Goal: Task Accomplishment & Management: Use online tool/utility

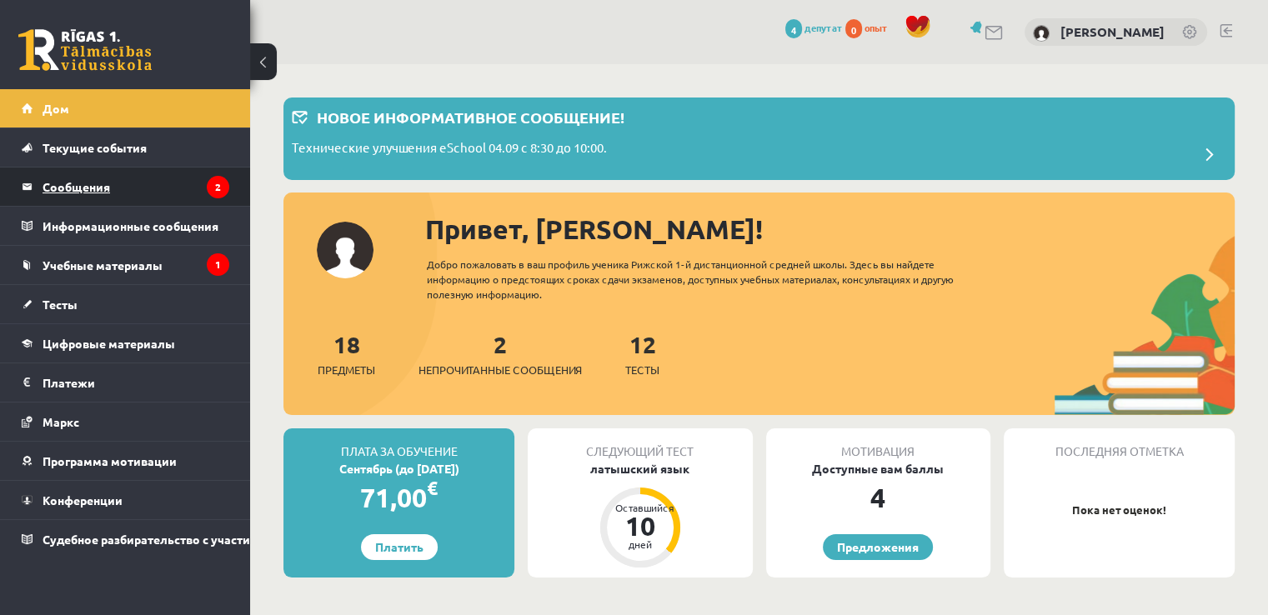
click at [143, 190] on legend "Сообщения 2" at bounding box center [136, 187] width 187 height 38
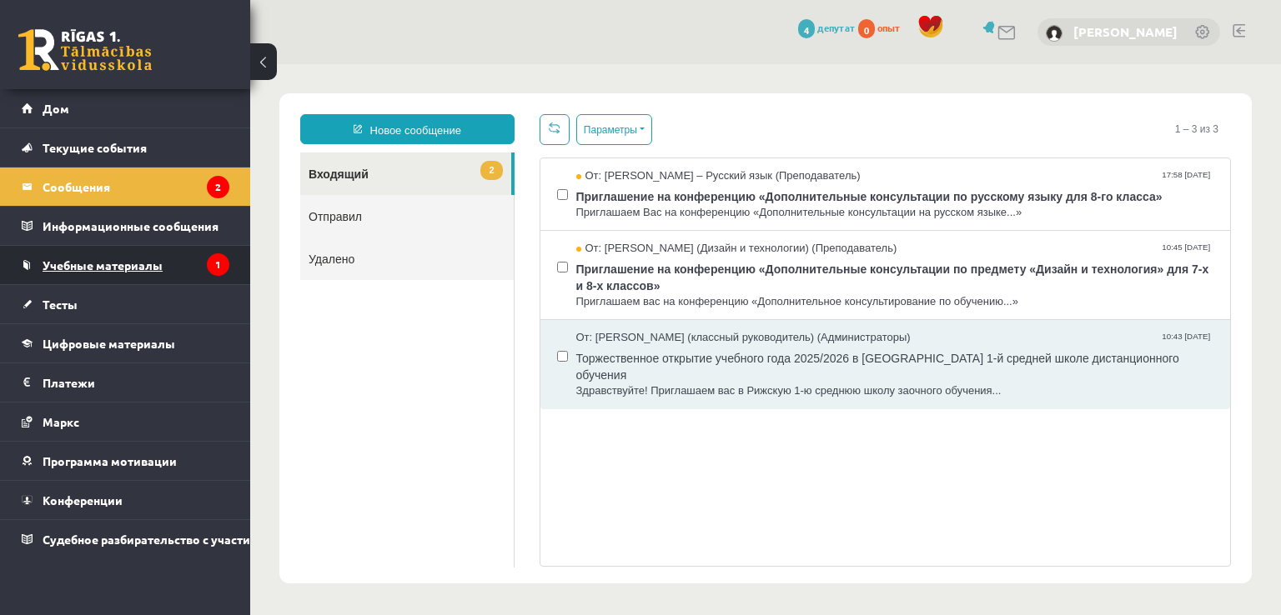
click at [145, 264] on font "Учебные материалы" at bounding box center [103, 265] width 120 height 15
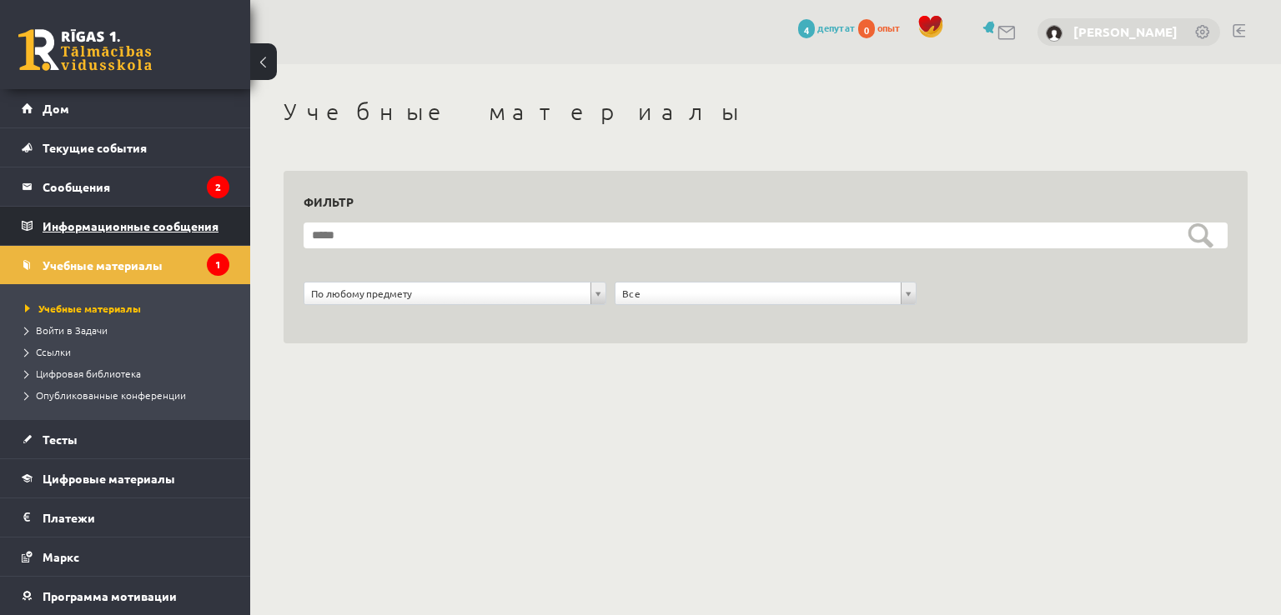
click at [130, 213] on legend "Информационные сообщения 1" at bounding box center [136, 226] width 187 height 38
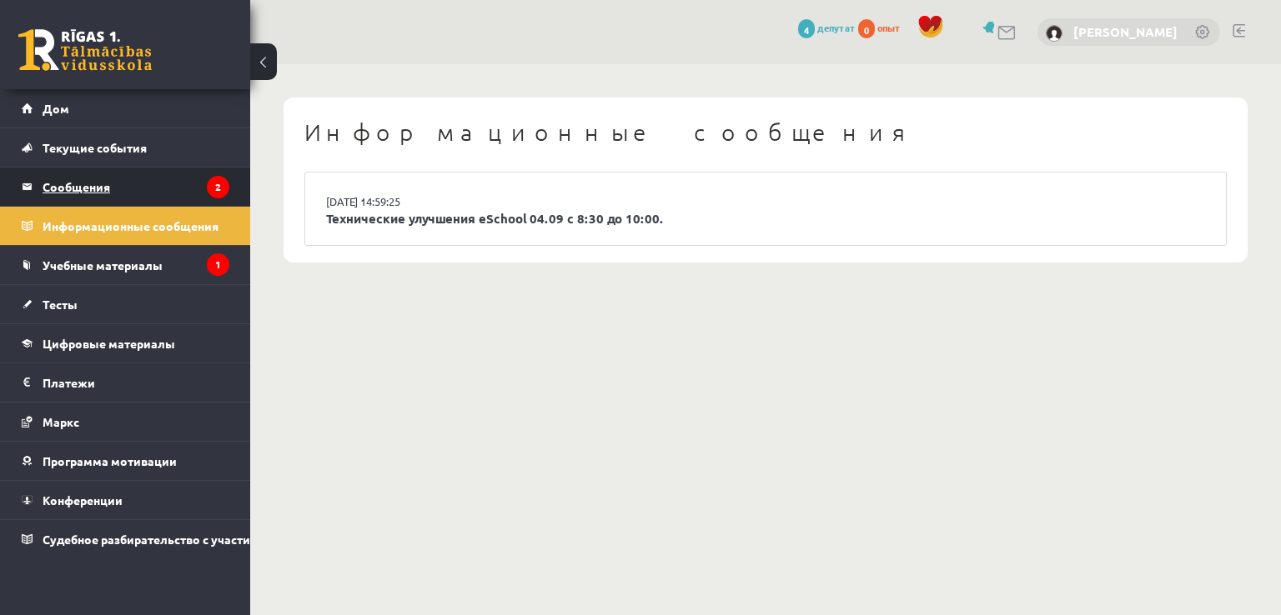
click at [143, 196] on legend "Сообщения 2" at bounding box center [136, 187] width 187 height 38
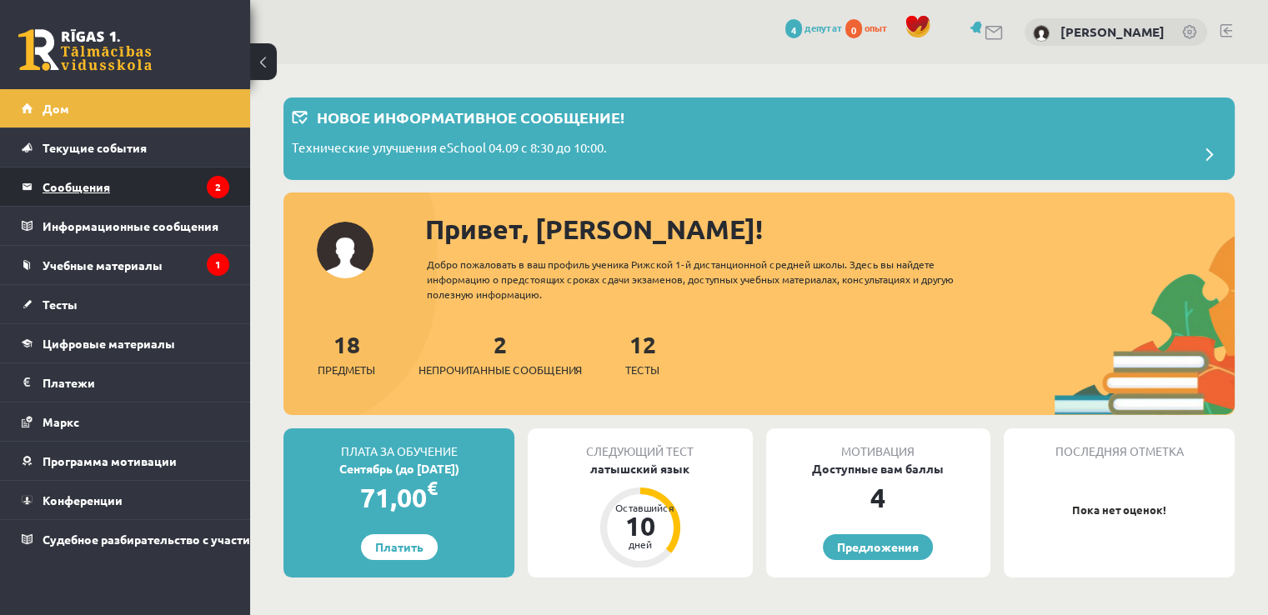
click at [163, 191] on legend "Сообщения 2" at bounding box center [136, 187] width 187 height 38
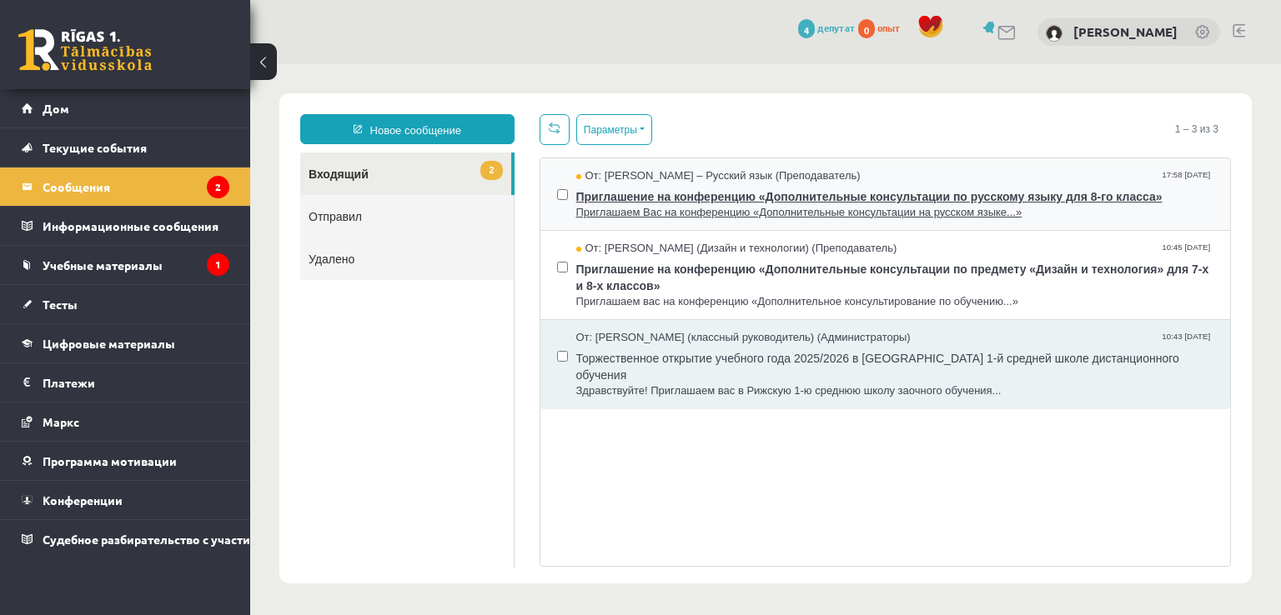
click at [720, 179] on font "От: [PERSON_NAME] – Русский язык (Преподаватель)" at bounding box center [722, 175] width 275 height 13
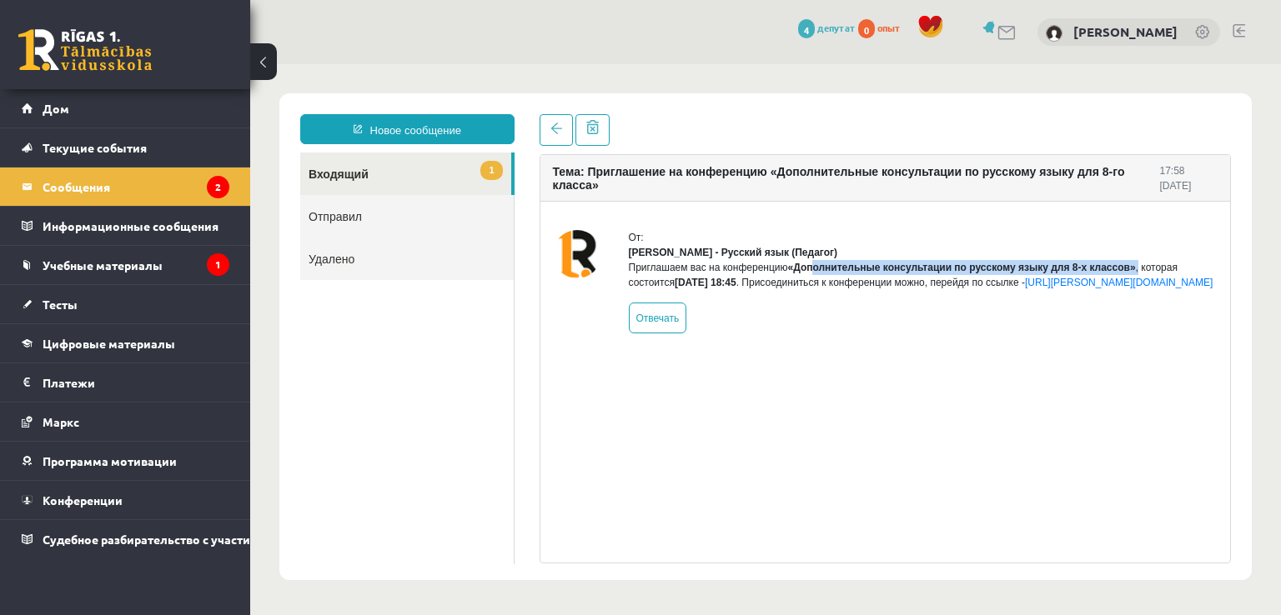
drag, startPoint x: 836, startPoint y: 281, endPoint x: 1135, endPoint y: 279, distance: 299.3
click at [1135, 279] on div "Приглашаем вас на конференцию «Дополнительные консультации по русскому языку дл…" at bounding box center [923, 275] width 589 height 30
click at [1089, 362] on div "От: Людмила Зиединя - Русский язык (Педагог) Приглашаем вас на конференцию «Доп…" at bounding box center [885, 282] width 690 height 160
drag, startPoint x: 637, startPoint y: 285, endPoint x: 960, endPoint y: 288, distance: 322.6
click at [960, 288] on div "Приглашаем вас на конференцию «Дополнительные консультации по русскому языку дл…" at bounding box center [923, 275] width 589 height 30
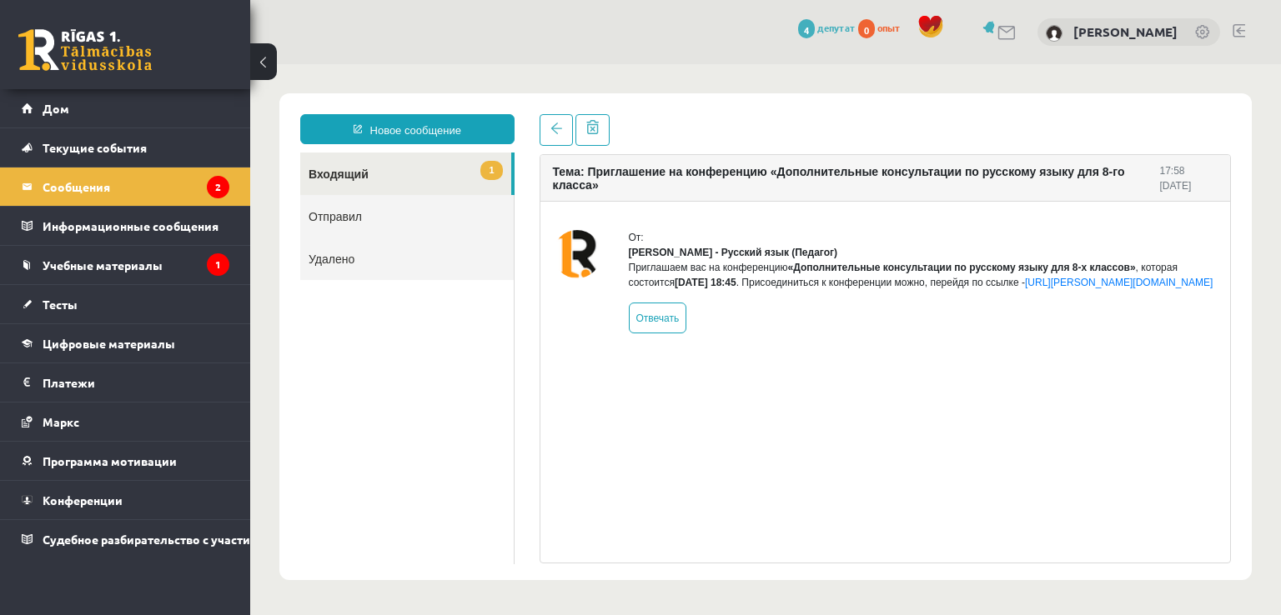
click at [592, 278] on div at bounding box center [577, 281] width 48 height 103
drag, startPoint x: 592, startPoint y: 278, endPoint x: 807, endPoint y: 284, distance: 215.2
click at [807, 284] on div "От: Людмила Зиединя - Русский язык (Педагог) Приглашаем вас на конференцию «Доп…" at bounding box center [885, 281] width 665 height 103
click at [772, 273] on font "Приглашаем вас на конференцию" at bounding box center [708, 268] width 159 height 12
drag, startPoint x: 774, startPoint y: 287, endPoint x: 812, endPoint y: 288, distance: 38.4
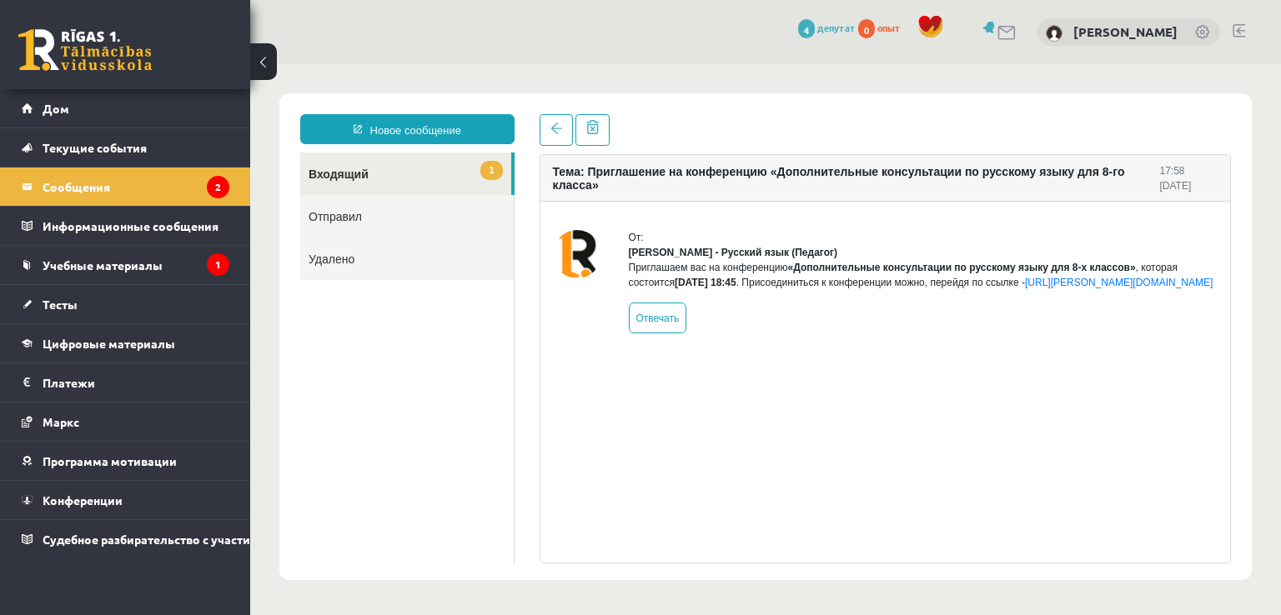
click at [812, 288] on div "Приглашаем вас на конференцию «Дополнительные консультации по русскому языку дл…" at bounding box center [923, 275] width 589 height 30
click at [1074, 290] on div "Приглашаем вас на конференцию «Дополнительные консультации по русскому языку дл…" at bounding box center [923, 275] width 589 height 30
click at [554, 121] on link at bounding box center [555, 130] width 33 height 32
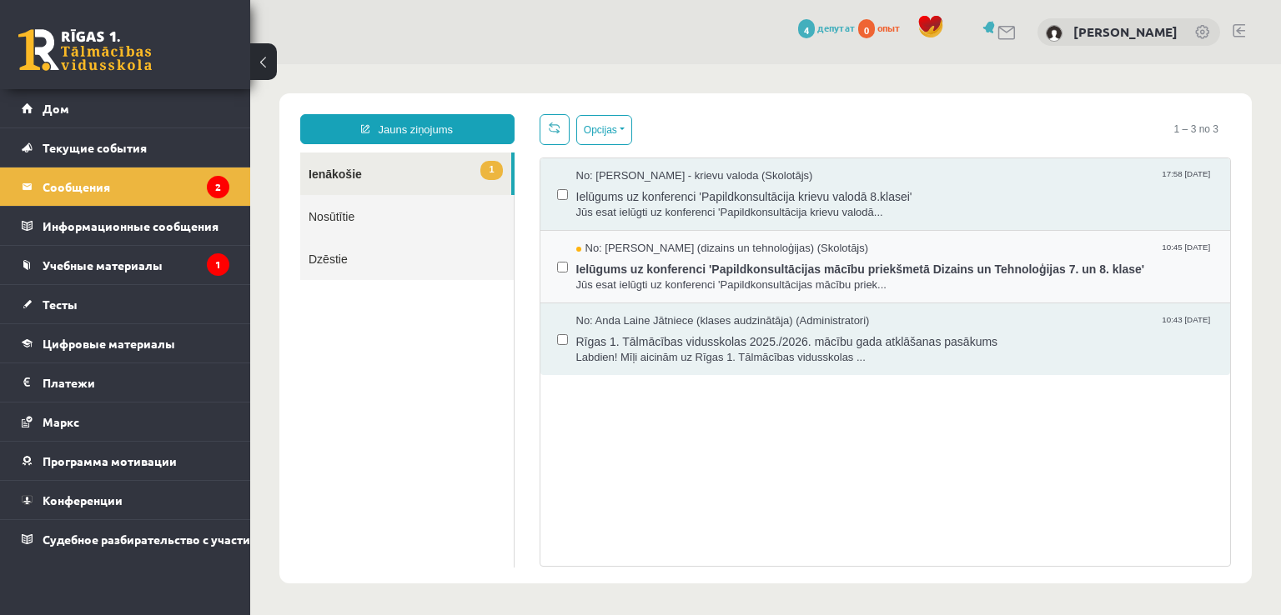
click at [710, 238] on div "No: Ilze Erba-Brenholma (dizains un tehnoloģijas) (Skolotājs) 10:45 05/09/2025 …" at bounding box center [885, 267] width 690 height 73
click at [710, 247] on span "No: [PERSON_NAME] (dizains un tehnoloģijas) (Skolotājs)" at bounding box center [722, 249] width 293 height 16
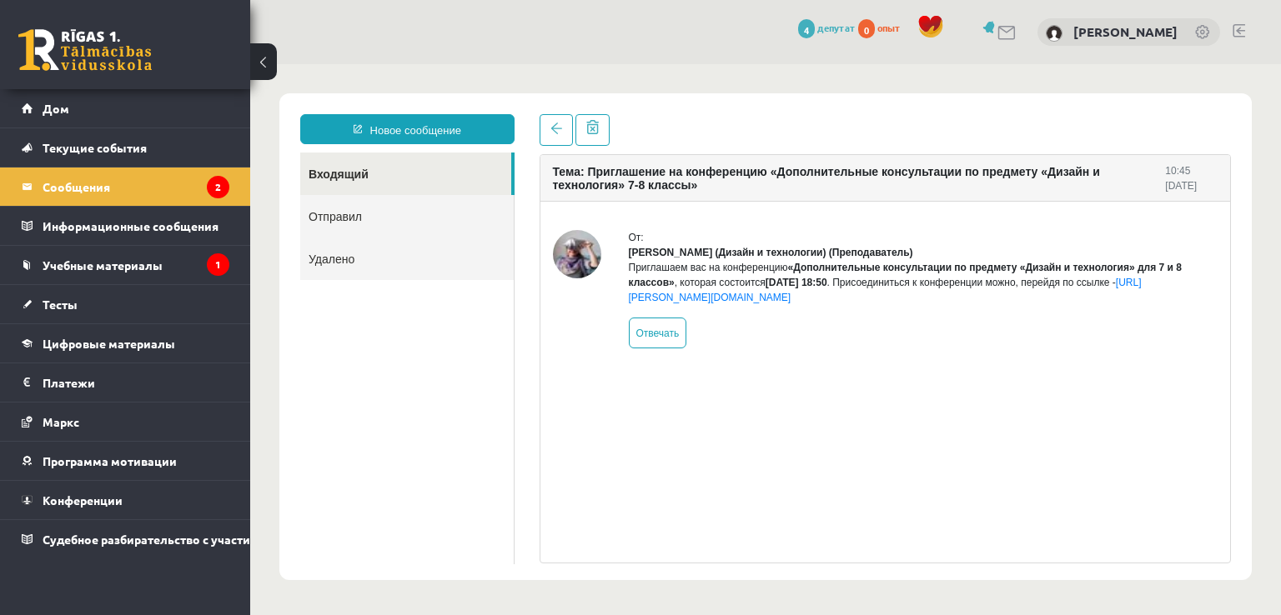
drag, startPoint x: 714, startPoint y: 278, endPoint x: 1172, endPoint y: 293, distance: 457.9
click at [1172, 293] on div "Приглашаем вас на конференцию «Дополнительные консультации по предмету «Дизайн …" at bounding box center [923, 282] width 589 height 45
click at [550, 130] on span at bounding box center [556, 129] width 12 height 12
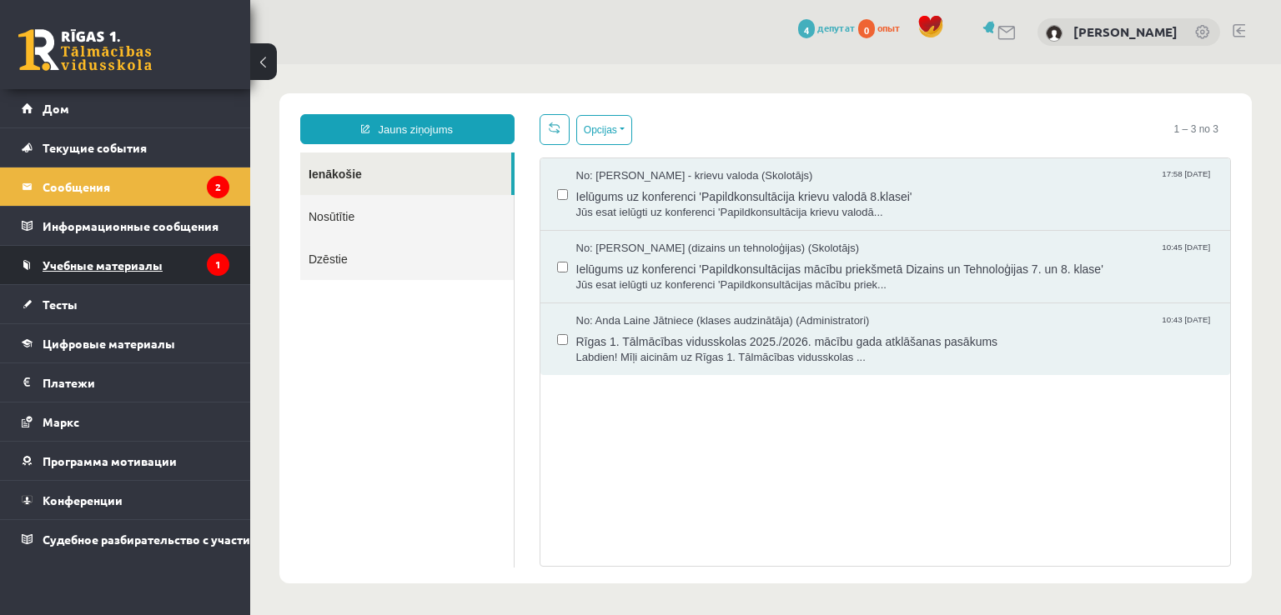
click at [128, 276] on link "Учебные материалы" at bounding box center [126, 265] width 208 height 38
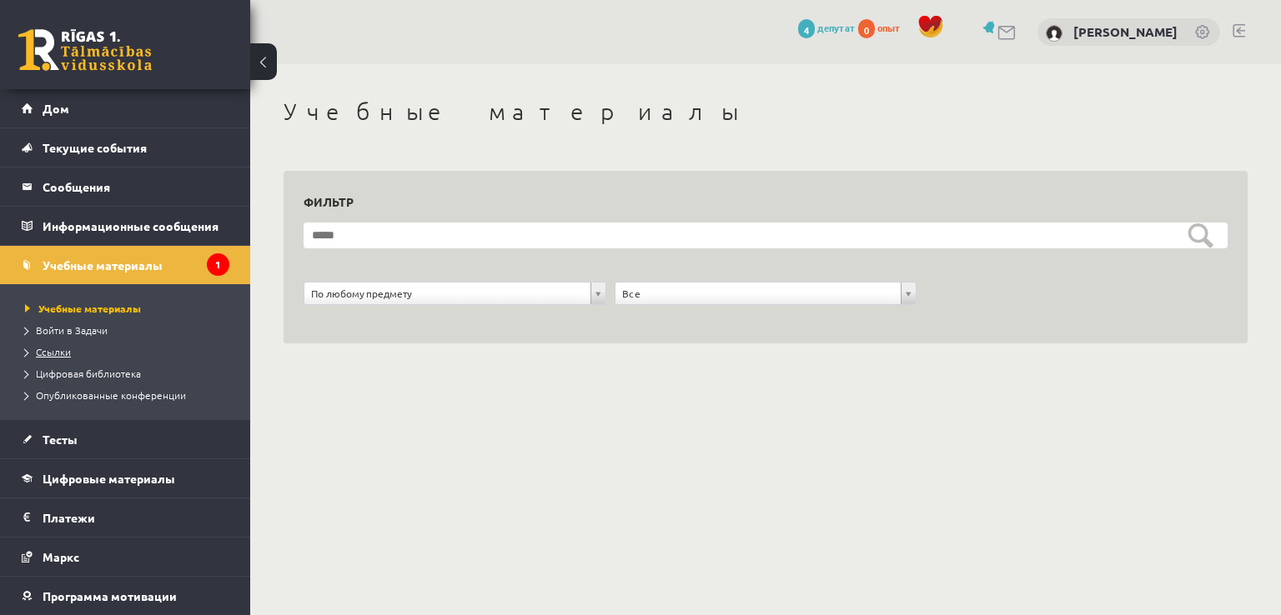
click at [43, 356] on link "Ссылки" at bounding box center [129, 351] width 208 height 15
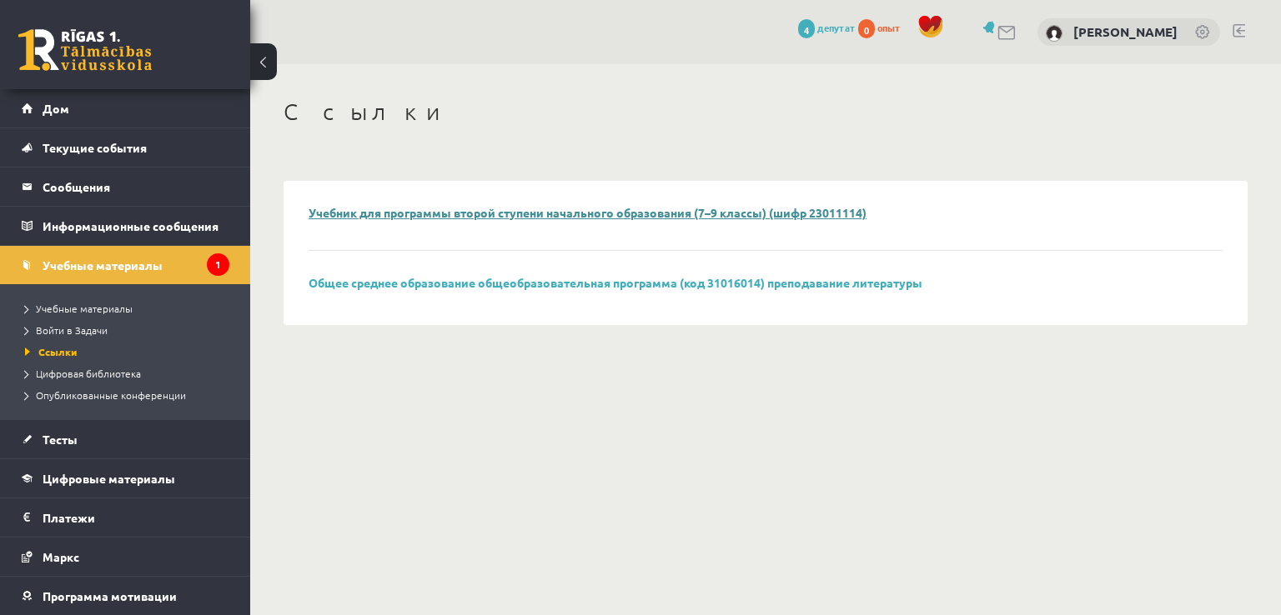
click at [567, 217] on font "Учебник для программы второй ступени начального образования (7–9 классы) (шифр …" at bounding box center [587, 212] width 558 height 15
click at [86, 333] on font "Войти в Задачи" at bounding box center [72, 329] width 72 height 13
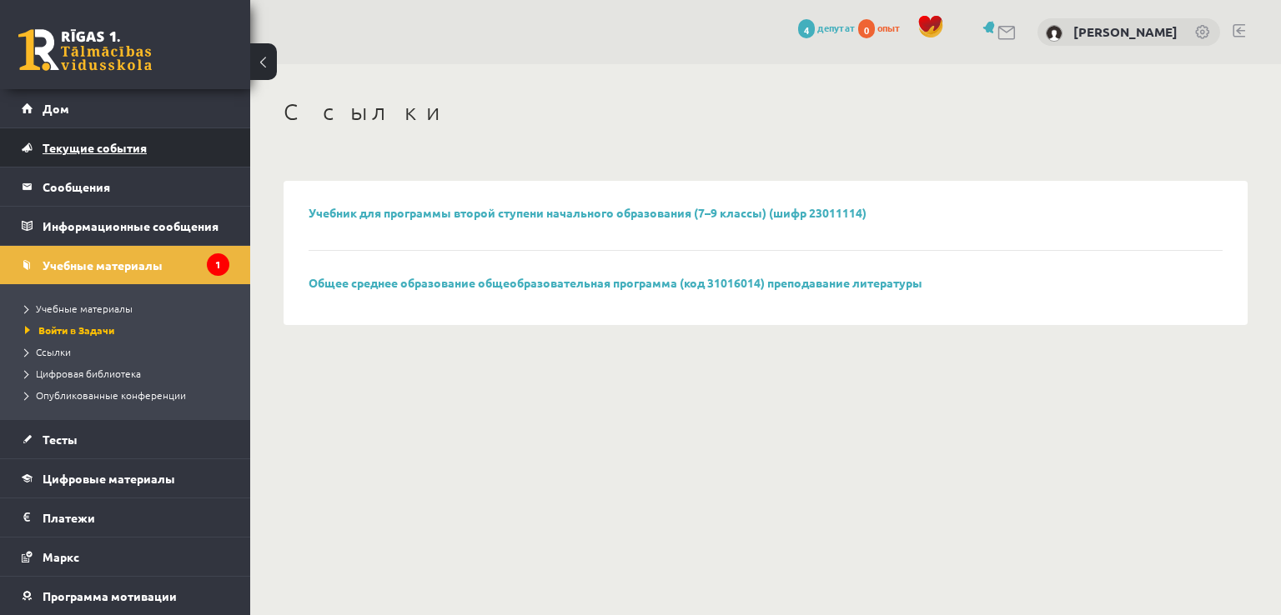
click at [138, 138] on link "Текущие события" at bounding box center [126, 147] width 208 height 38
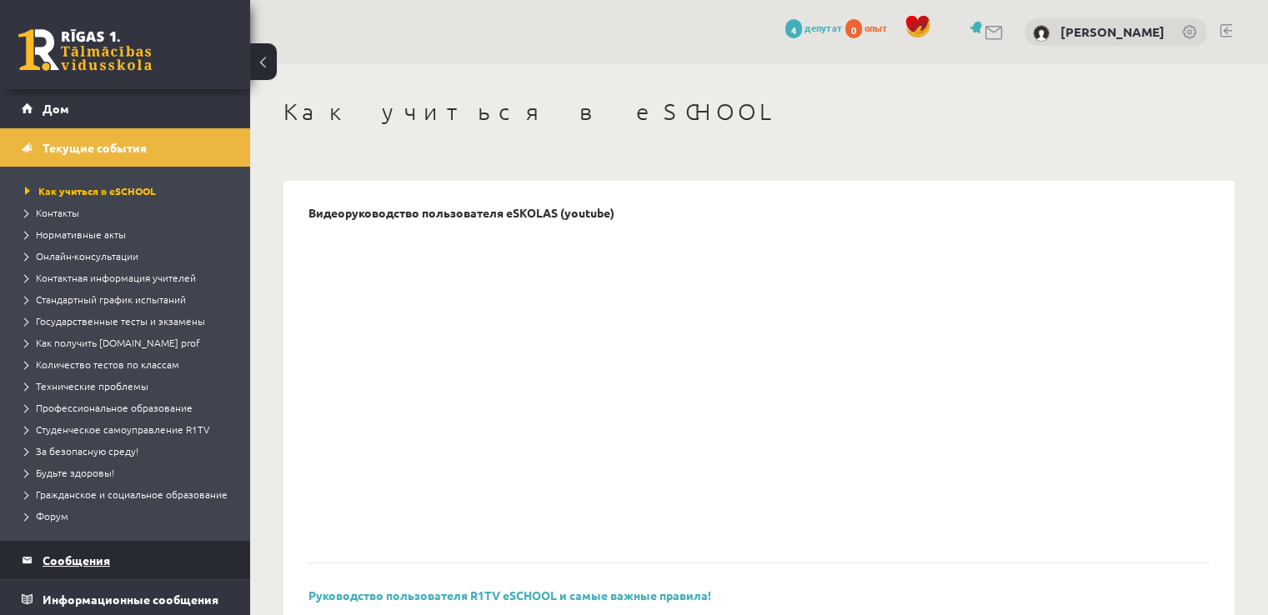
click at [93, 579] on legend "Сообщения 2" at bounding box center [136, 560] width 187 height 38
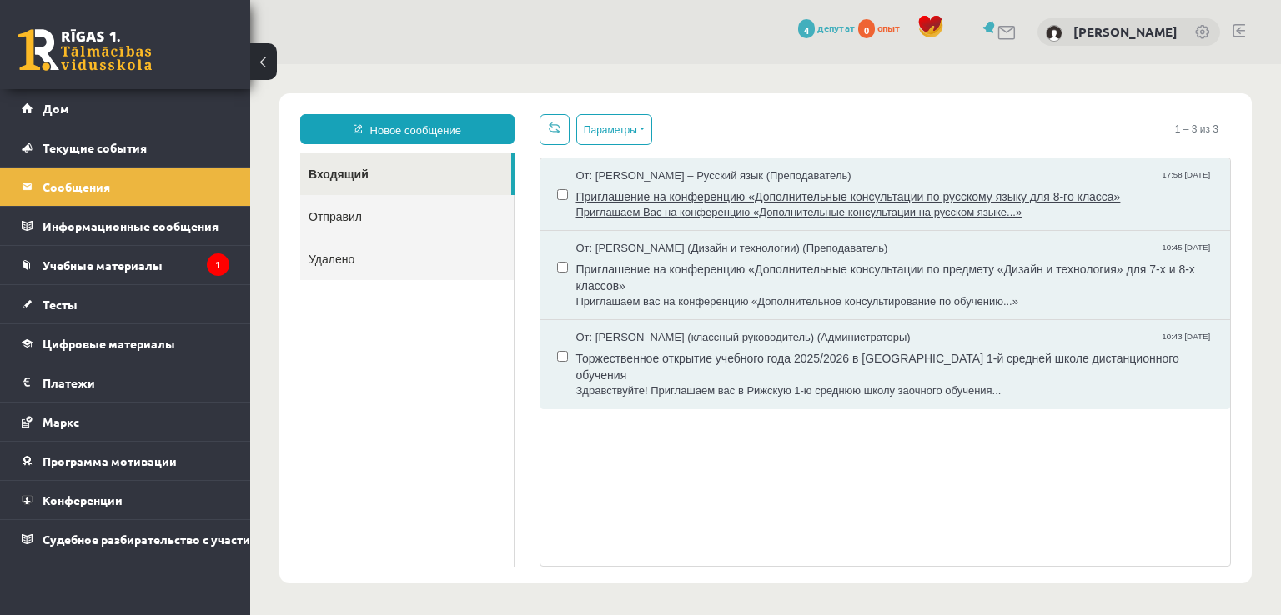
click at [934, 184] on span "Приглашение на конференцию «Дополнительные консультации по русскому языку для 8…" at bounding box center [895, 194] width 638 height 21
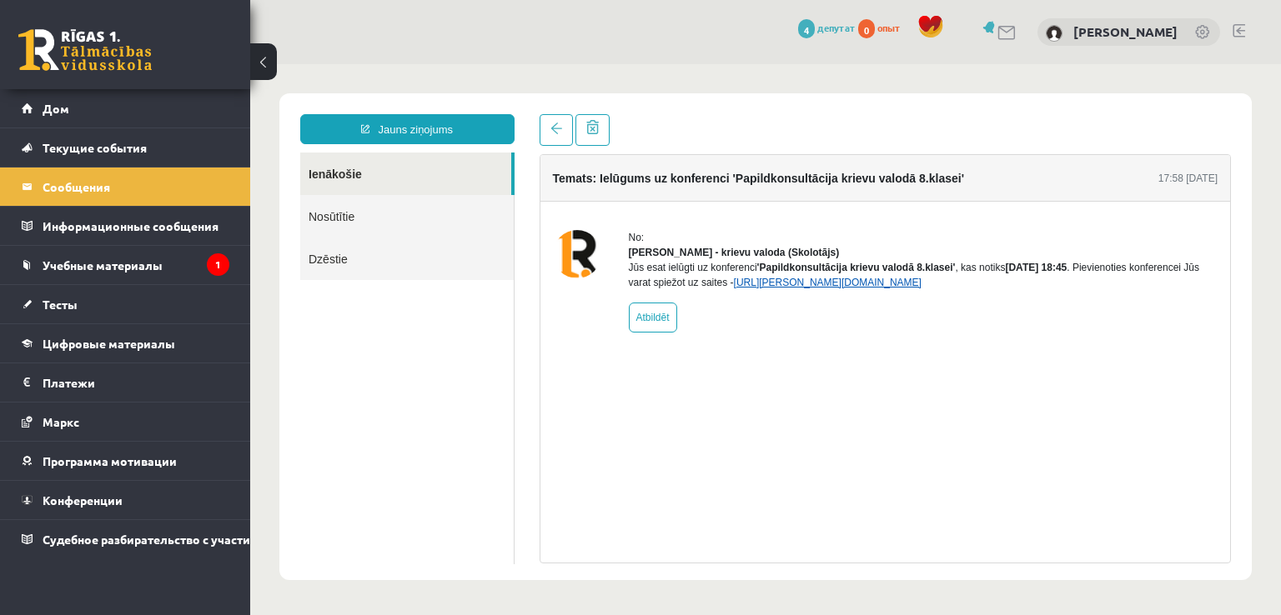
click at [772, 288] on link "https://eskola.r1tv.lv/conferences/5024/join" at bounding box center [828, 283] width 188 height 12
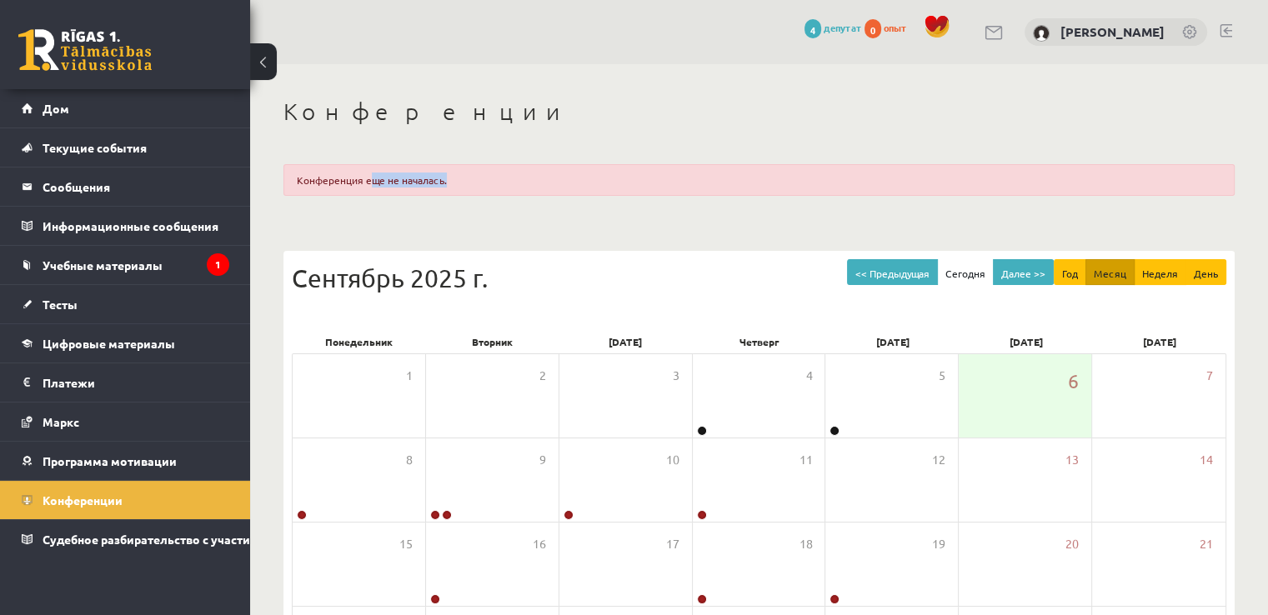
drag, startPoint x: 389, startPoint y: 188, endPoint x: 613, endPoint y: 189, distance: 223.4
click at [613, 189] on div "Конференция еще не началась." at bounding box center [758, 180] width 951 height 32
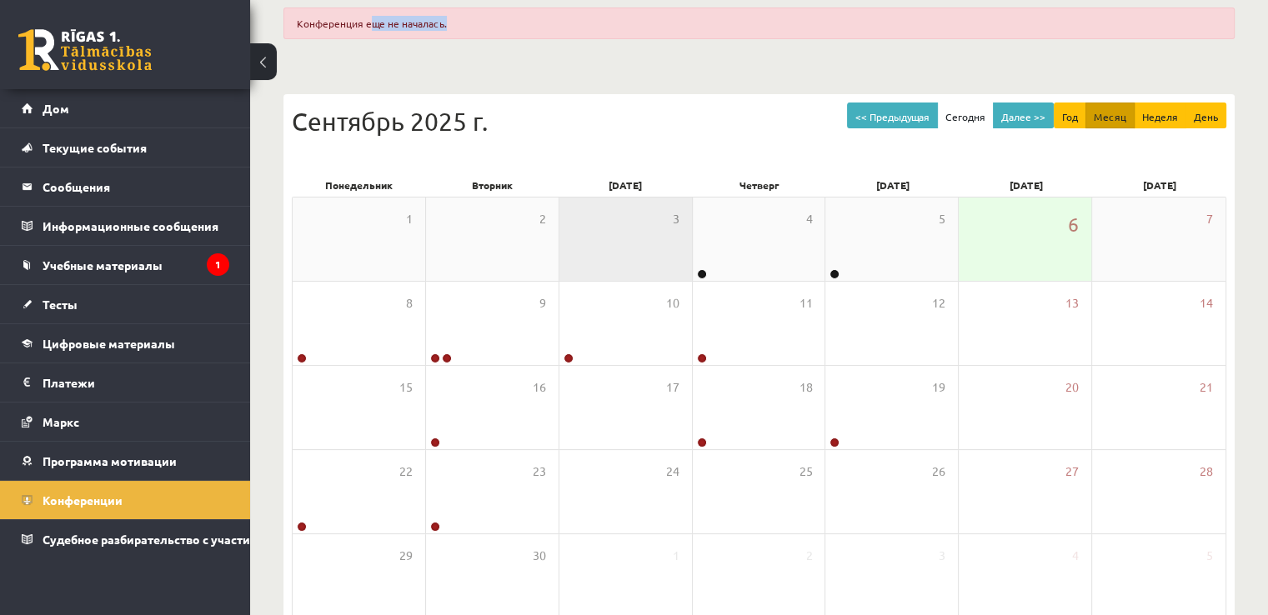
scroll to position [245, 0]
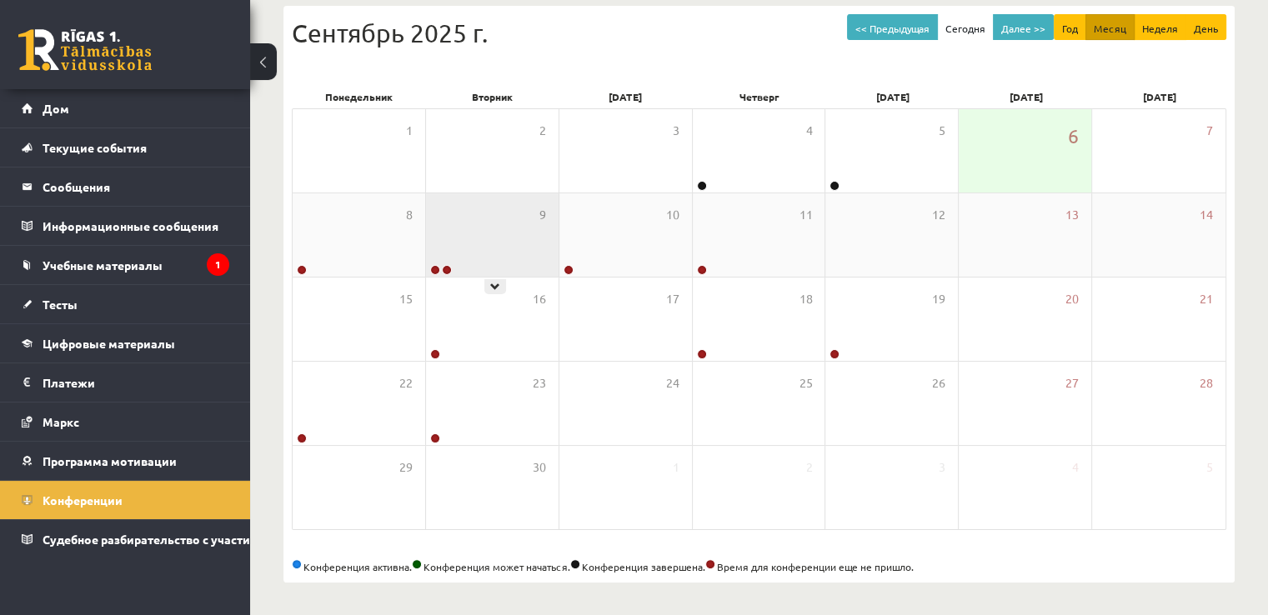
click at [507, 249] on div "9" at bounding box center [492, 234] width 133 height 83
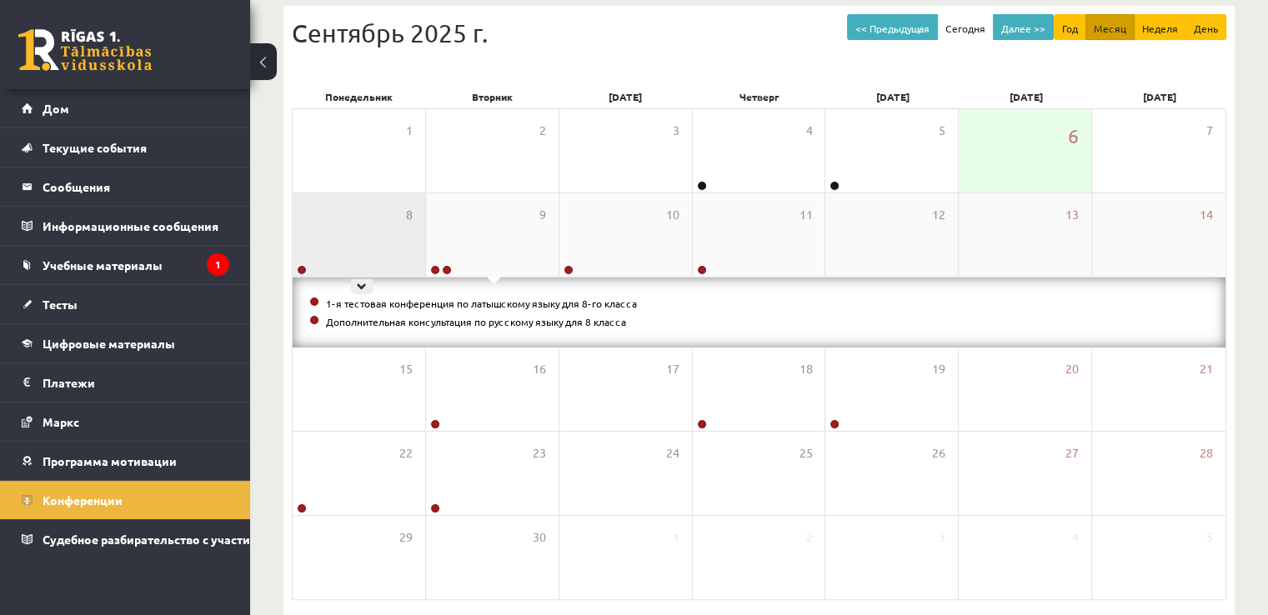
click at [370, 253] on div "8" at bounding box center [359, 234] width 133 height 83
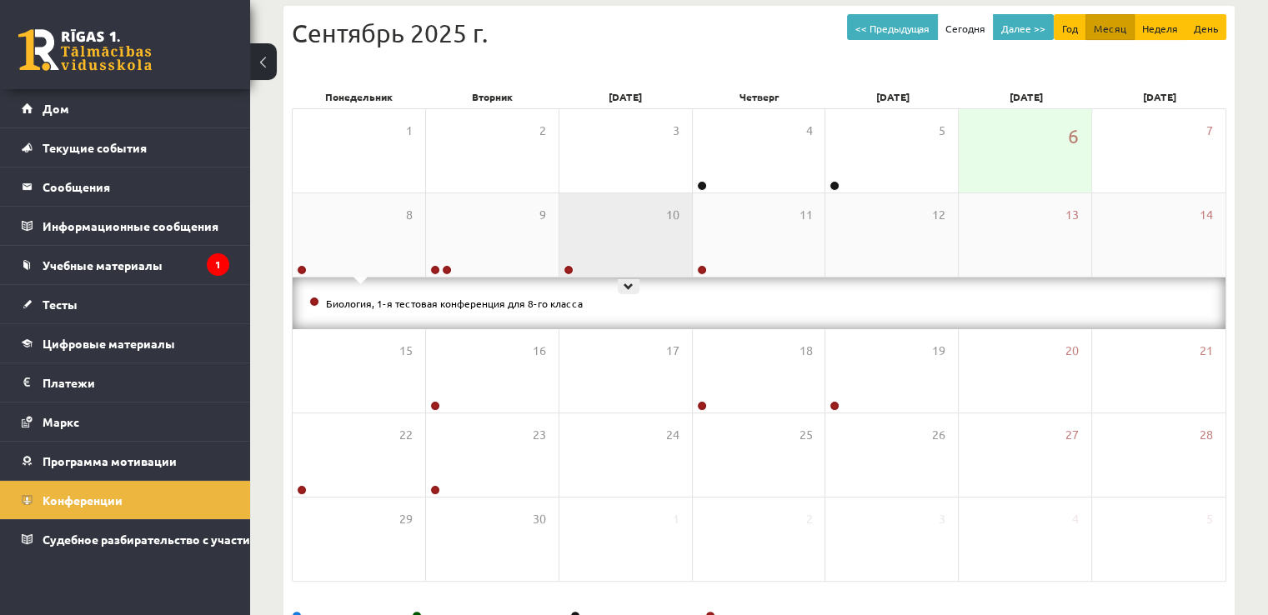
click at [609, 248] on div "10" at bounding box center [625, 234] width 133 height 83
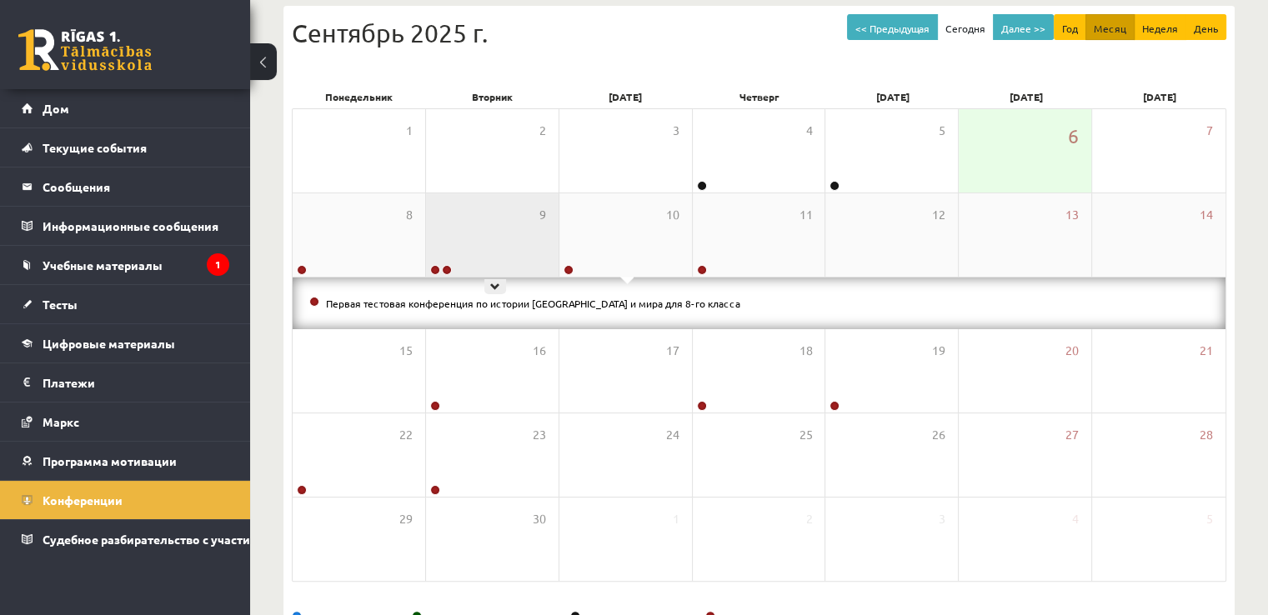
click at [474, 228] on div "9" at bounding box center [492, 234] width 133 height 83
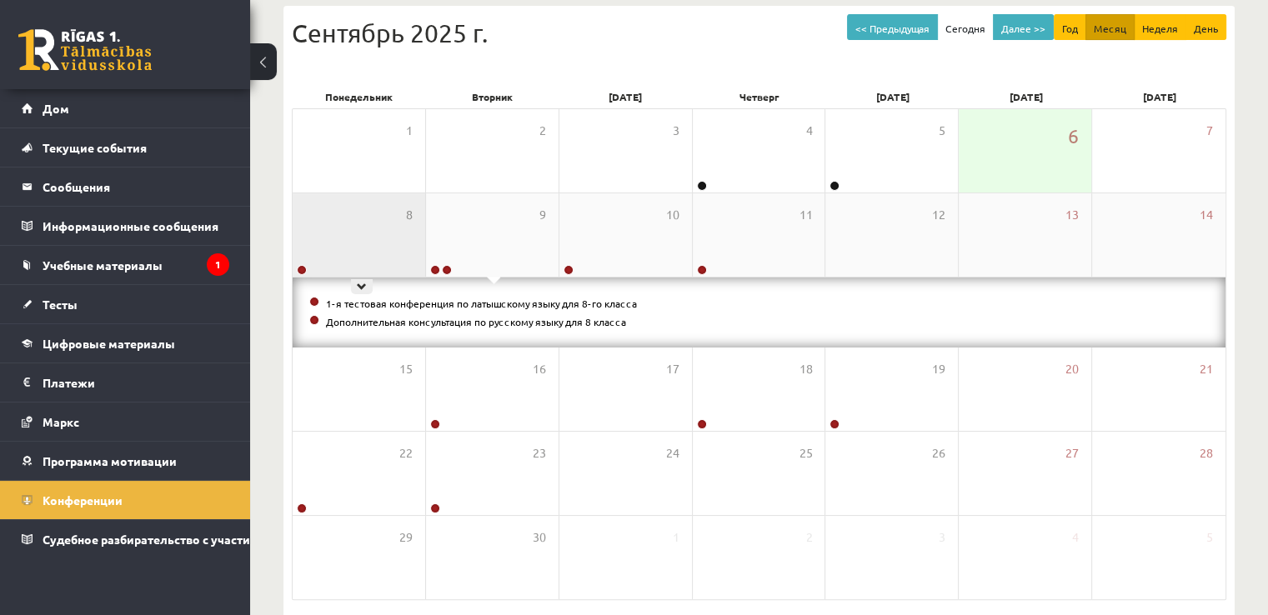
click at [387, 223] on div "8" at bounding box center [359, 234] width 133 height 83
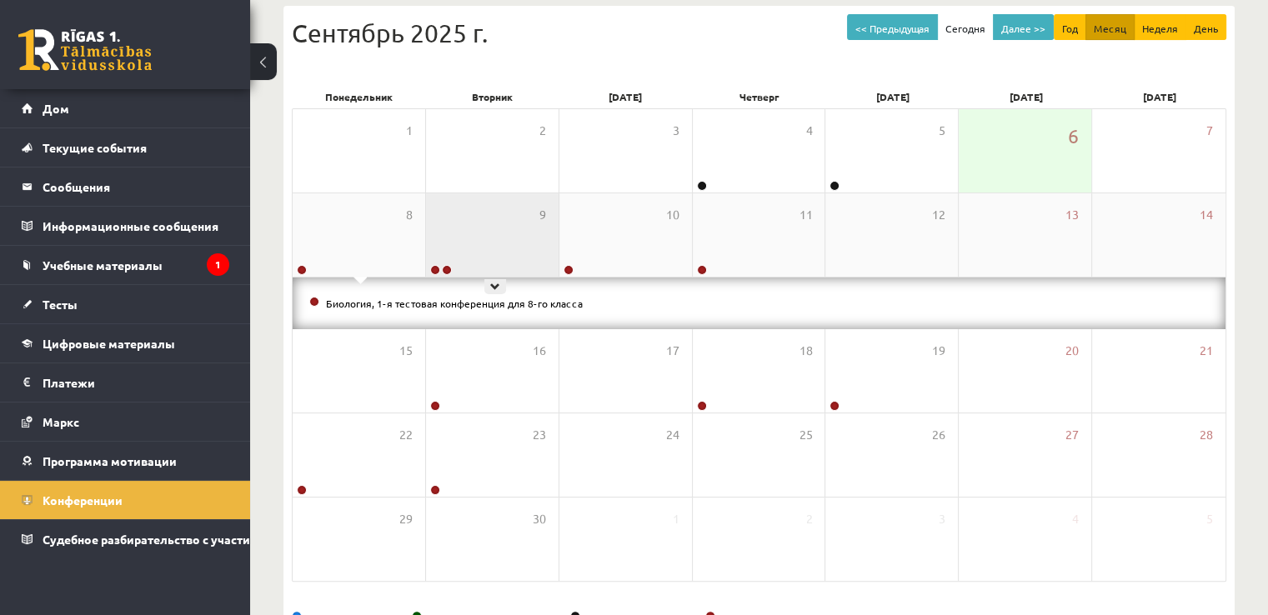
click at [494, 223] on div "9" at bounding box center [492, 234] width 133 height 83
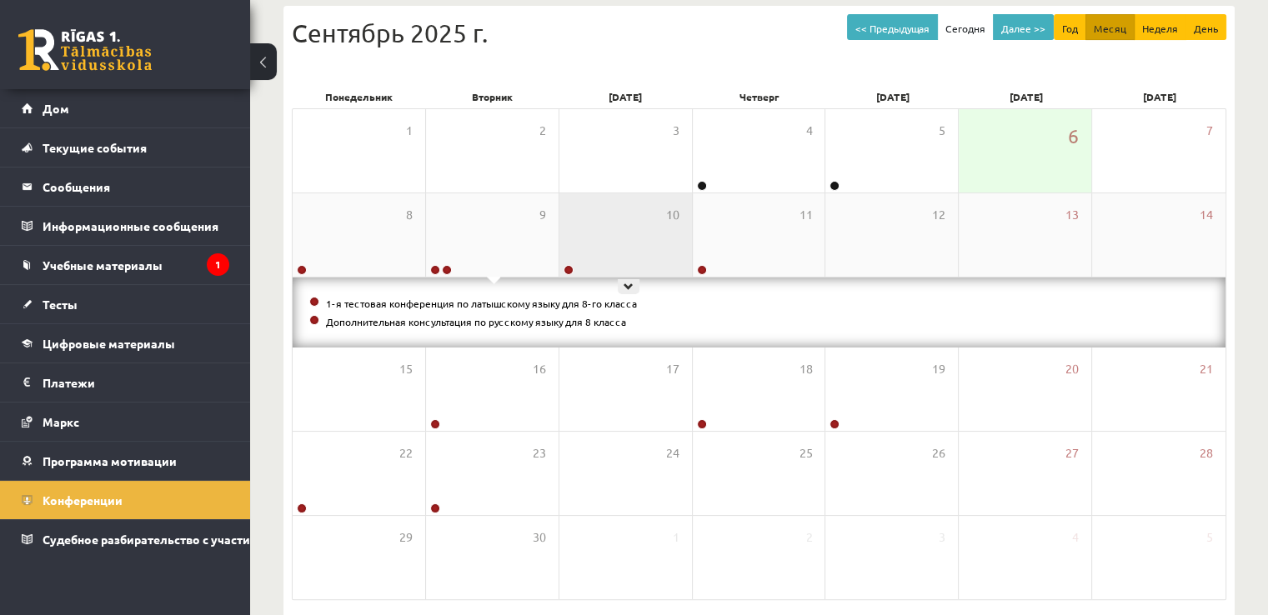
click at [618, 229] on div "10" at bounding box center [625, 234] width 133 height 83
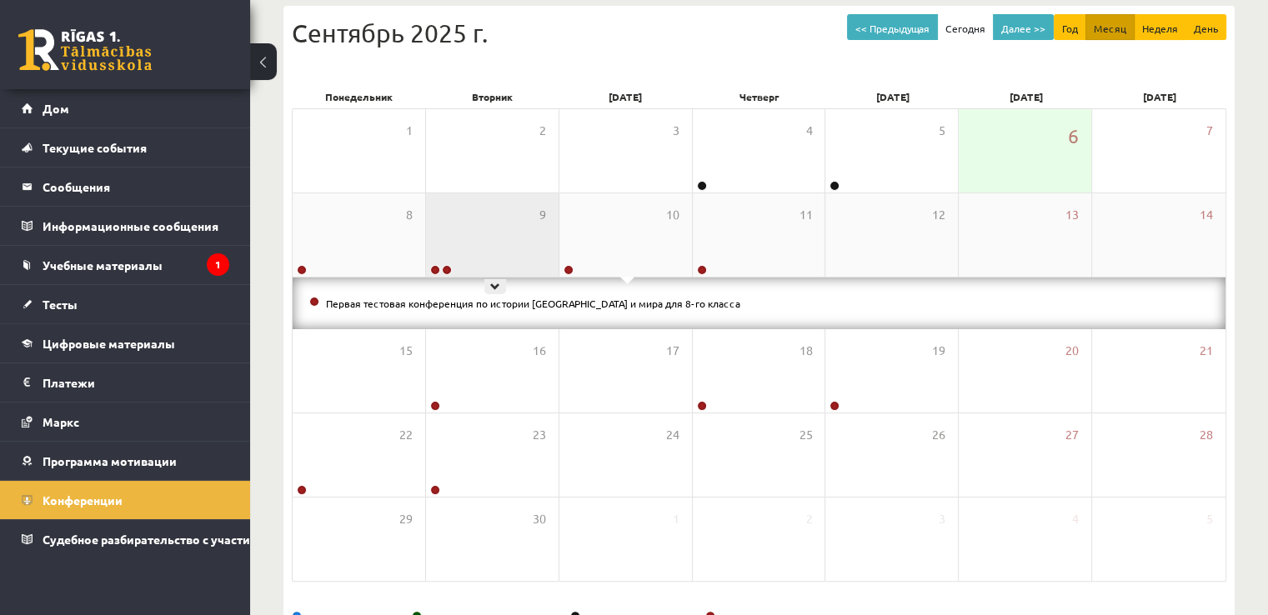
click at [474, 227] on div "9" at bounding box center [492, 234] width 133 height 83
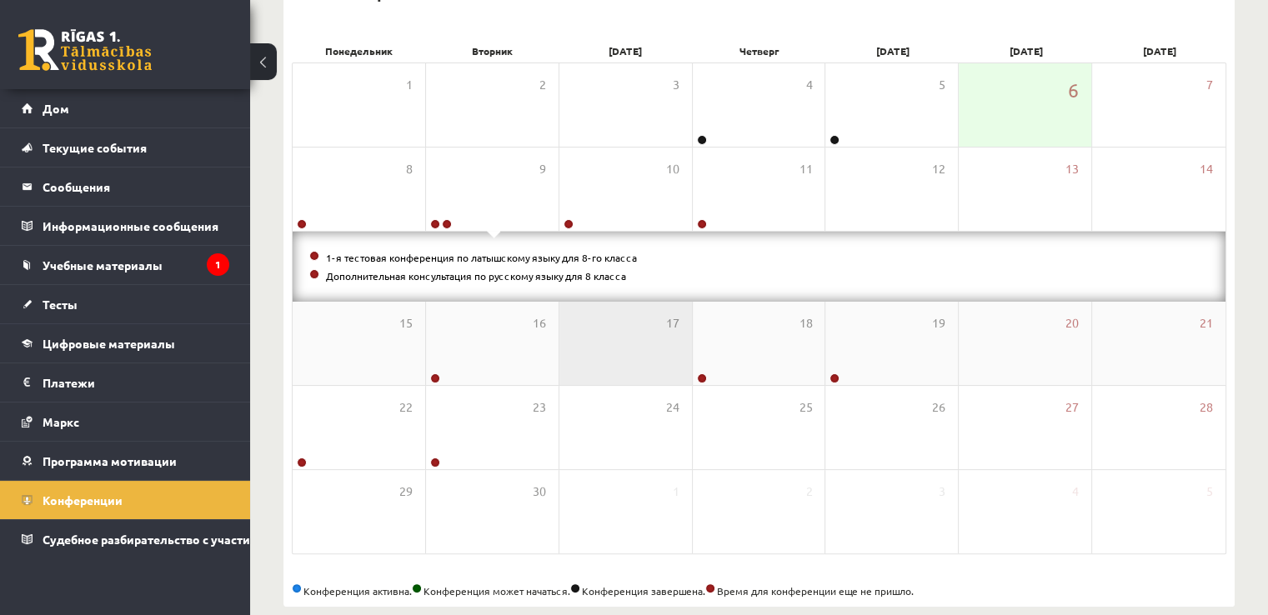
scroll to position [315, 0]
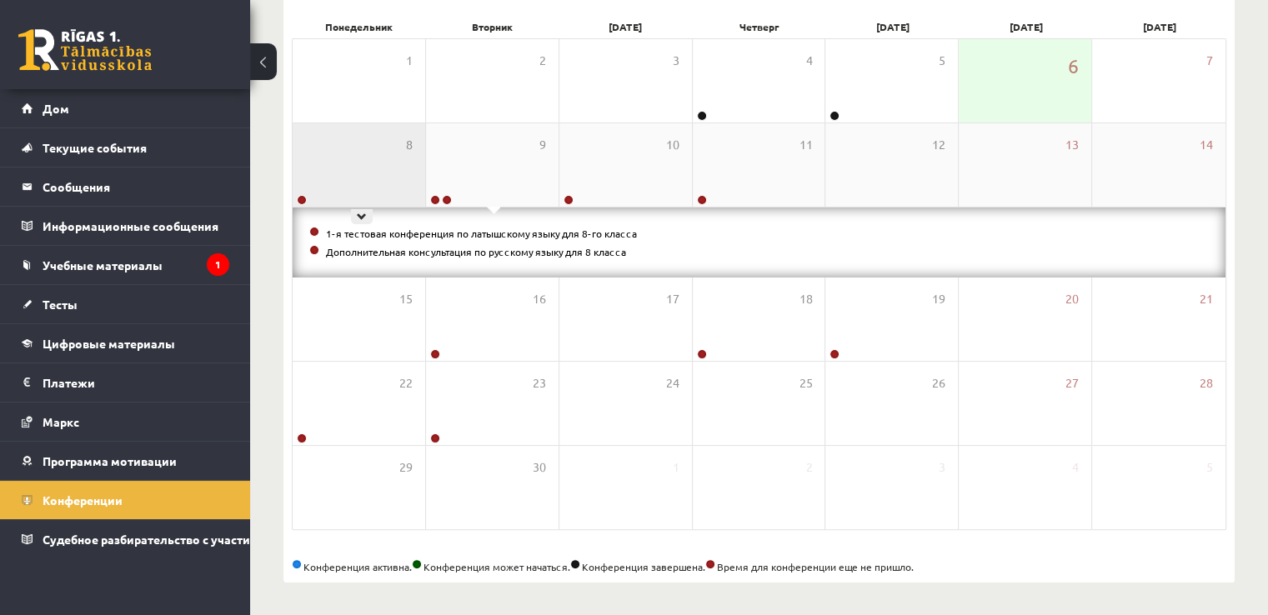
click at [320, 144] on div "8" at bounding box center [359, 164] width 133 height 83
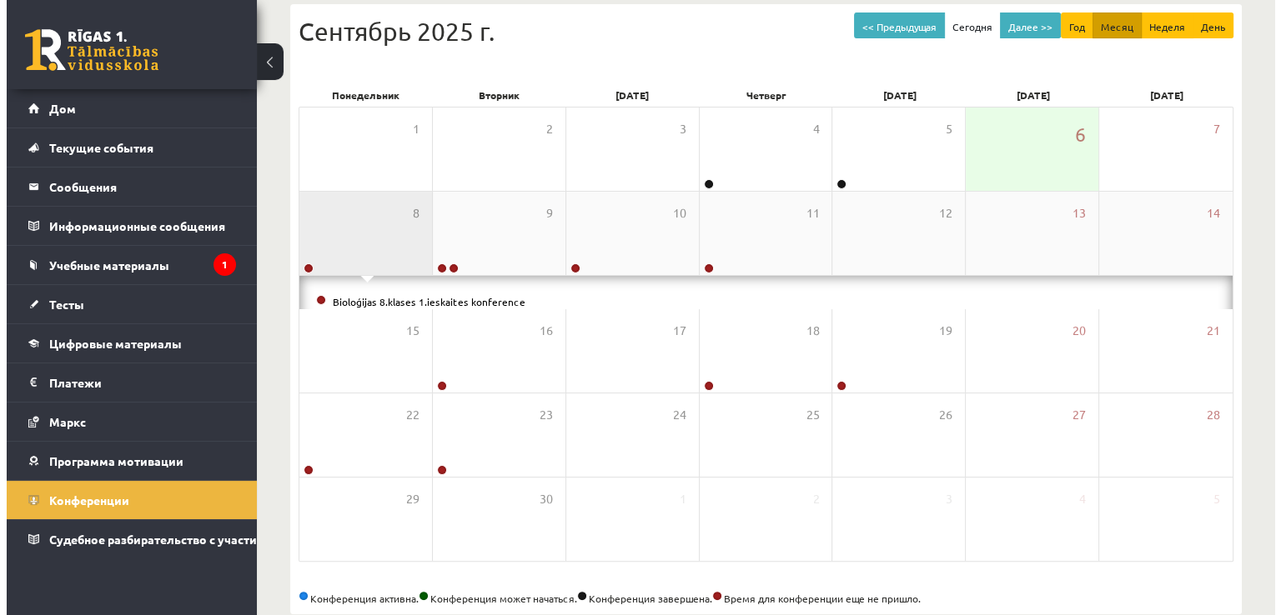
scroll to position [297, 0]
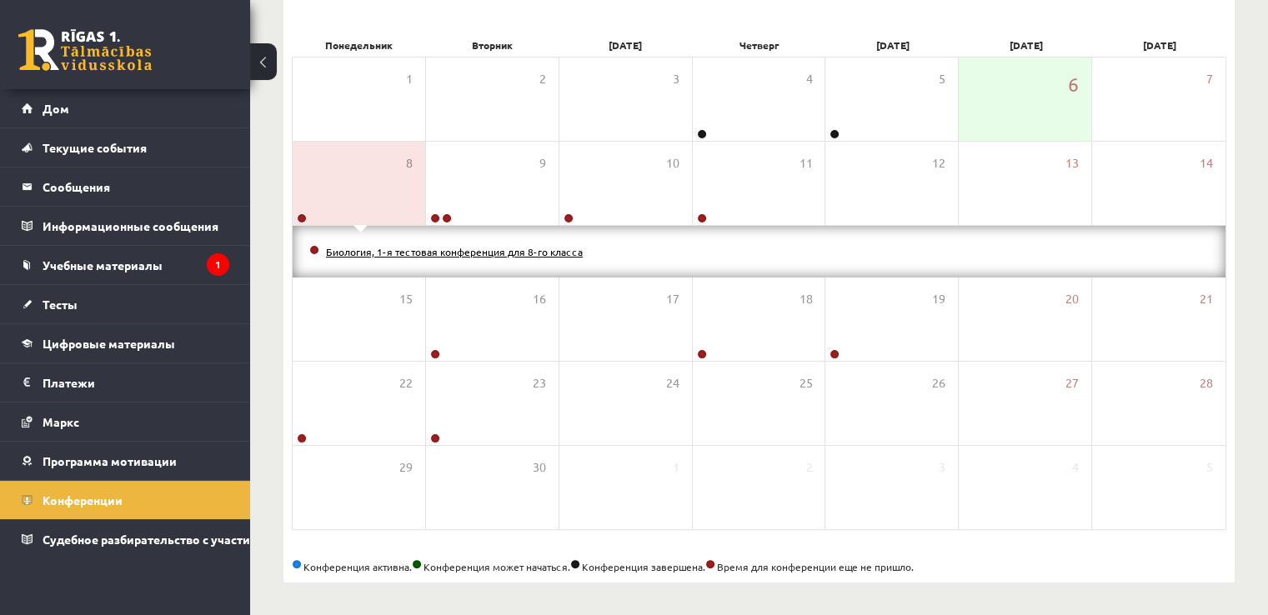
click at [393, 249] on font "Биология, 1-я тестовая конференция для 8-го класса" at bounding box center [454, 251] width 257 height 13
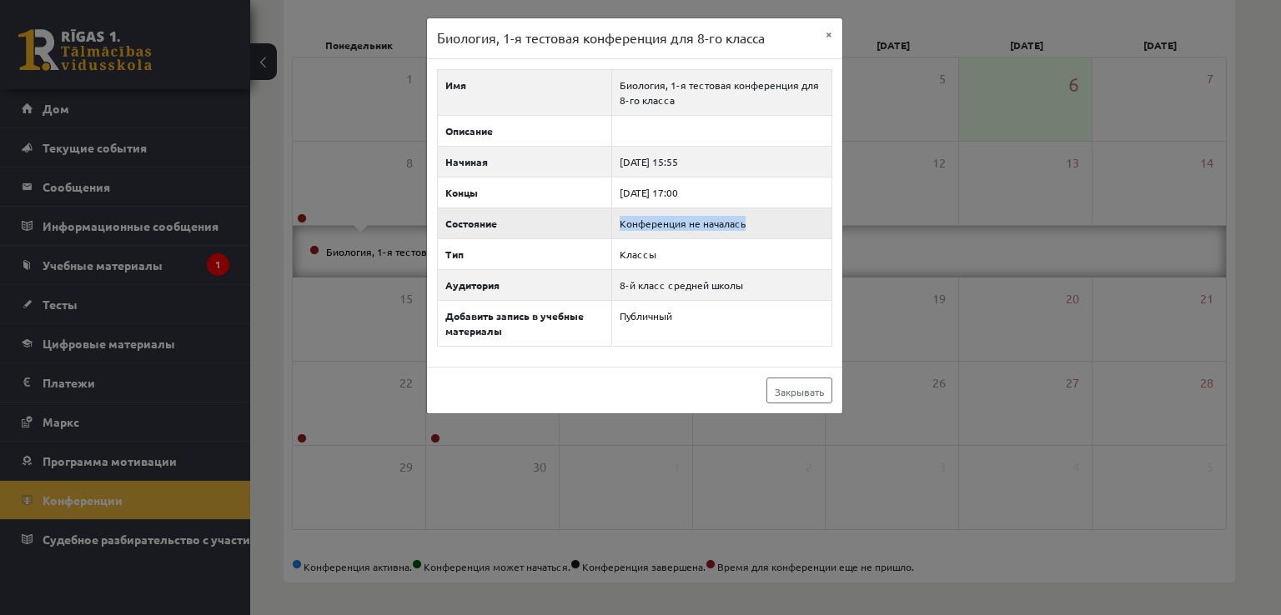
drag, startPoint x: 615, startPoint y: 226, endPoint x: 810, endPoint y: 224, distance: 194.3
click at [810, 224] on td "Конференция не началась" at bounding box center [721, 223] width 220 height 31
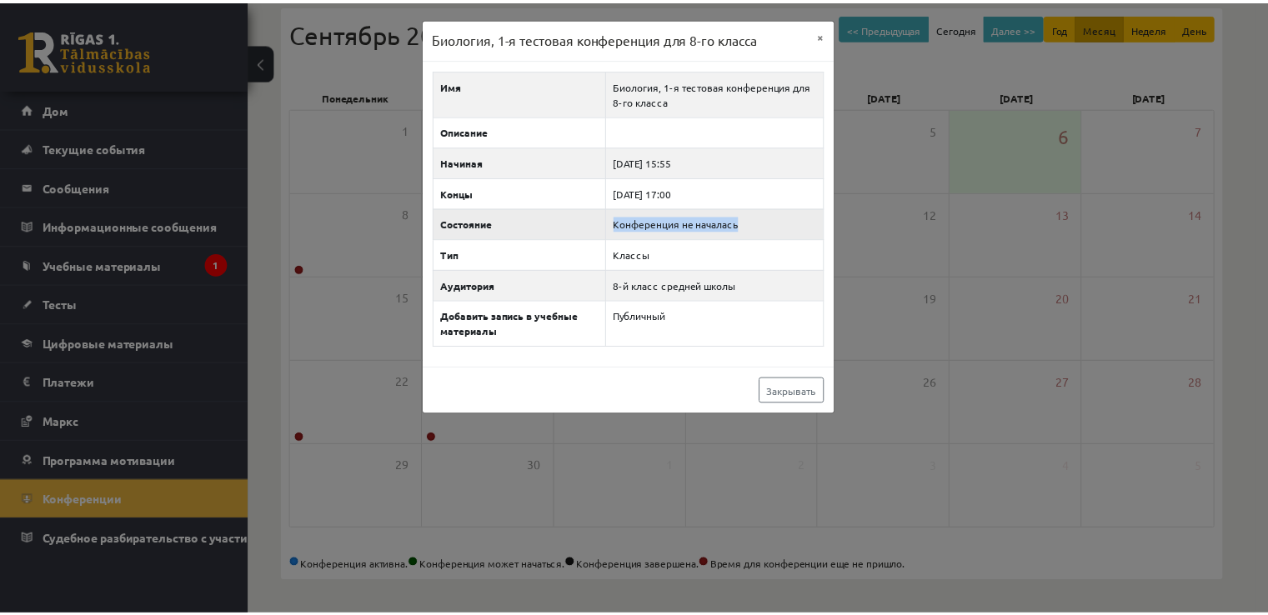
scroll to position [245, 0]
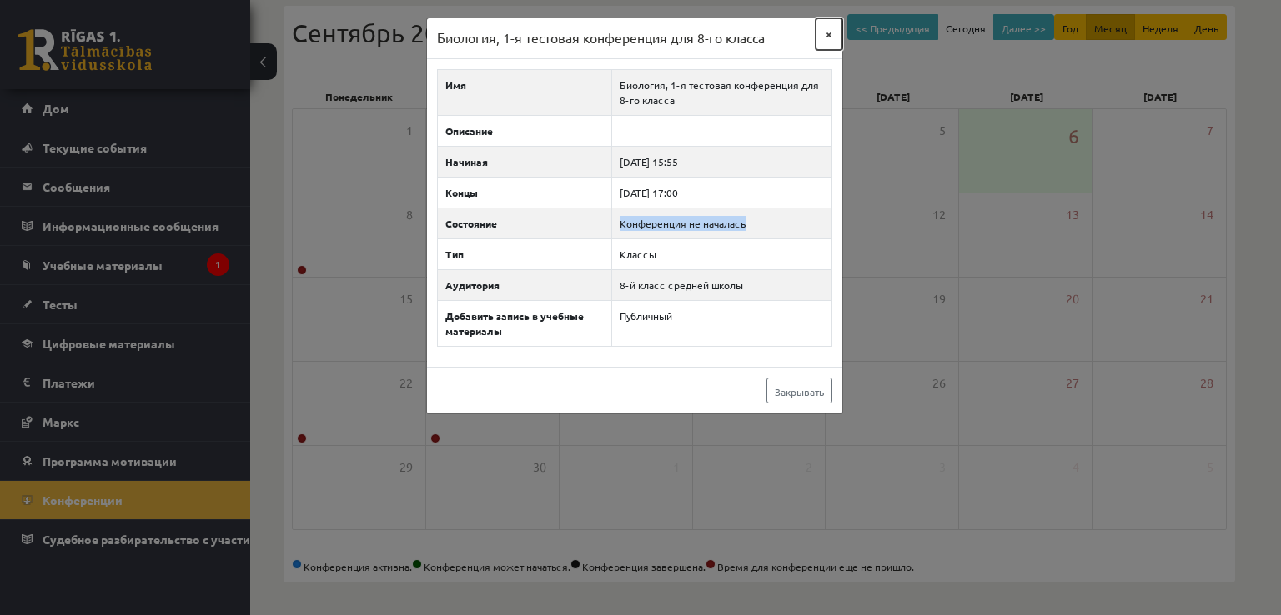
click at [830, 33] on font "×" at bounding box center [828, 33] width 7 height 15
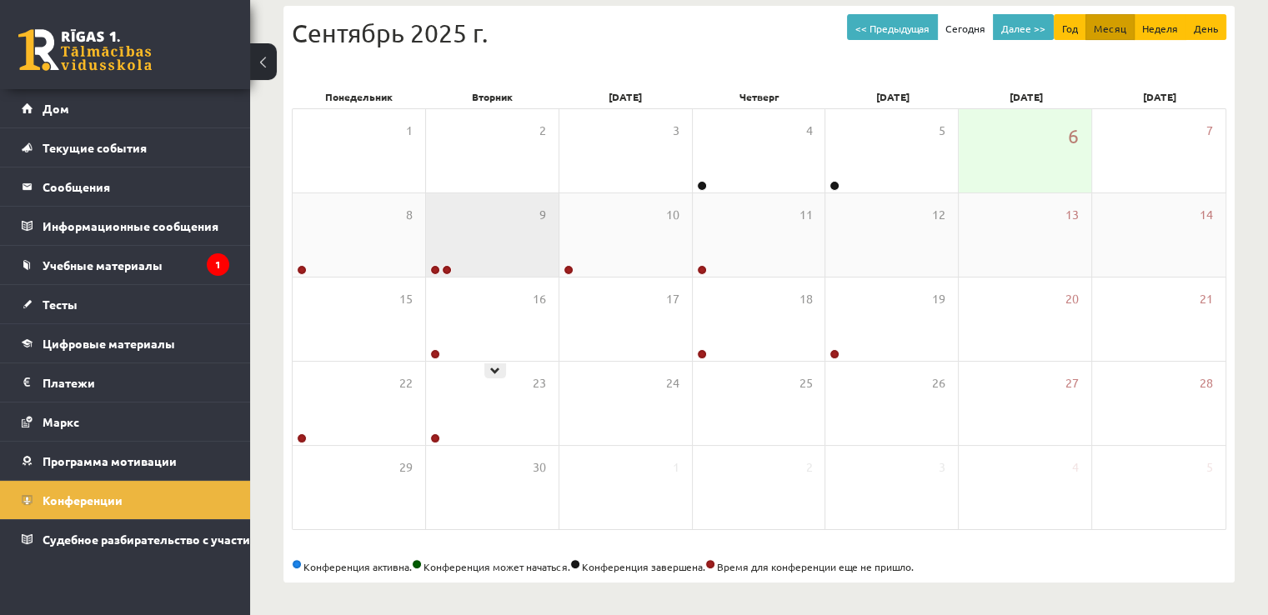
click at [517, 271] on div "9" at bounding box center [492, 234] width 133 height 83
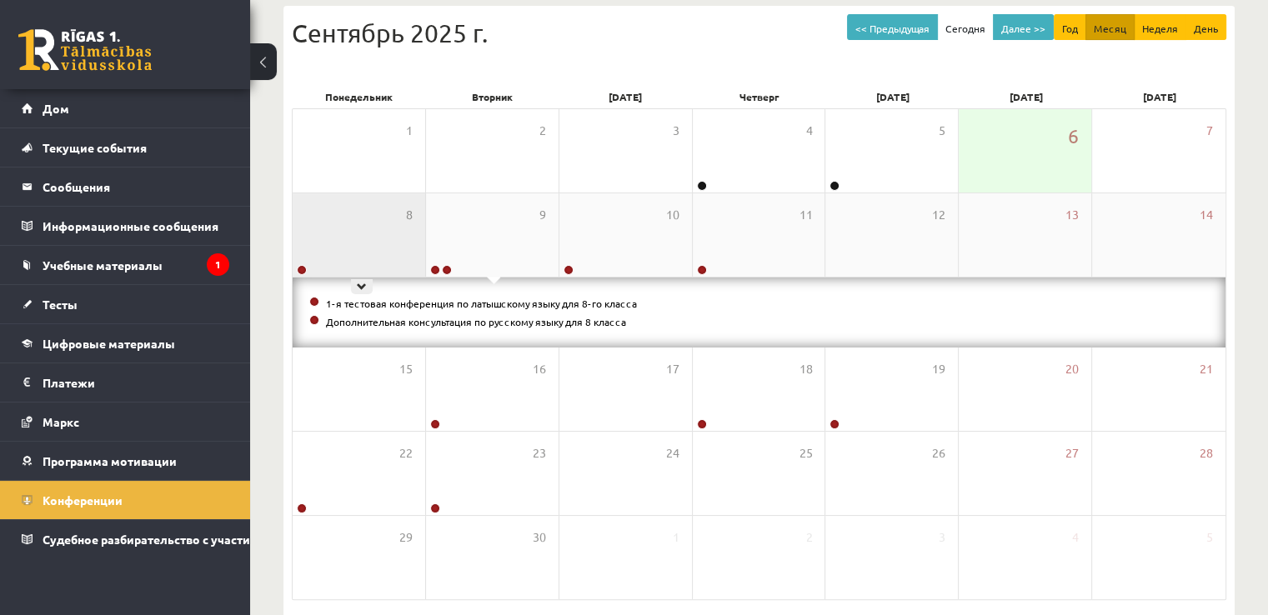
click at [363, 238] on div "8" at bounding box center [359, 234] width 133 height 83
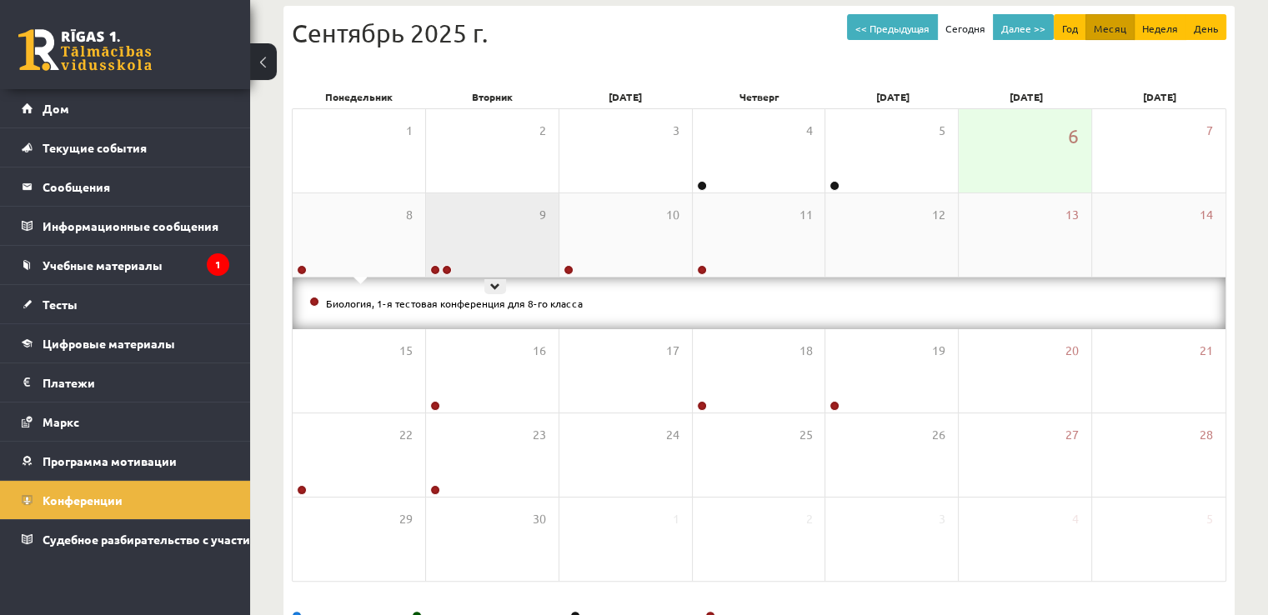
click at [503, 217] on div "9" at bounding box center [492, 234] width 133 height 83
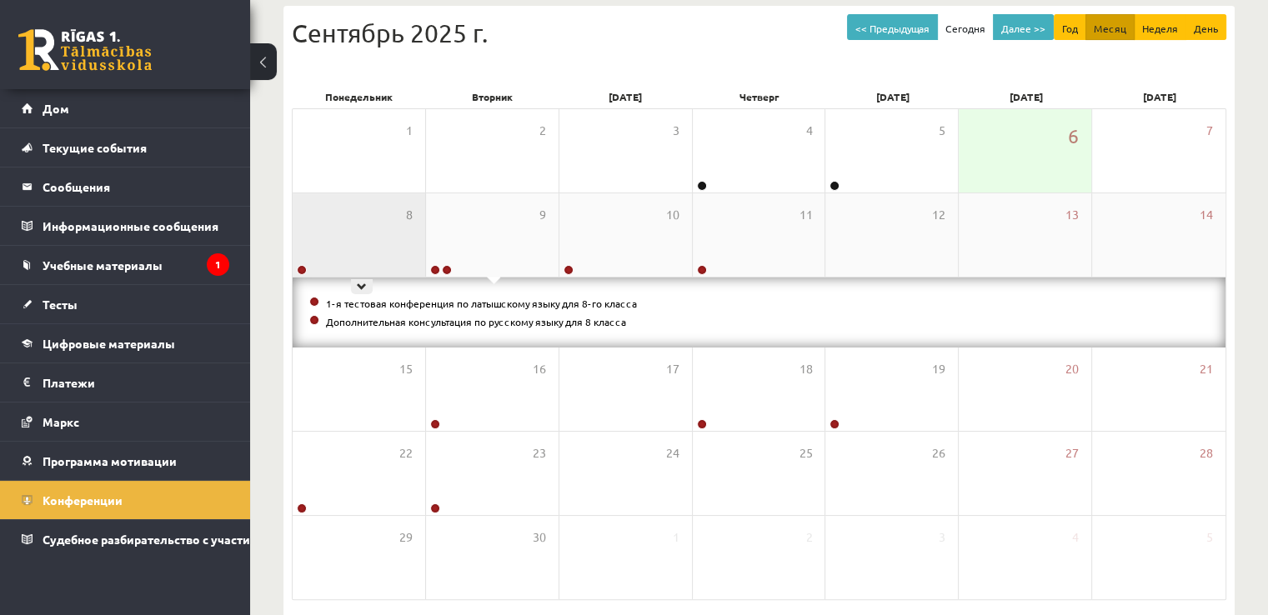
click at [353, 233] on div "8" at bounding box center [359, 234] width 133 height 83
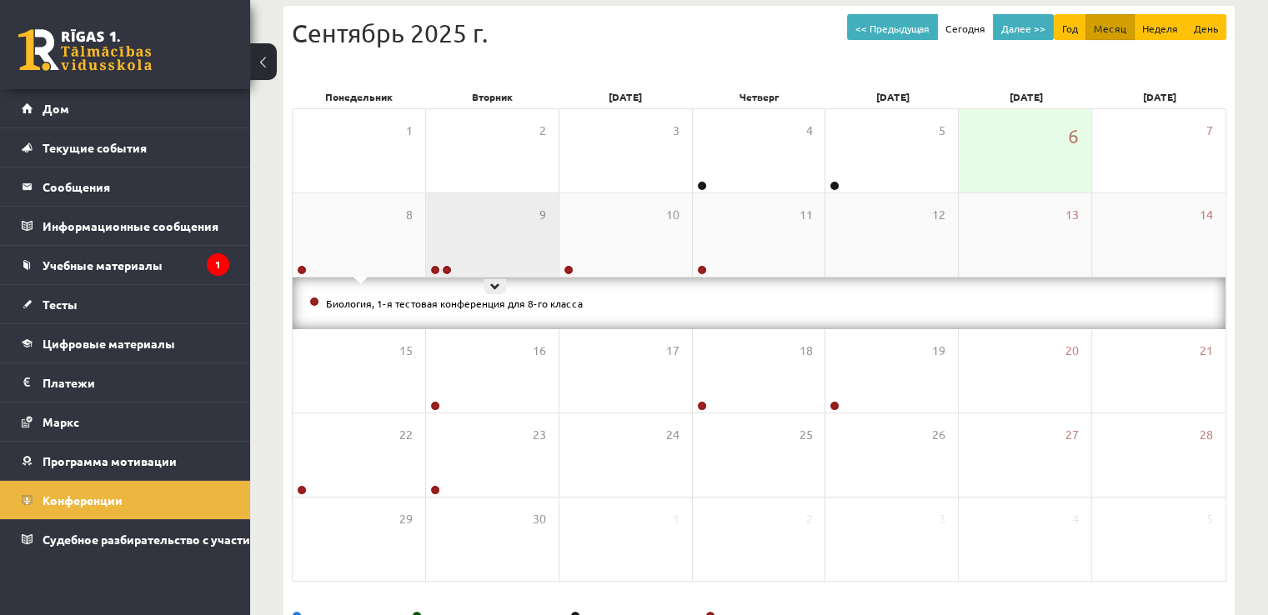
click at [465, 237] on div "9" at bounding box center [492, 234] width 133 height 83
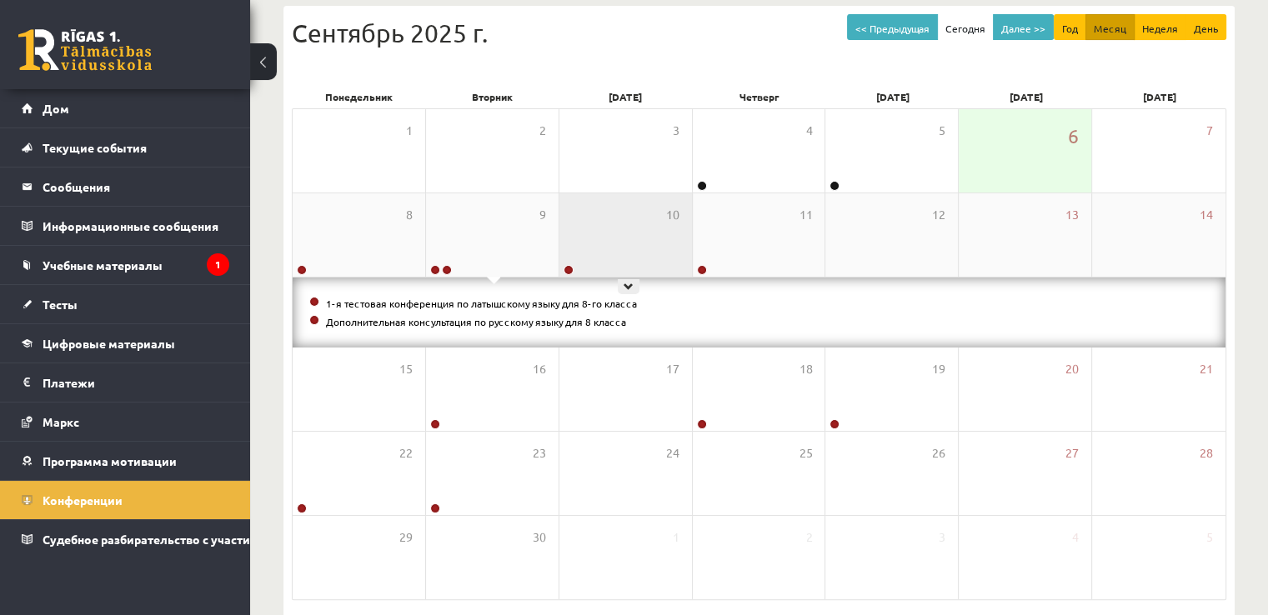
click at [650, 217] on div "10" at bounding box center [625, 234] width 133 height 83
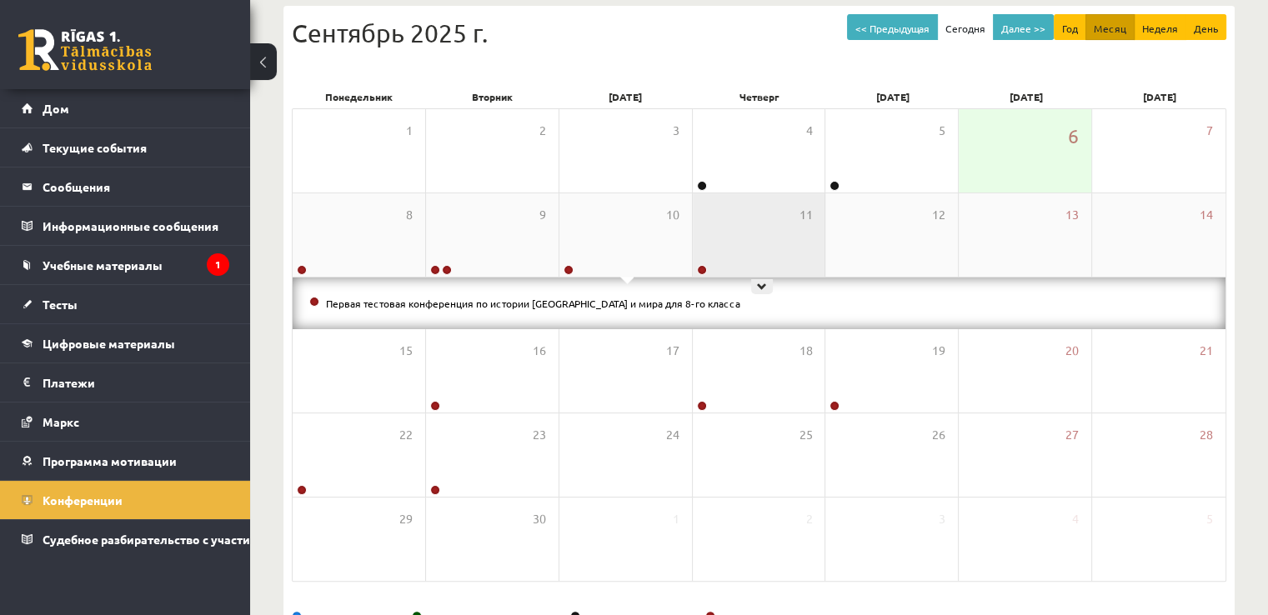
click at [709, 224] on div "11" at bounding box center [759, 234] width 133 height 83
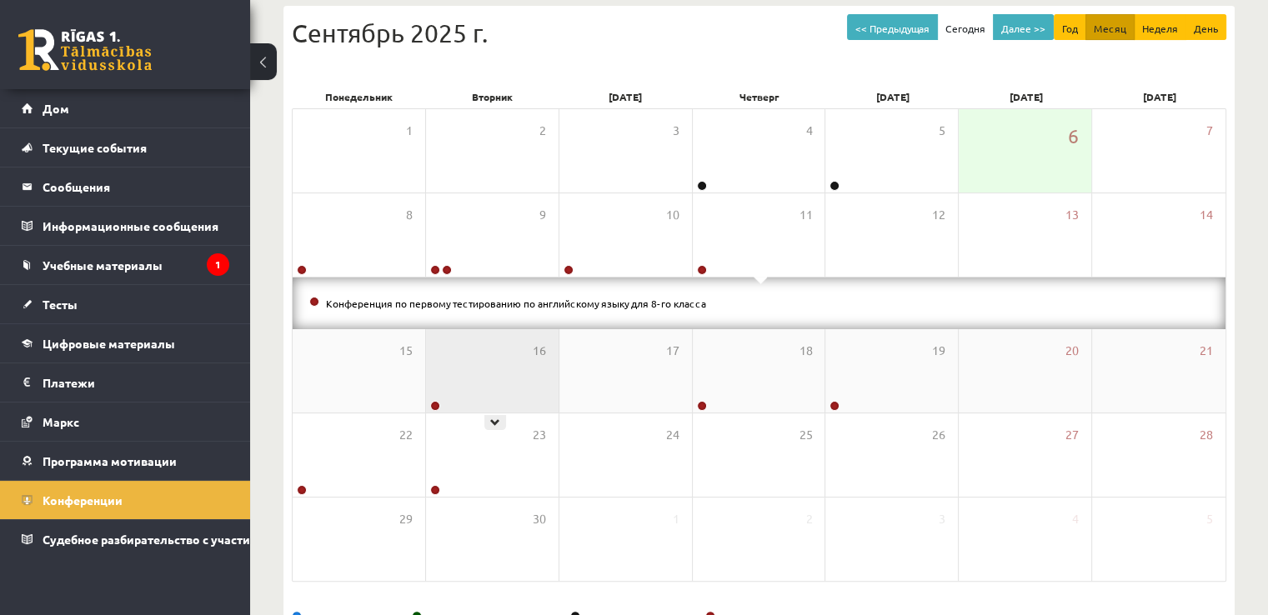
click at [477, 376] on div "16" at bounding box center [492, 370] width 133 height 83
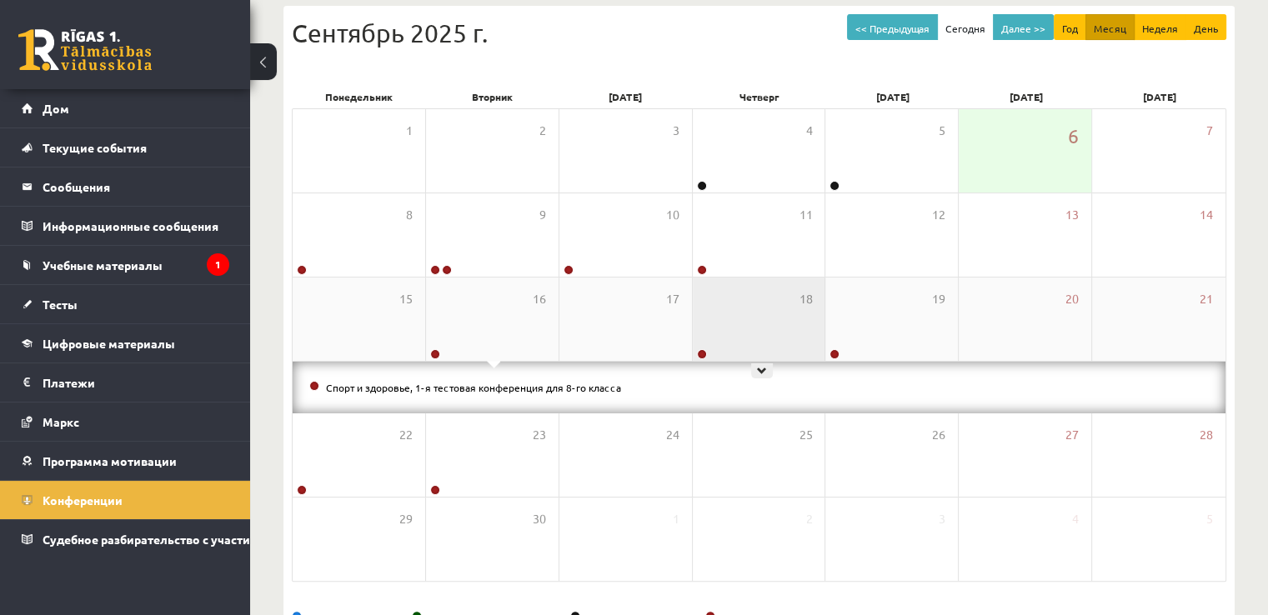
click at [746, 341] on div "18" at bounding box center [759, 319] width 133 height 83
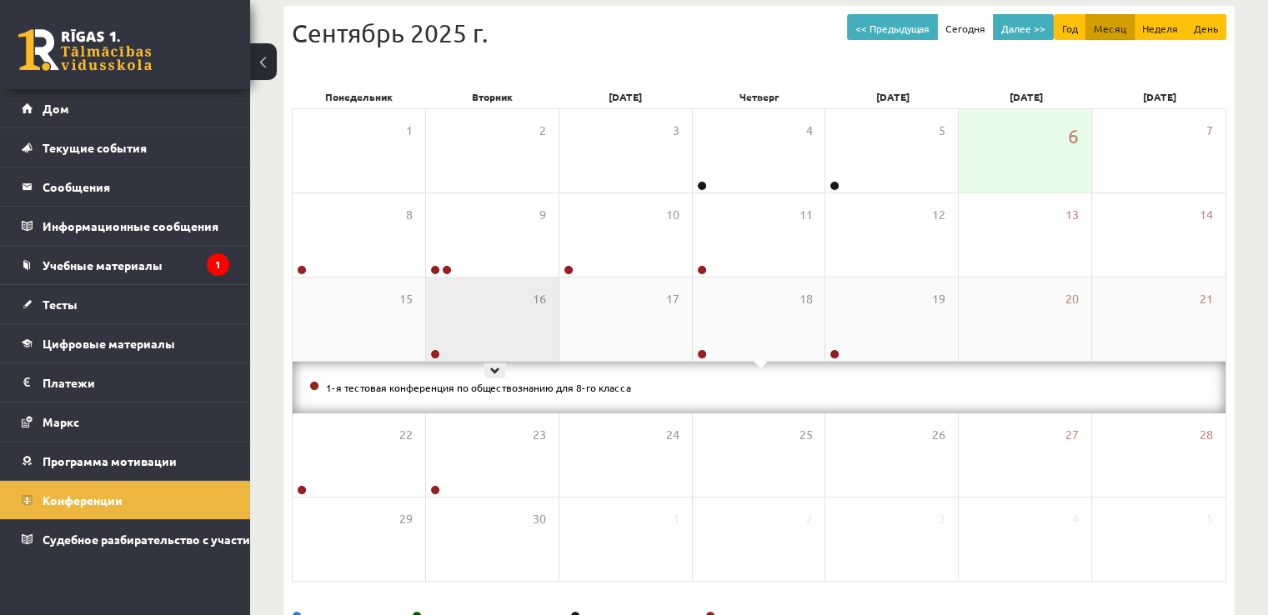
click at [497, 297] on div "16" at bounding box center [492, 319] width 133 height 83
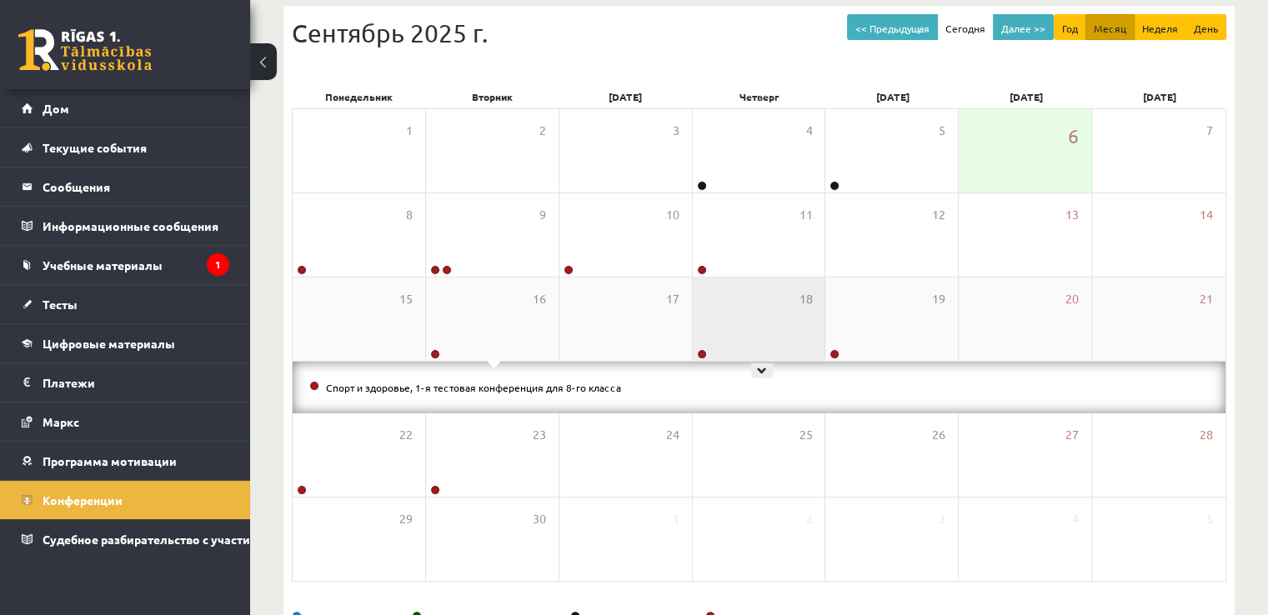
click at [754, 295] on div "18" at bounding box center [759, 319] width 133 height 83
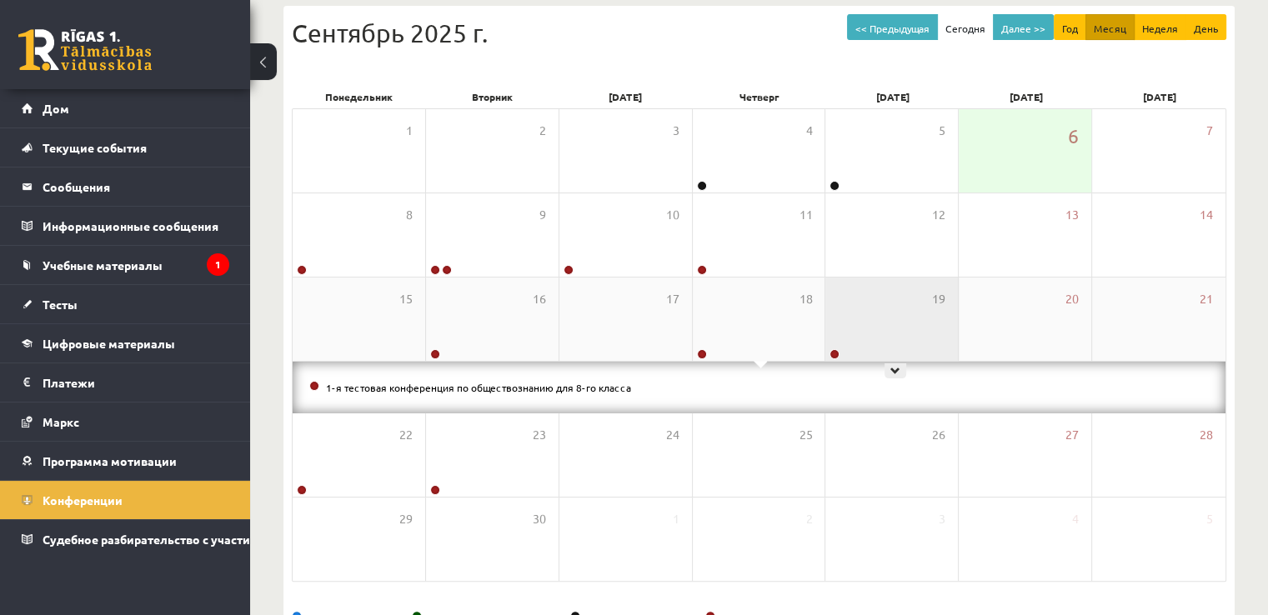
click at [880, 308] on div "19" at bounding box center [891, 319] width 133 height 83
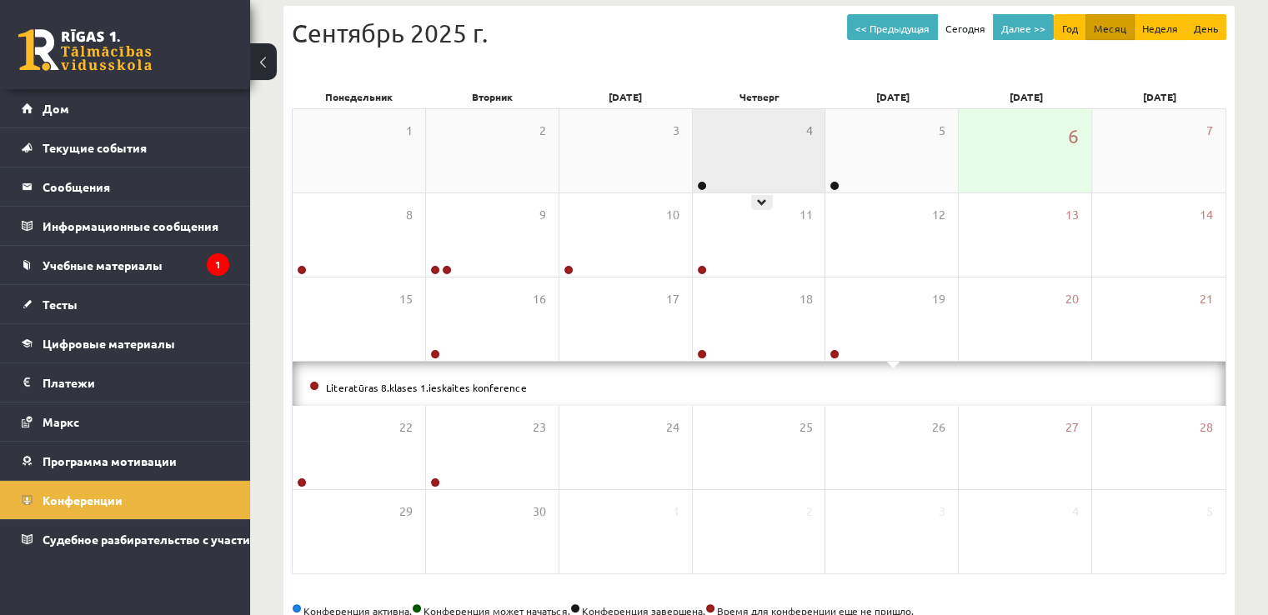
click at [778, 188] on div "4" at bounding box center [759, 150] width 133 height 83
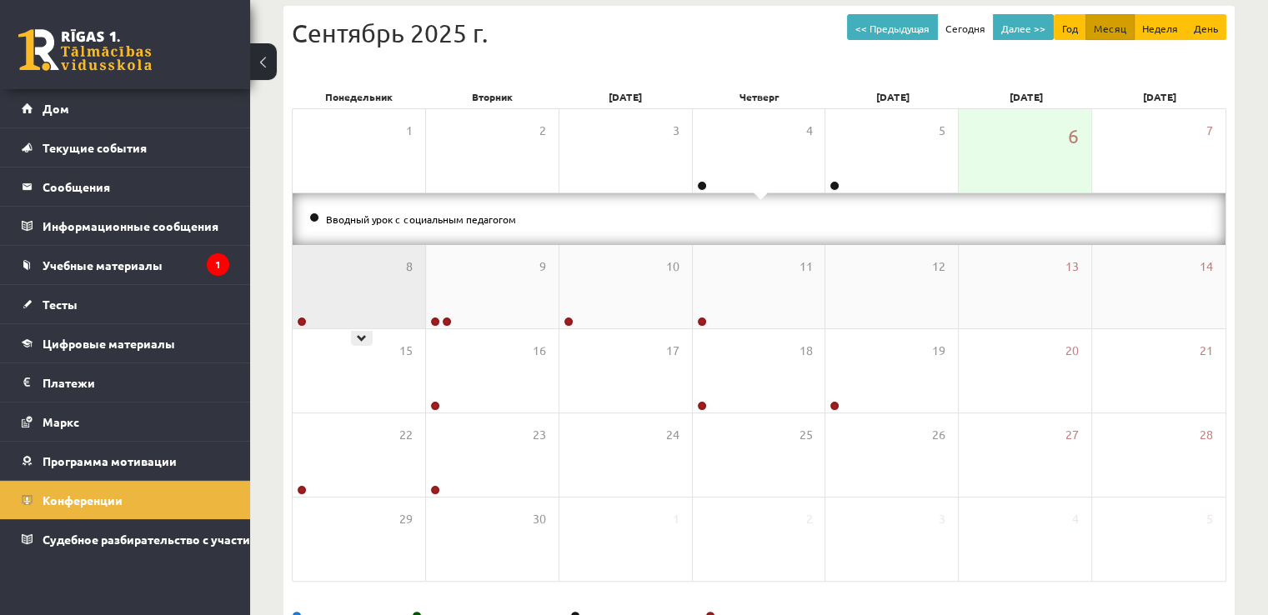
click at [330, 288] on div "8" at bounding box center [359, 286] width 133 height 83
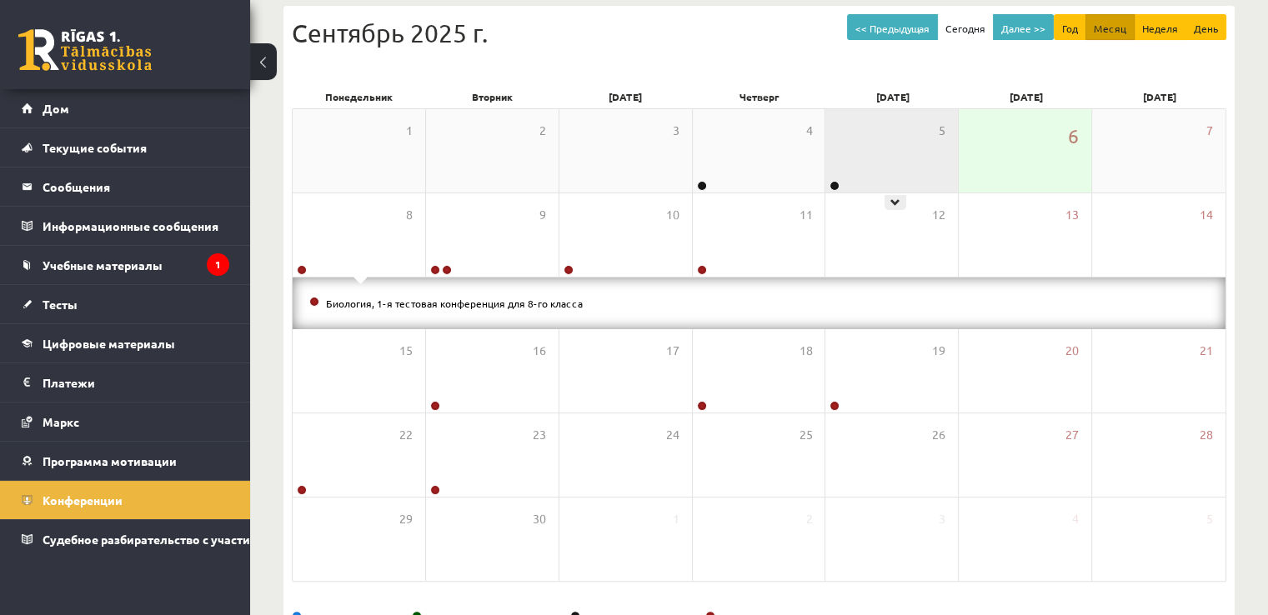
click at [897, 155] on div "5" at bounding box center [891, 150] width 133 height 83
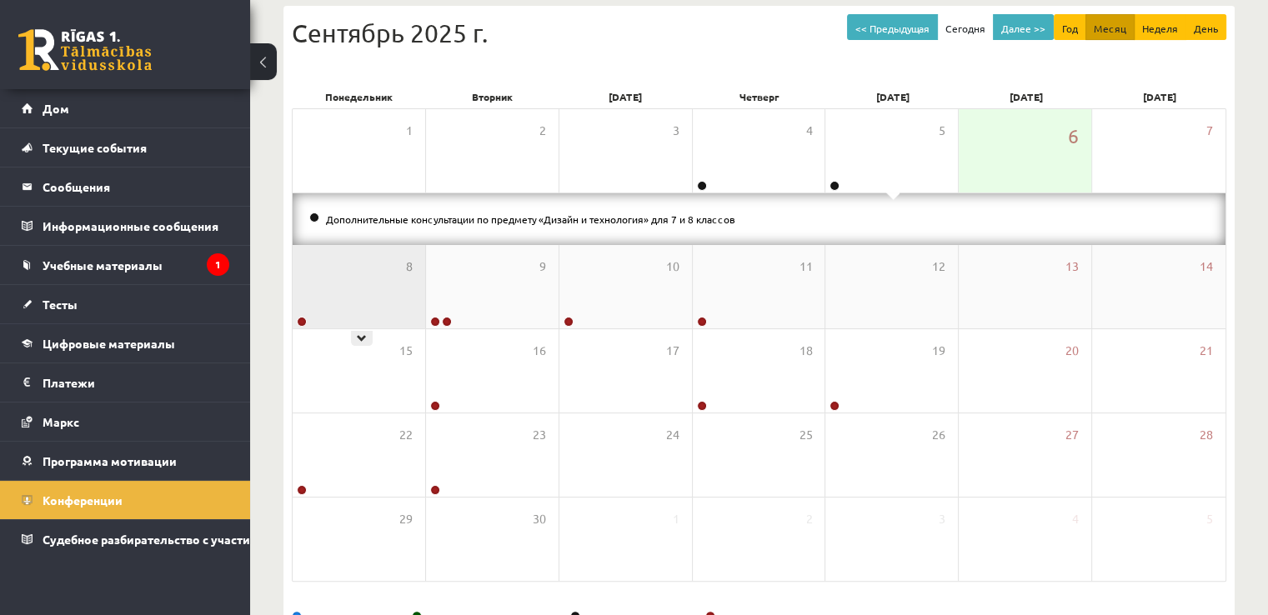
click at [311, 273] on div "8" at bounding box center [359, 286] width 133 height 83
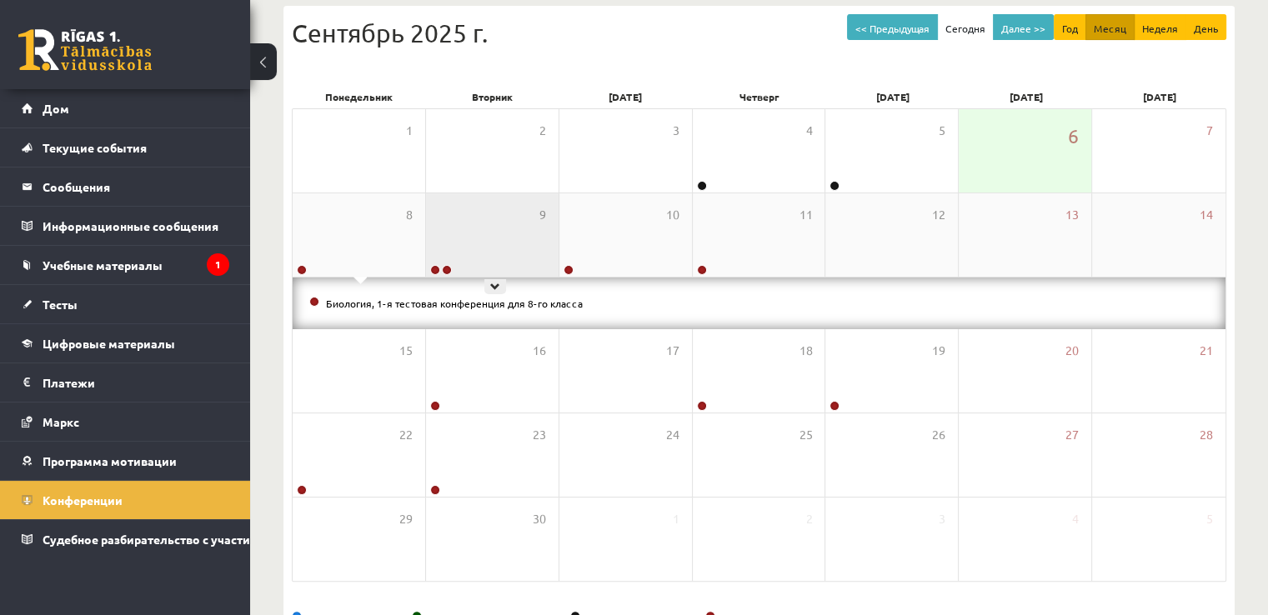
click at [485, 228] on div "9" at bounding box center [492, 234] width 133 height 83
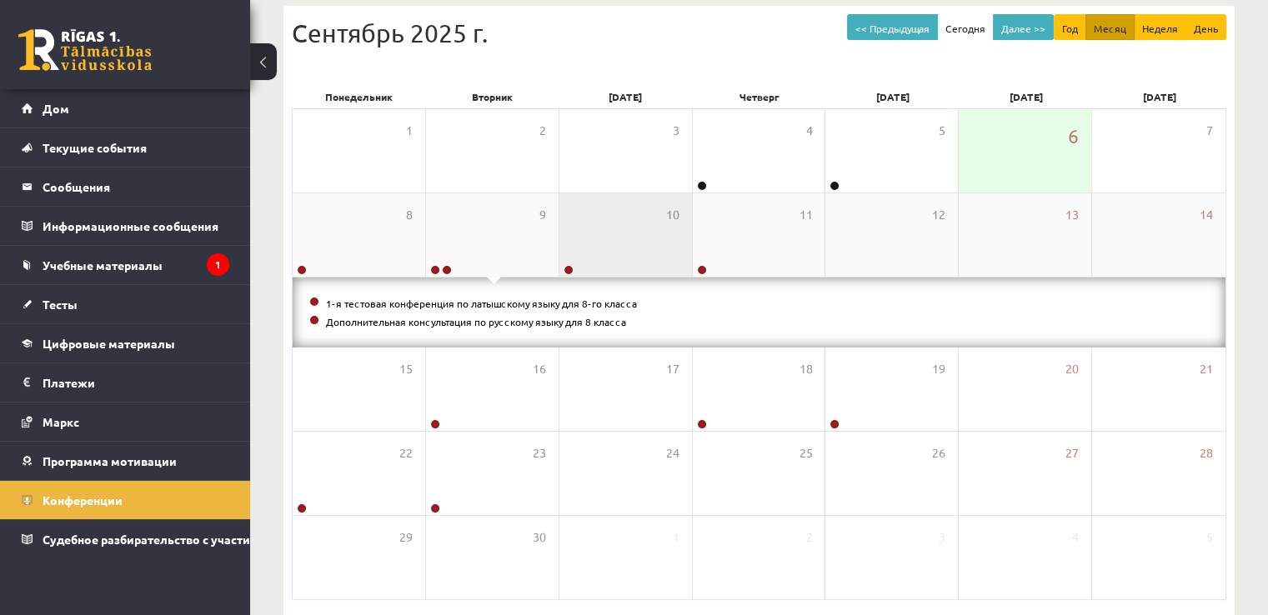
click at [627, 229] on div "10" at bounding box center [625, 234] width 133 height 83
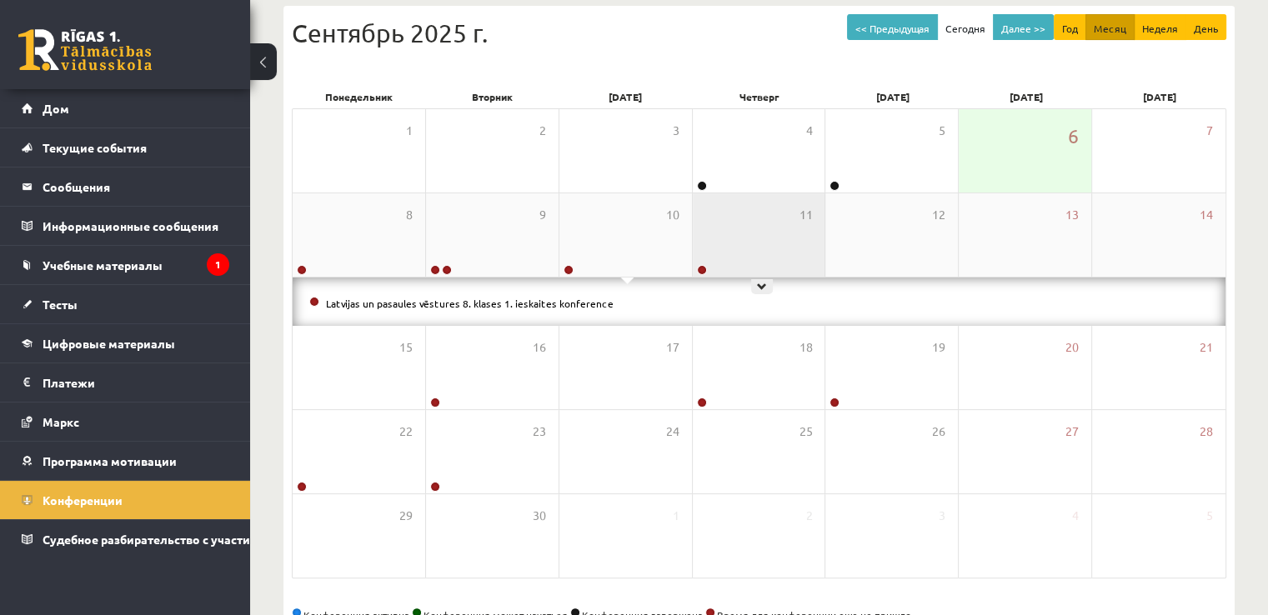
click at [749, 218] on div "11" at bounding box center [759, 234] width 133 height 83
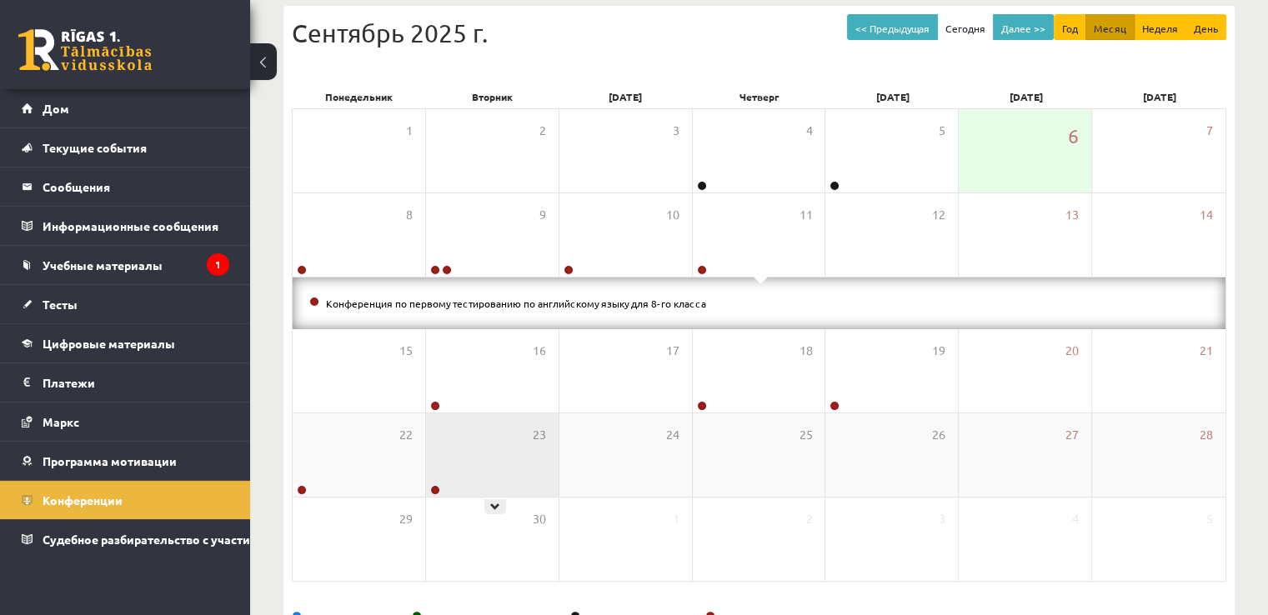
click at [450, 464] on div "23" at bounding box center [492, 455] width 133 height 83
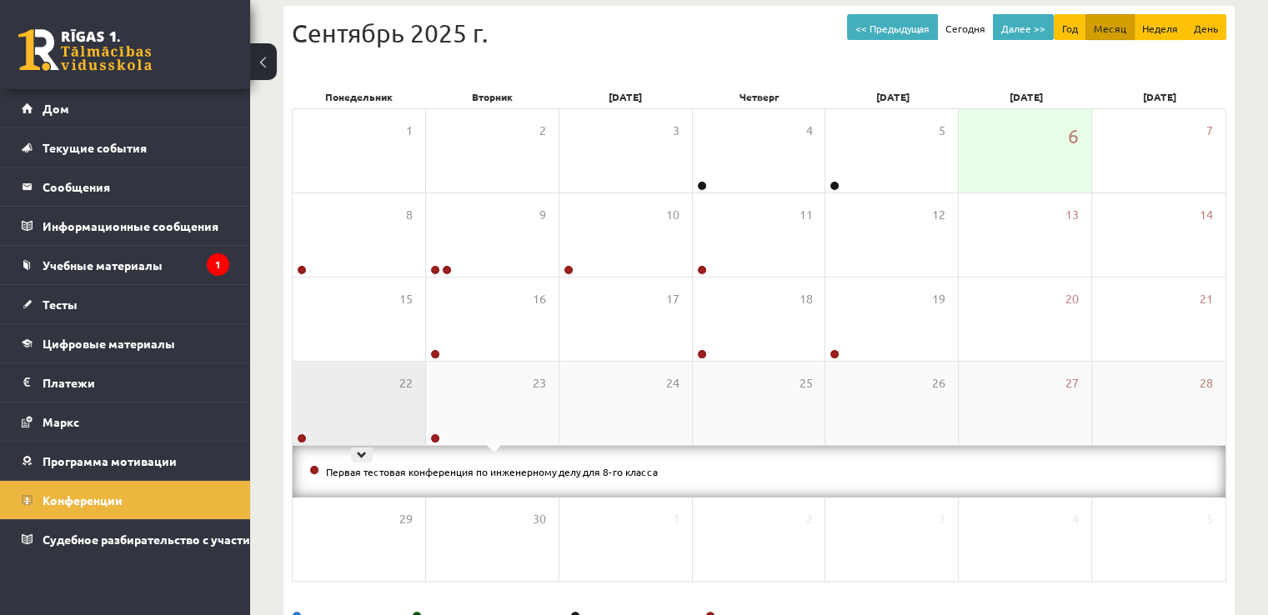
click at [373, 383] on div "22" at bounding box center [359, 403] width 133 height 83
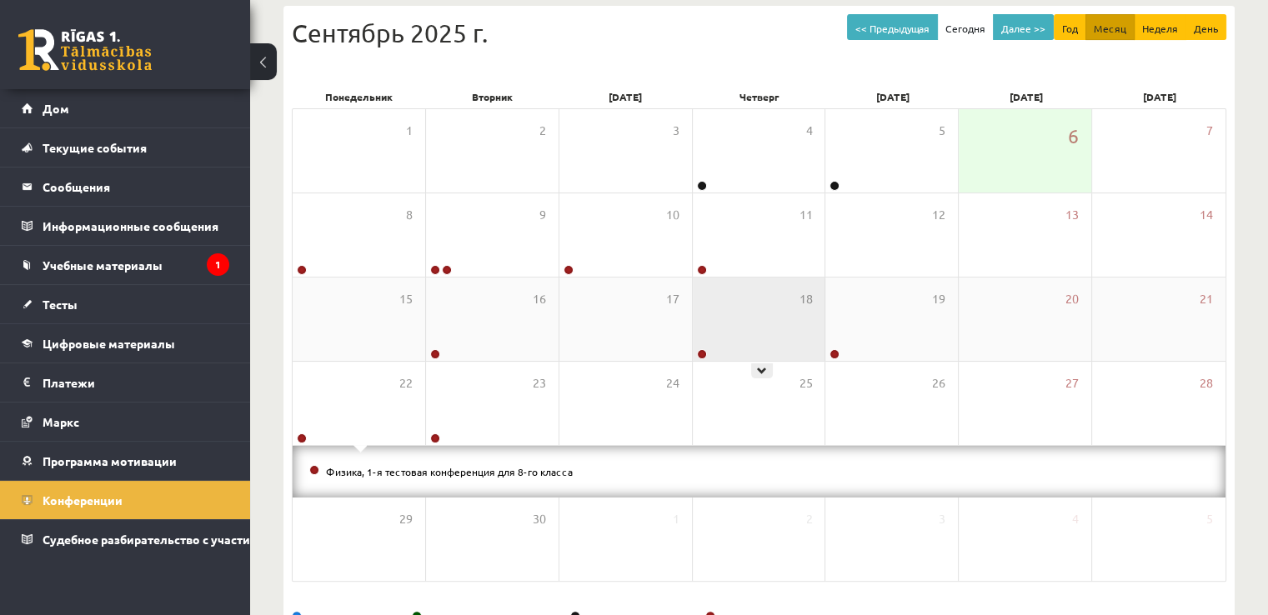
click at [780, 338] on div "18" at bounding box center [759, 319] width 133 height 83
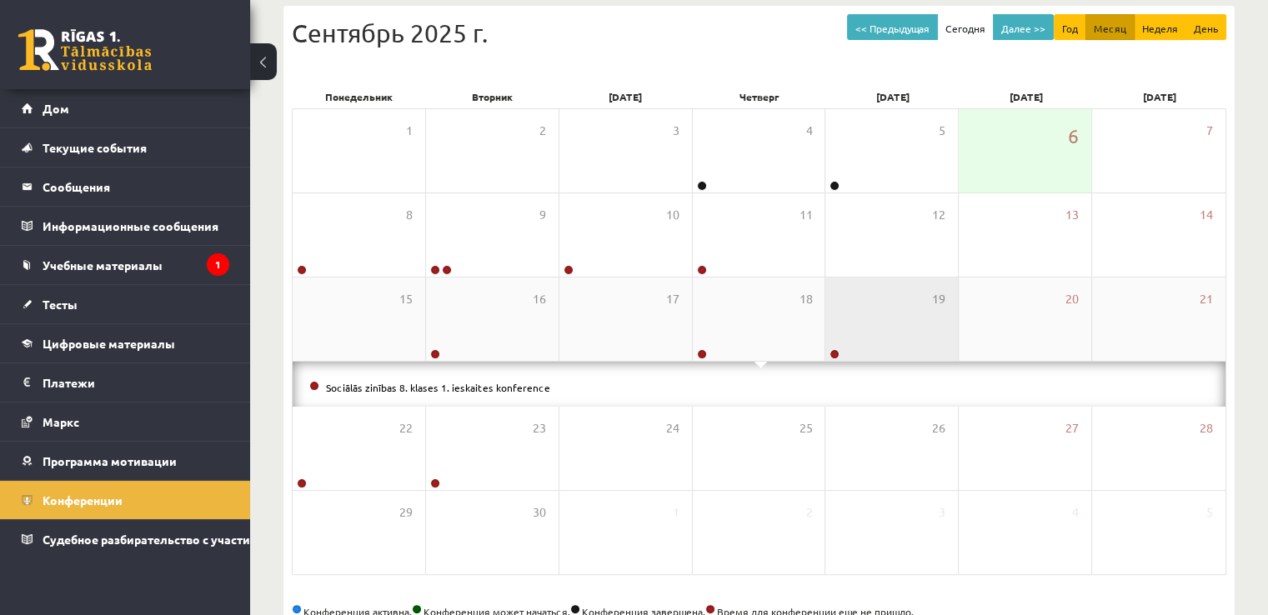
click at [917, 330] on div "19" at bounding box center [891, 319] width 133 height 83
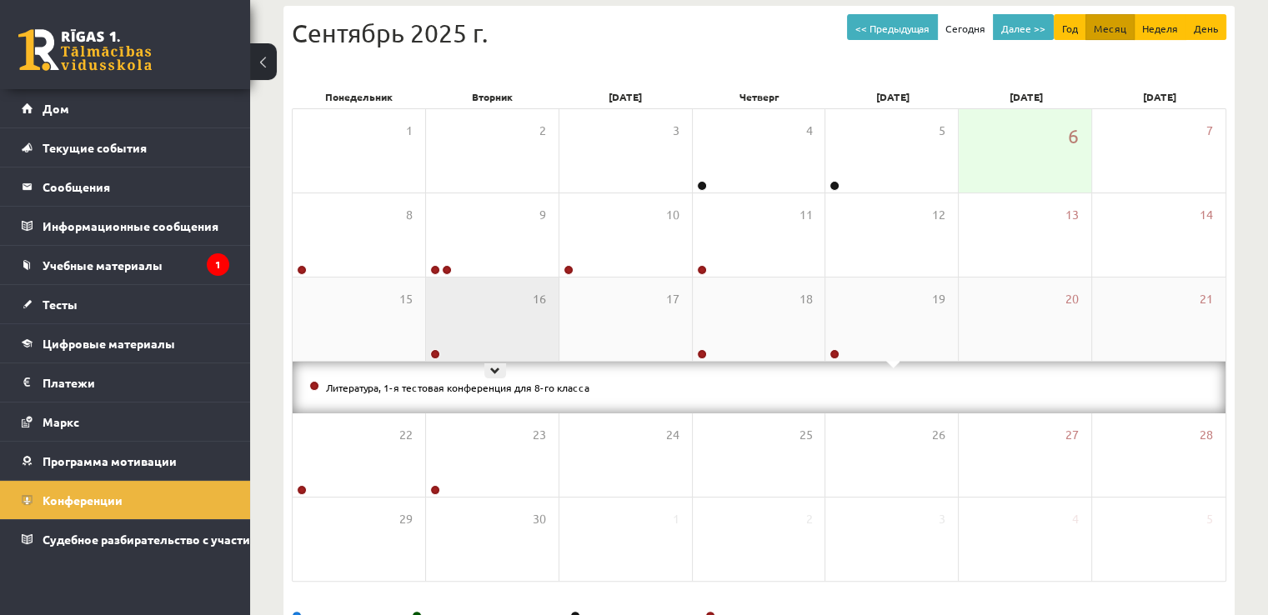
click at [490, 313] on div "16" at bounding box center [492, 319] width 133 height 83
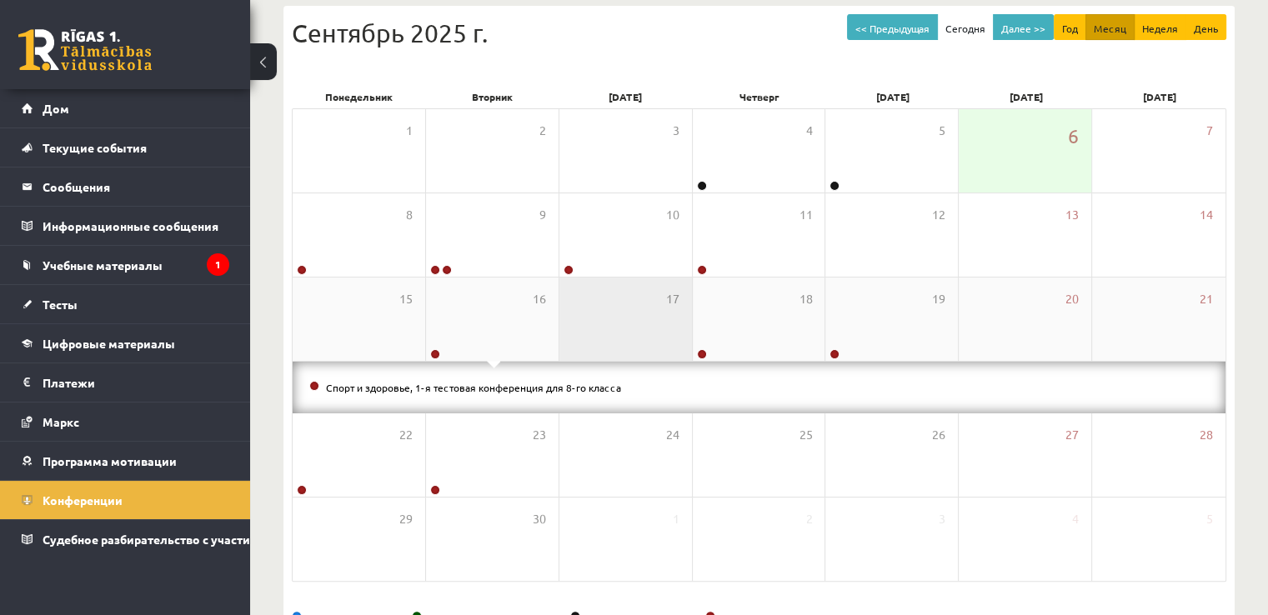
click at [640, 311] on div "17" at bounding box center [625, 319] width 133 height 83
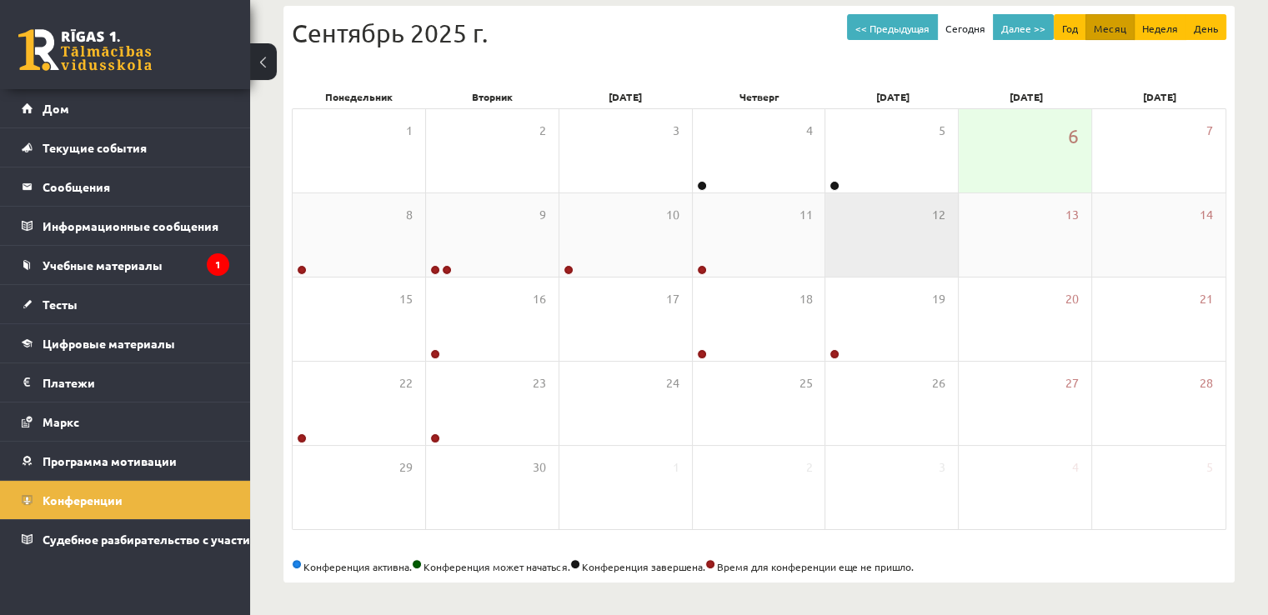
click at [907, 260] on div "12" at bounding box center [891, 234] width 133 height 83
click at [900, 238] on div "12" at bounding box center [891, 234] width 133 height 83
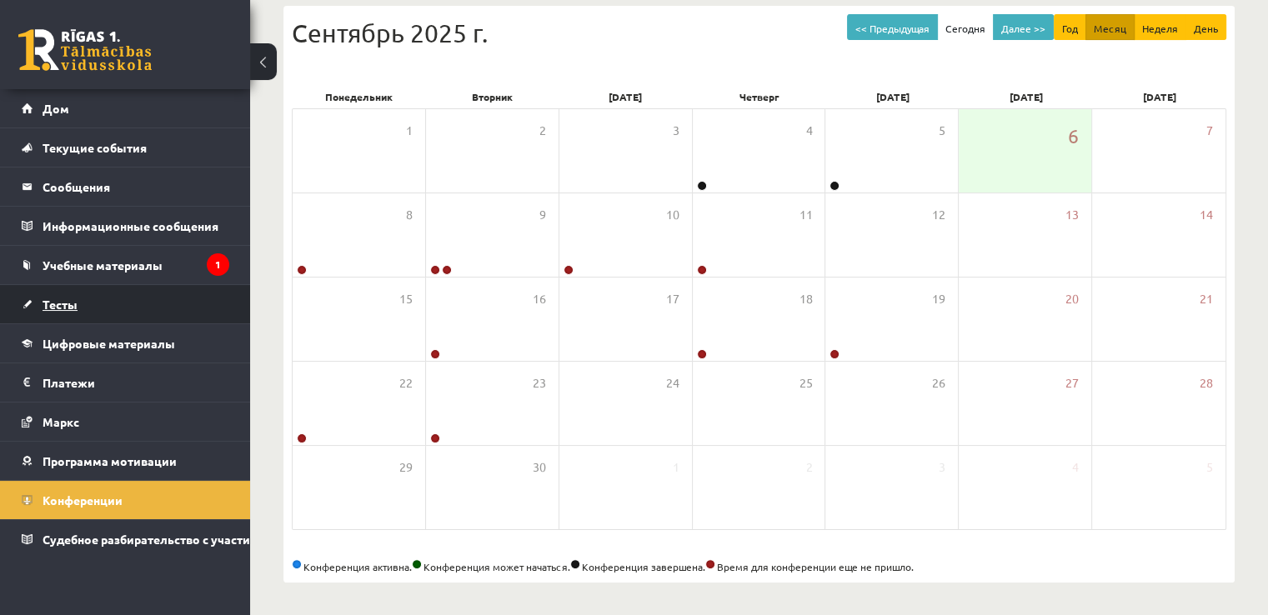
click at [93, 308] on link "Тесты" at bounding box center [126, 304] width 208 height 38
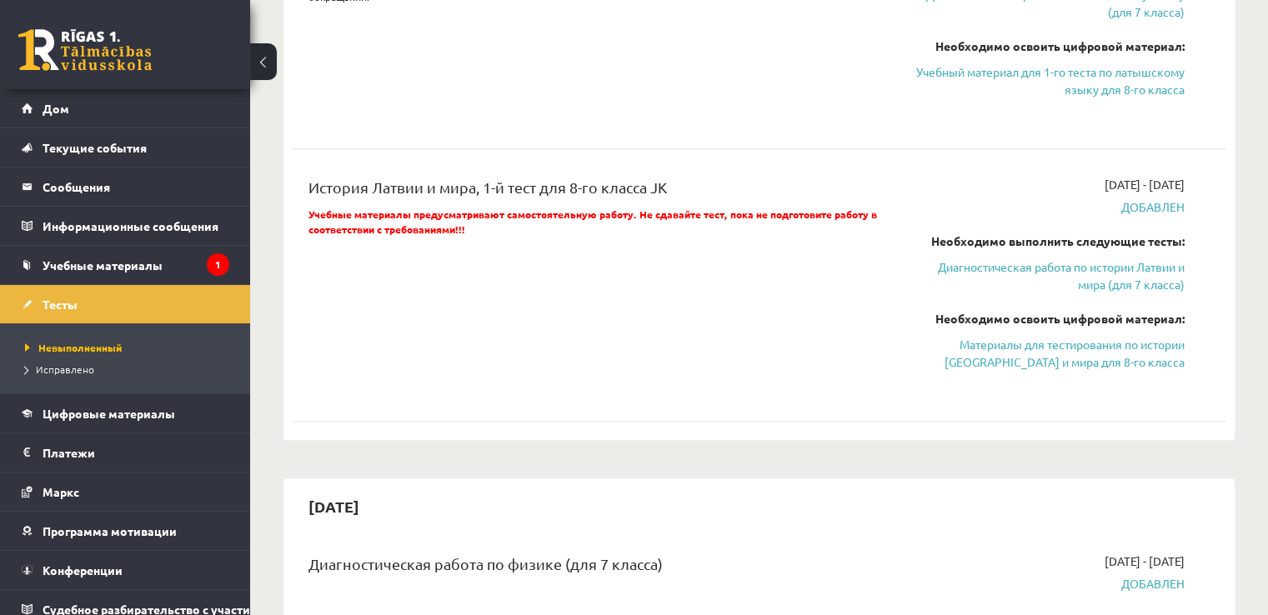
scroll to position [1584, 0]
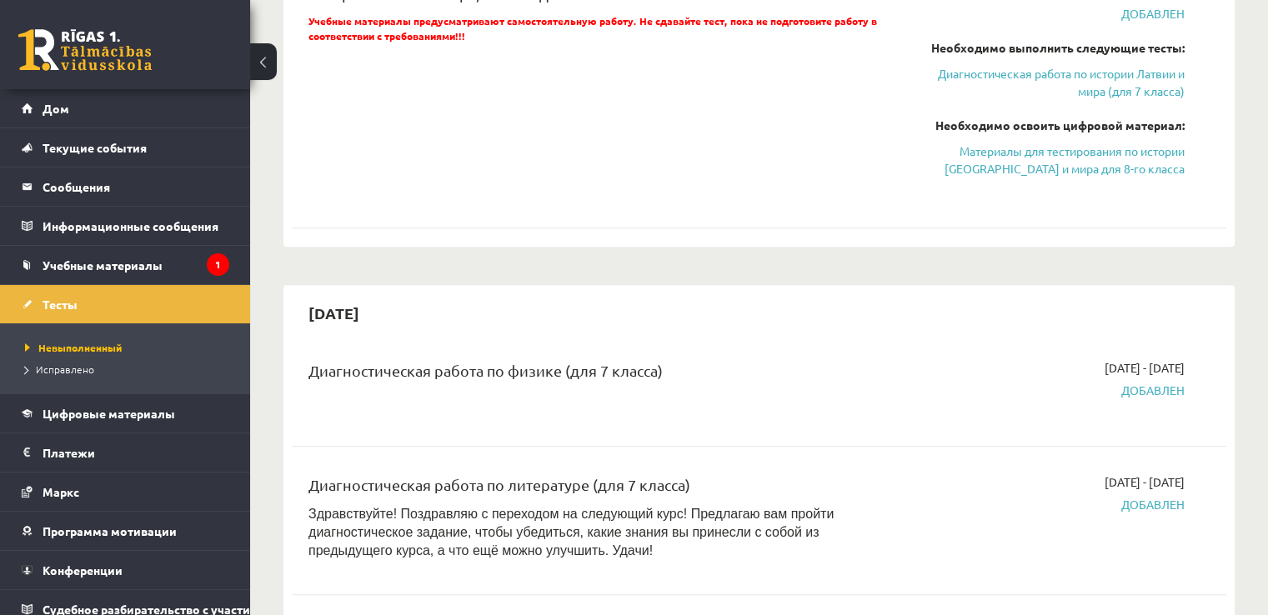
drag, startPoint x: 308, startPoint y: 314, endPoint x: 405, endPoint y: 316, distance: 96.7
click at [405, 316] on div "2025-09-30" at bounding box center [759, 312] width 935 height 39
click at [442, 315] on div "2025-09-30" at bounding box center [759, 312] width 935 height 39
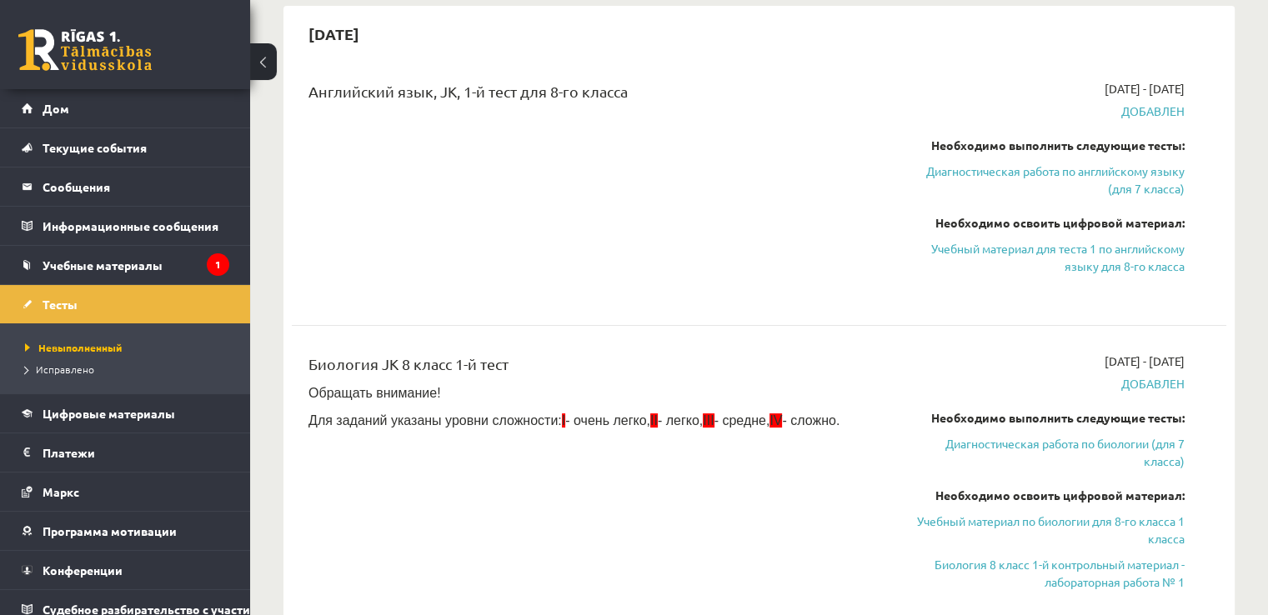
scroll to position [0, 0]
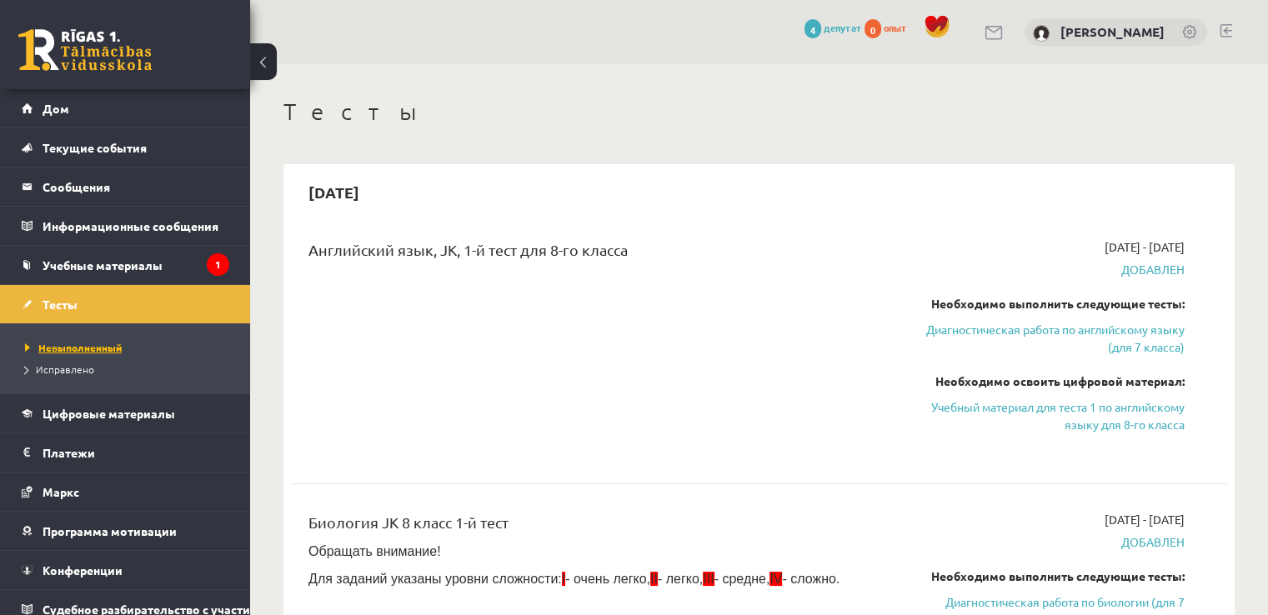
click at [81, 347] on font "Невыполненный" at bounding box center [79, 347] width 83 height 13
drag, startPoint x: 469, startPoint y: 191, endPoint x: 292, endPoint y: 203, distance: 178.0
click at [292, 203] on div "2025-09-15" at bounding box center [759, 192] width 935 height 39
click at [414, 197] on div "2025-09-15" at bounding box center [759, 192] width 935 height 39
drag, startPoint x: 1197, startPoint y: 241, endPoint x: 979, endPoint y: 236, distance: 218.5
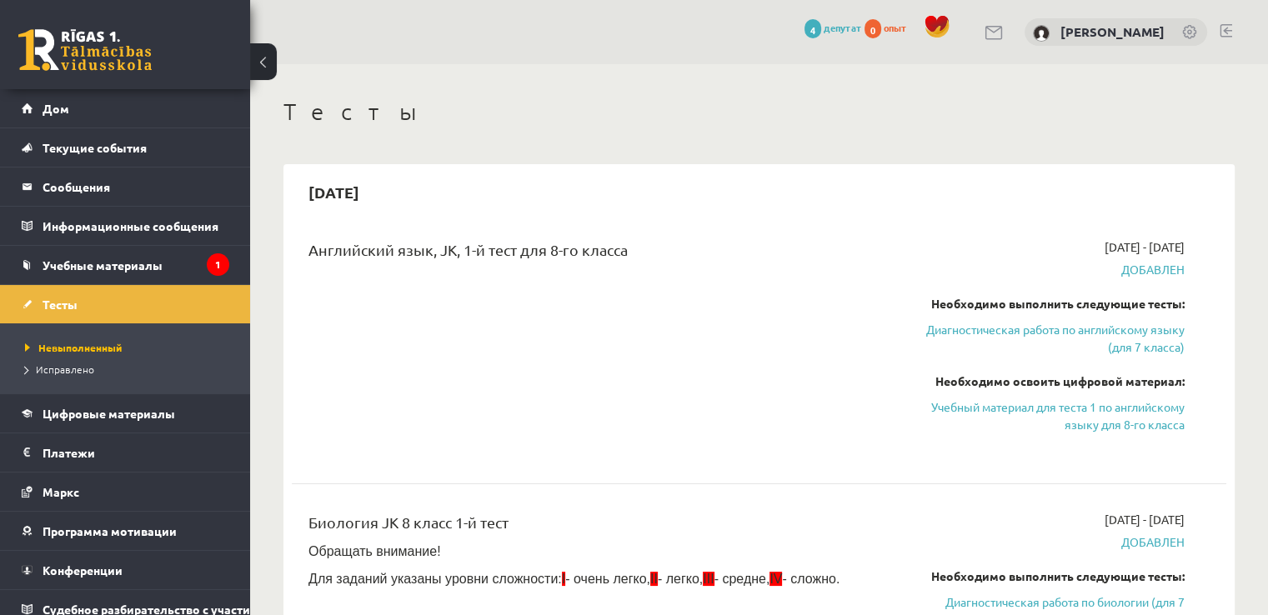
click at [979, 236] on div "Английский язык, JK, 1-й тест для 8-го класса 2025-09-01 - 2025-09-15 Добавлен …" at bounding box center [759, 348] width 935 height 252
click at [612, 293] on div "Английский язык, JK, 1-й тест для 8-го класса" at bounding box center [596, 347] width 601 height 218
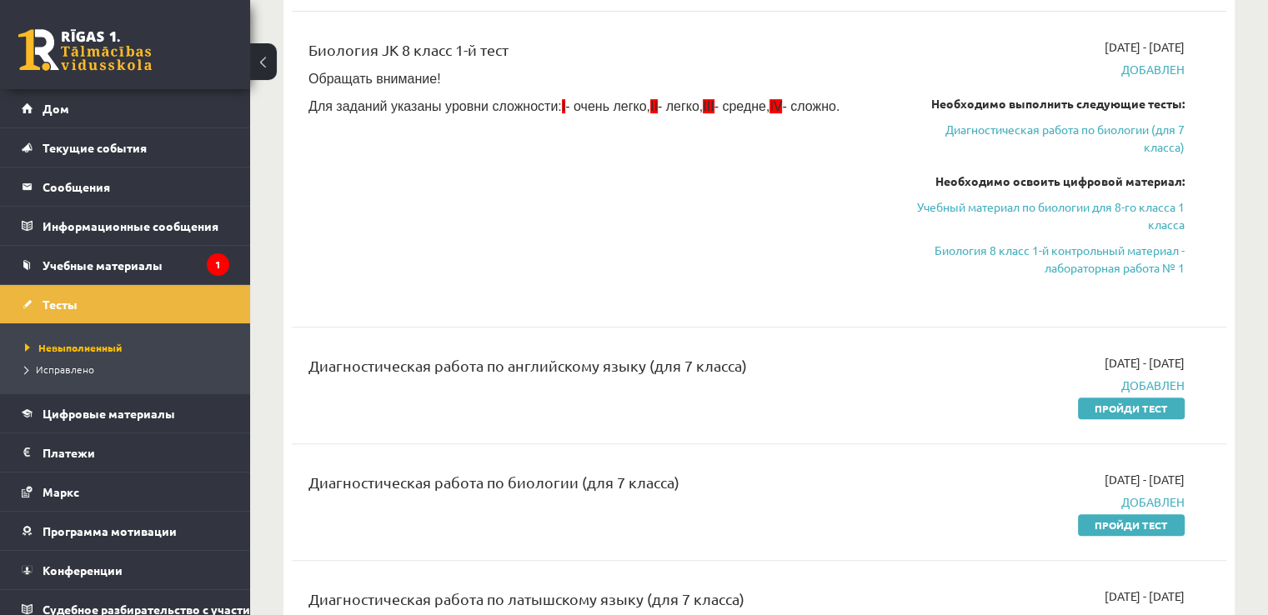
scroll to position [584, 0]
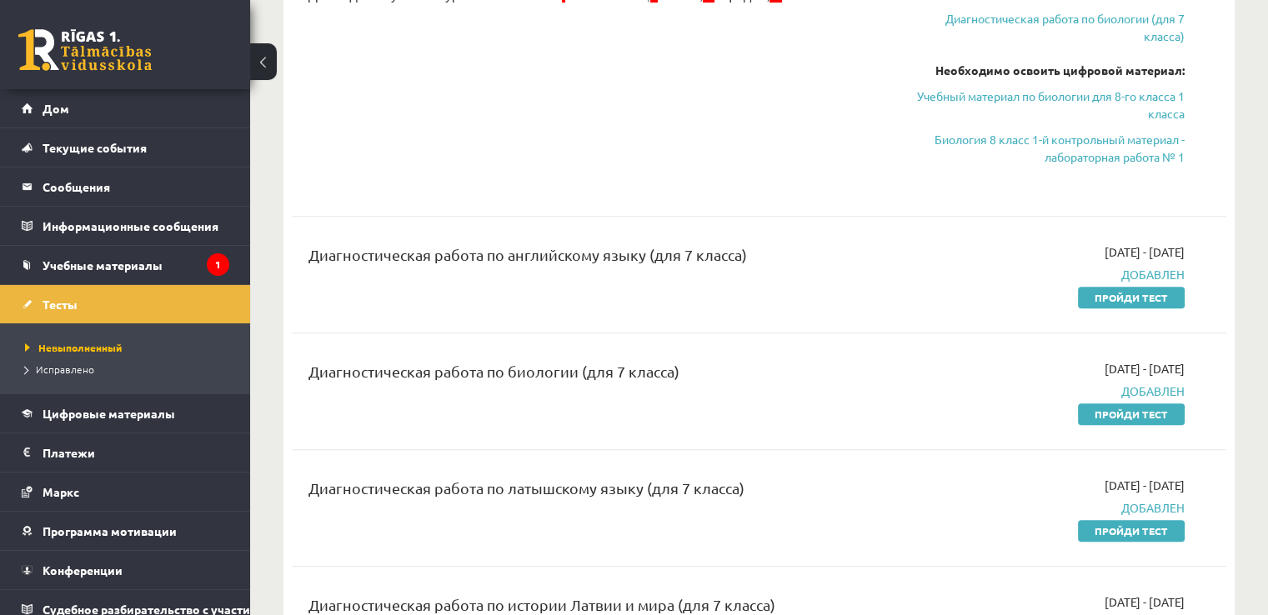
drag, startPoint x: 594, startPoint y: 244, endPoint x: 816, endPoint y: 248, distance: 222.6
click at [810, 248] on div "Диагностическая работа по английскому языку (для 7 класса)" at bounding box center [596, 258] width 576 height 31
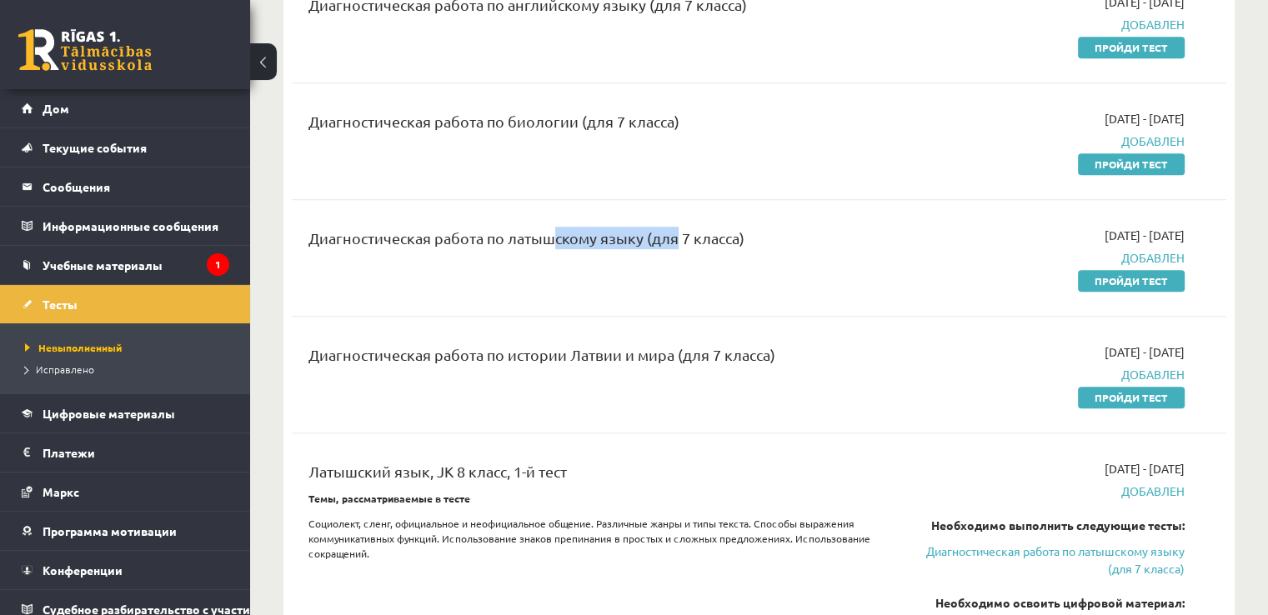
drag, startPoint x: 538, startPoint y: 241, endPoint x: 719, endPoint y: 246, distance: 181.8
click at [704, 245] on div "Диагностическая работа по латышскому языку (для 7 класса)" at bounding box center [596, 242] width 576 height 31
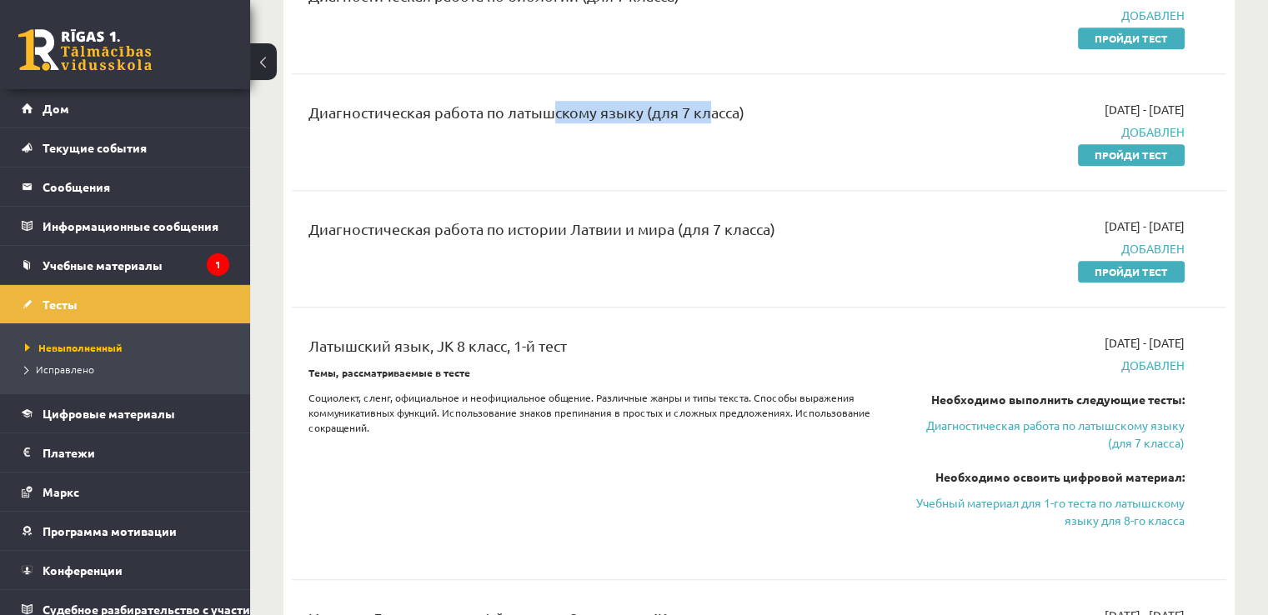
scroll to position [1084, 0]
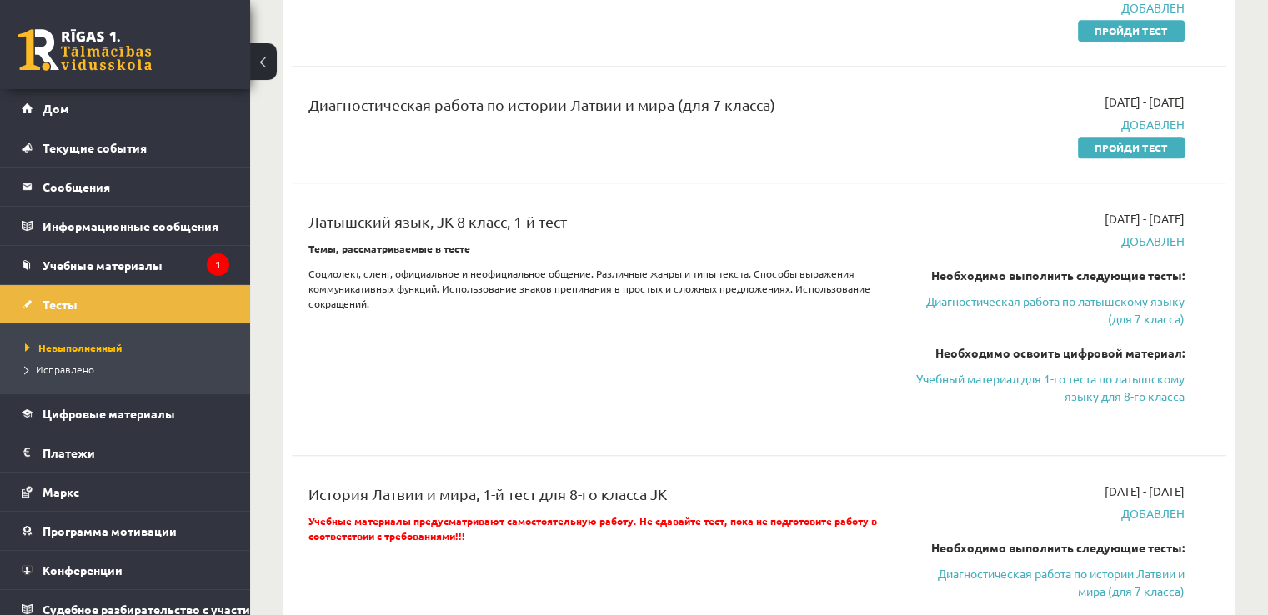
drag, startPoint x: 647, startPoint y: 104, endPoint x: 781, endPoint y: 120, distance: 135.2
click at [781, 120] on div "Диагностическая работа по истории Латвии и мира (для 7 класса)" at bounding box center [596, 108] width 576 height 31
click at [621, 213] on div "Латышский язык, JK 8 класс, 1-й тест" at bounding box center [596, 225] width 576 height 31
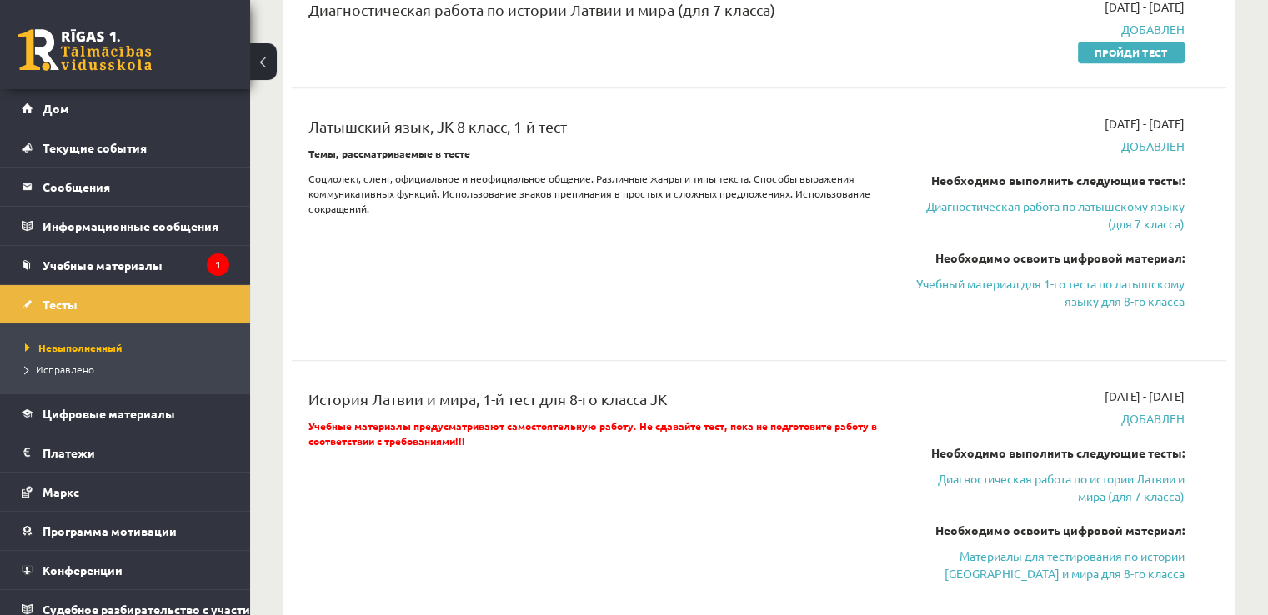
scroll to position [1251, 0]
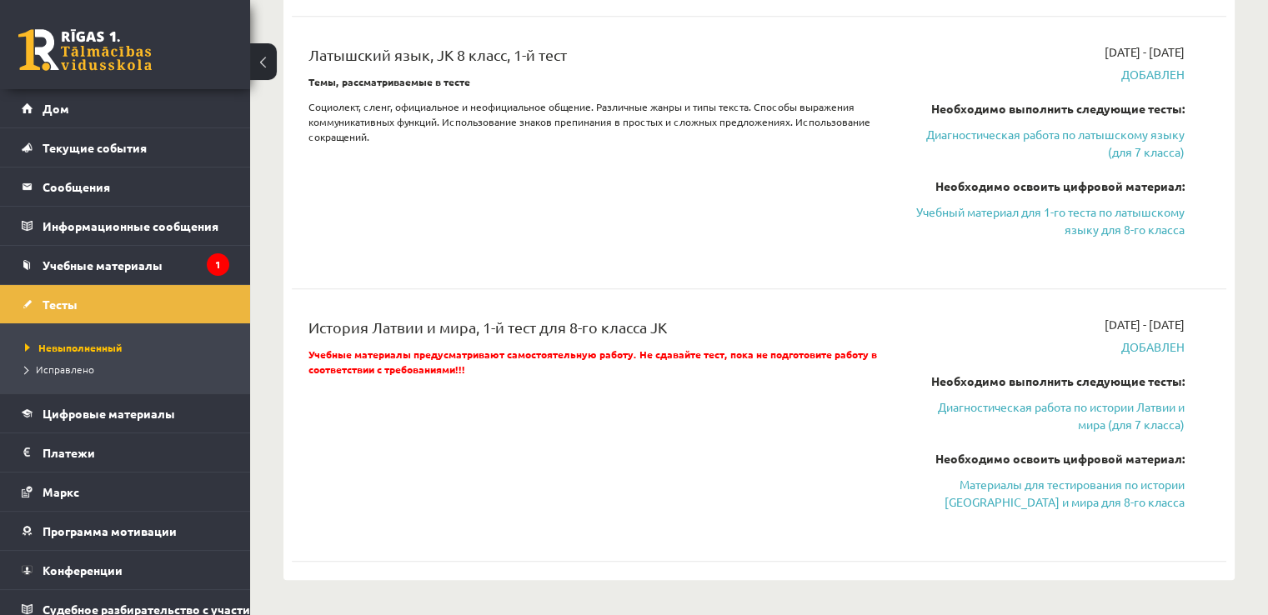
drag, startPoint x: 746, startPoint y: 328, endPoint x: 308, endPoint y: 318, distance: 438.6
click at [308, 318] on div "История Латвии и мира, 1-й тест для 8-го класса JK" at bounding box center [596, 331] width 576 height 31
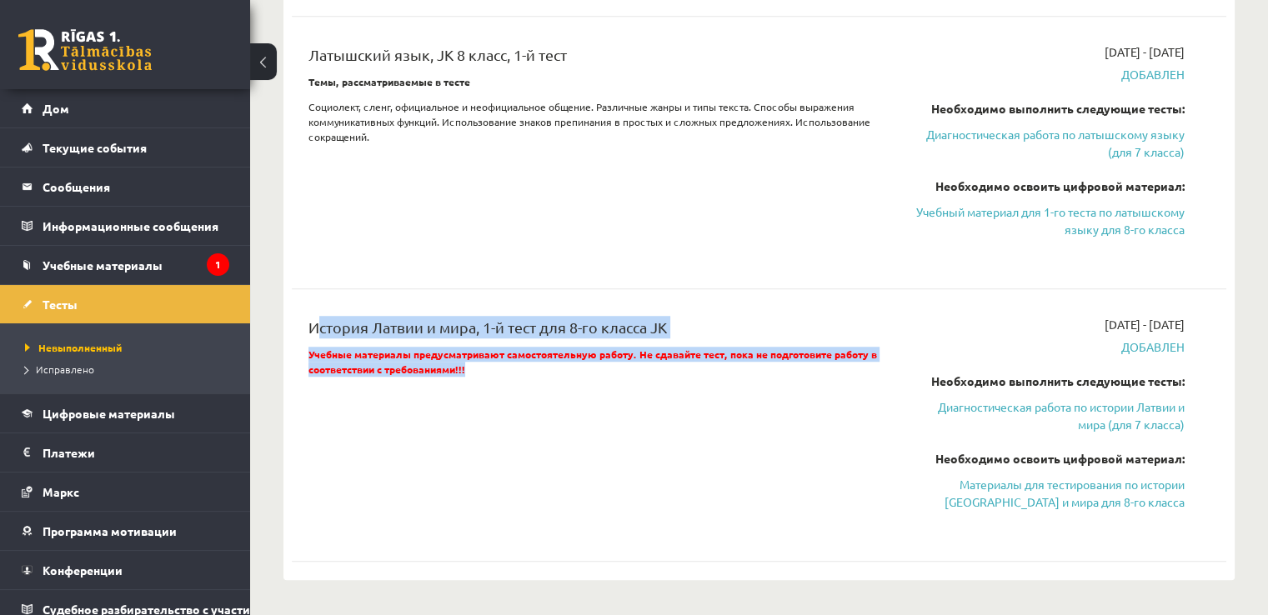
drag, startPoint x: 487, startPoint y: 383, endPoint x: 270, endPoint y: 321, distance: 225.6
click at [547, 417] on div "История Латвии и мира, 1-й тест для 8-го класса JK Учебные материалы предусматр…" at bounding box center [596, 425] width 601 height 218
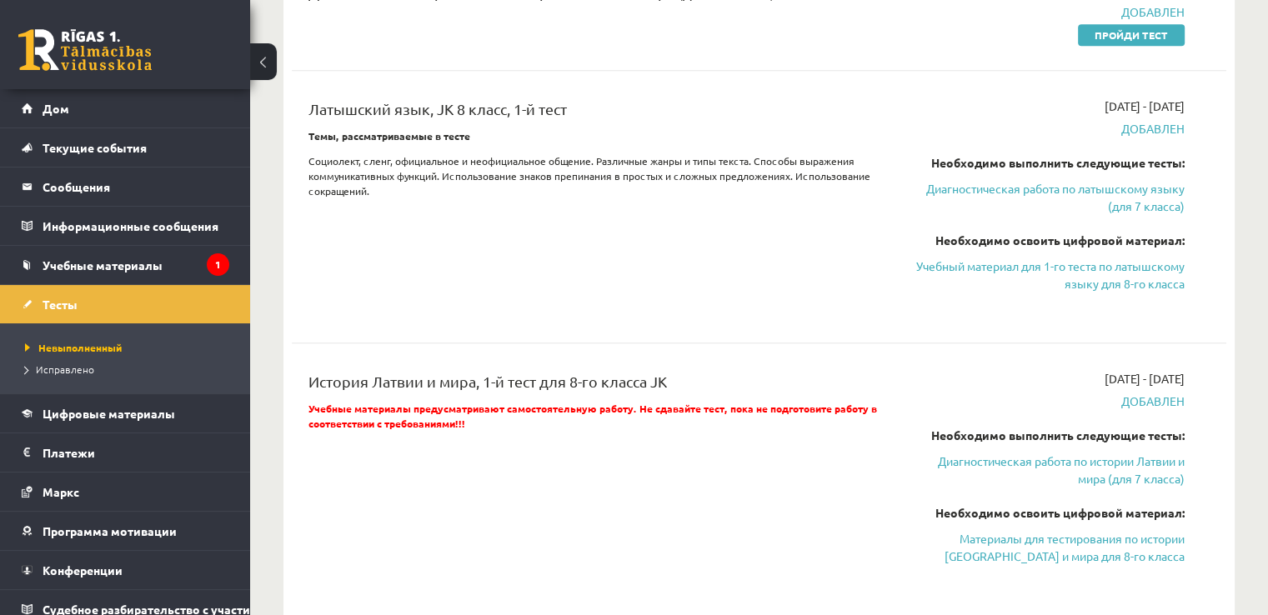
scroll to position [1167, 0]
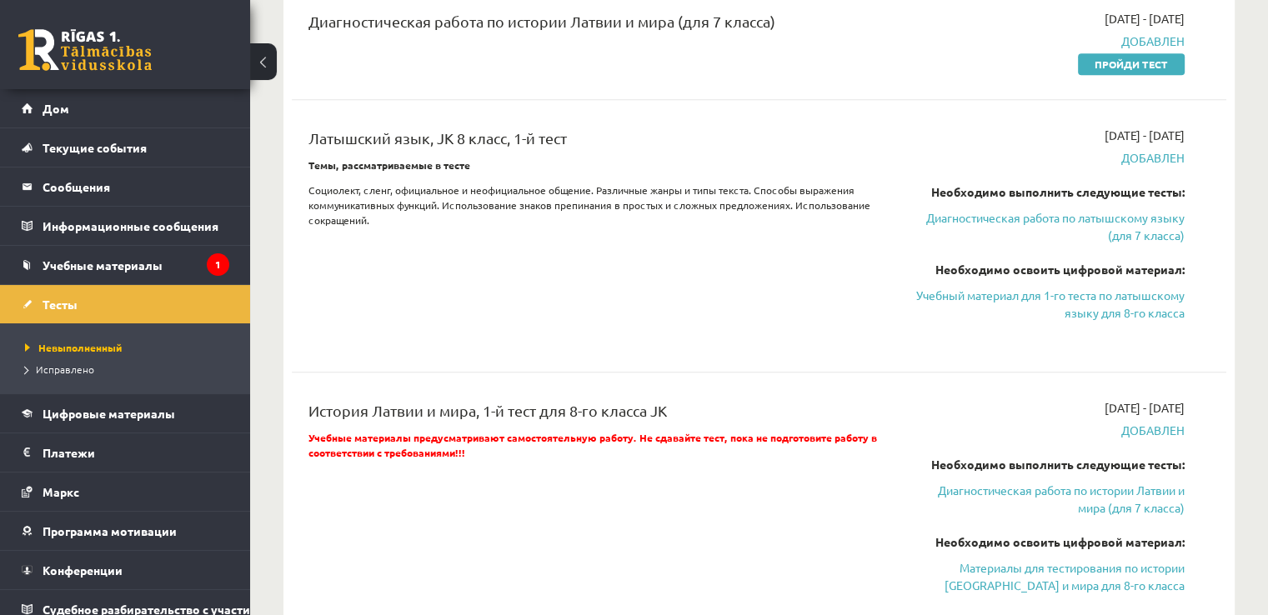
drag, startPoint x: 1067, startPoint y: 403, endPoint x: 1154, endPoint y: 403, distance: 86.7
click at [1154, 403] on font "2025-09-01 - 2025-09-15" at bounding box center [1145, 407] width 80 height 15
click at [1033, 402] on div "2025-09-01 - 2025-09-15 Добавлен Необходимо выполнить следующие тесты: Диагност…" at bounding box center [1047, 508] width 300 height 218
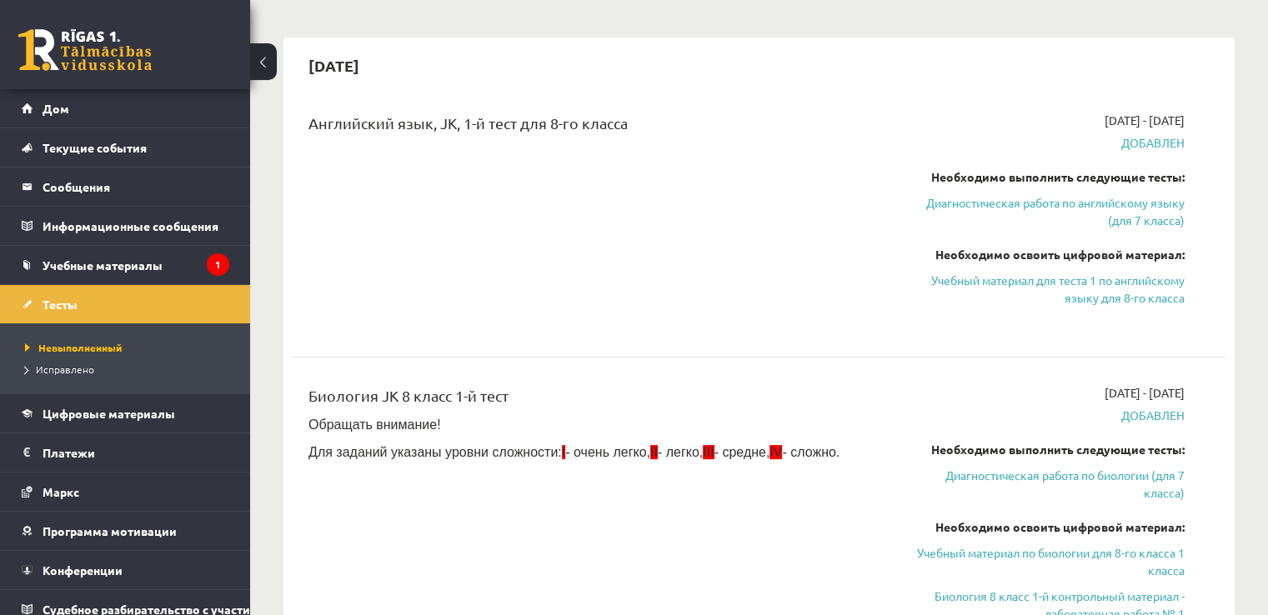
scroll to position [167, 0]
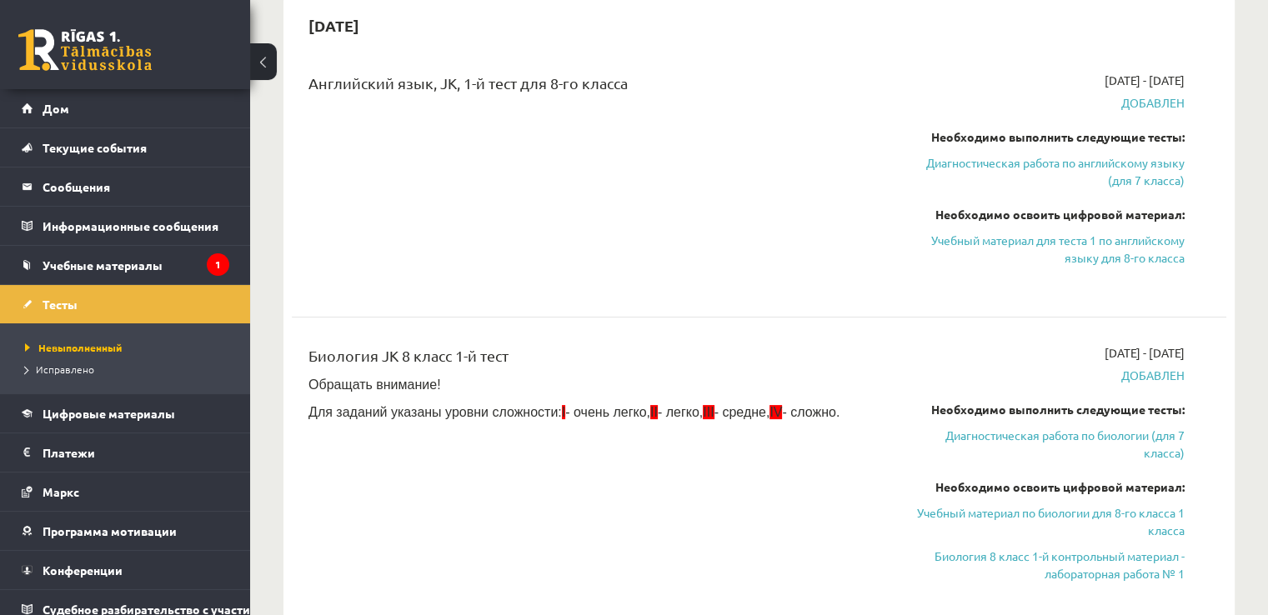
click at [704, 513] on div "Биология JK 8 класс 1-й тест Обращать внимание! Для заданий указаны уровни слож…" at bounding box center [596, 475] width 601 height 262
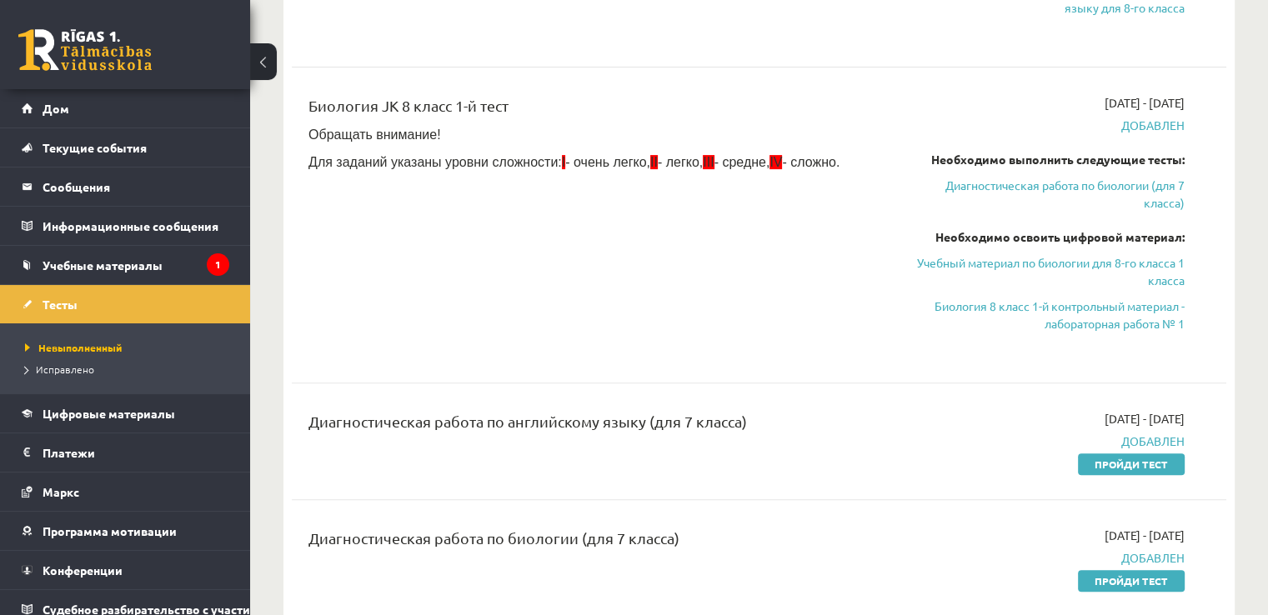
scroll to position [584, 0]
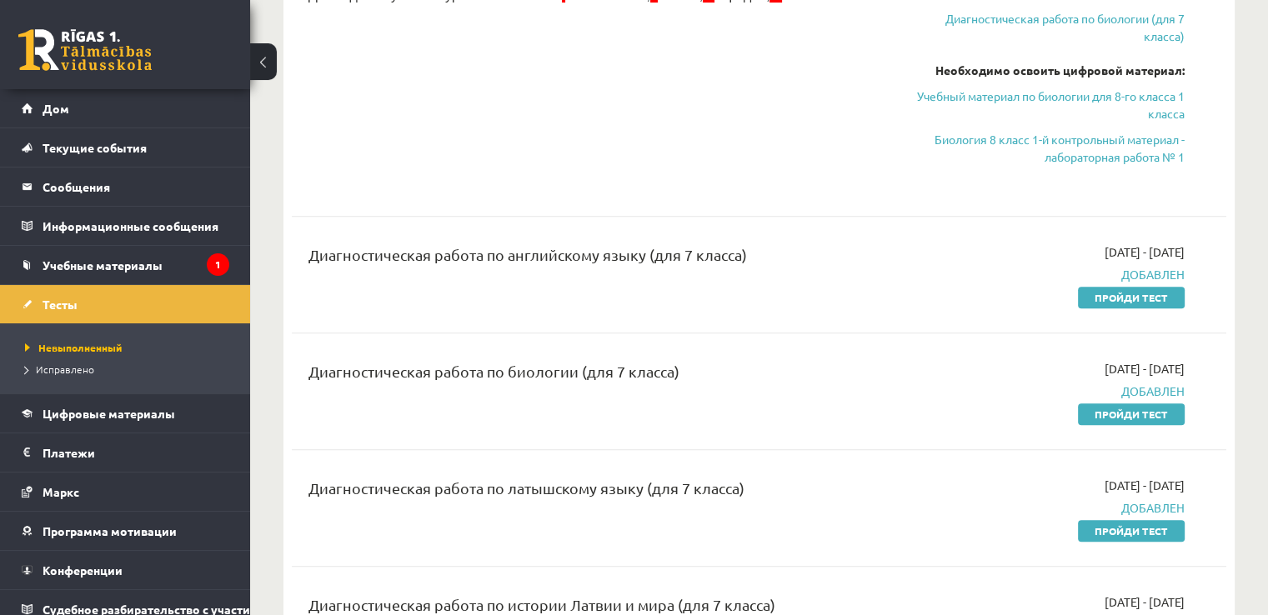
drag, startPoint x: 736, startPoint y: 394, endPoint x: 525, endPoint y: 317, distance: 224.7
click at [525, 317] on div "Английский язык, JK, 1-й тест для 8-го класса 2025-09-01 - 2025-09-15 Добавлен …" at bounding box center [759, 438] width 935 height 1601
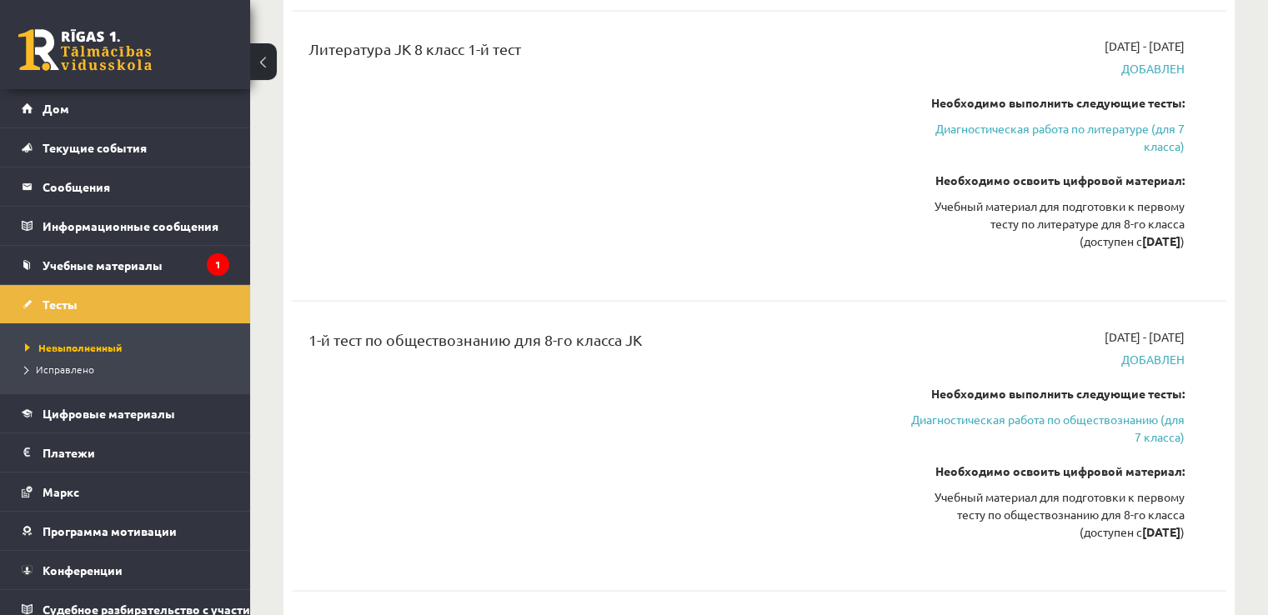
scroll to position [2918, 0]
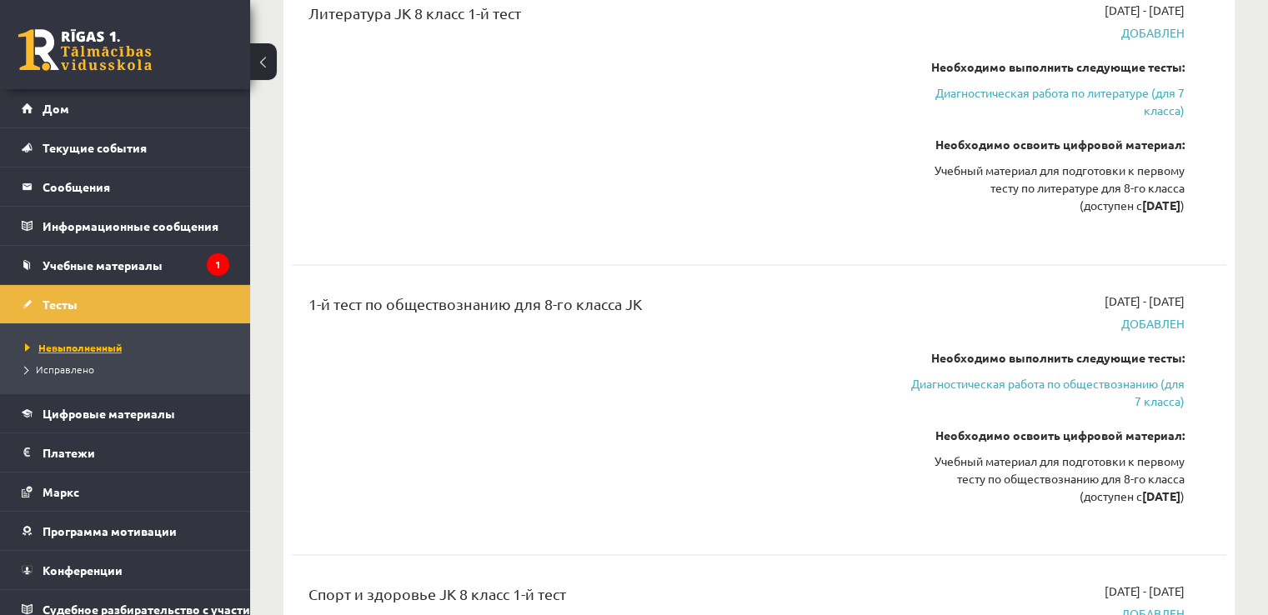
click at [78, 342] on font "Невыполненный" at bounding box center [79, 347] width 83 height 13
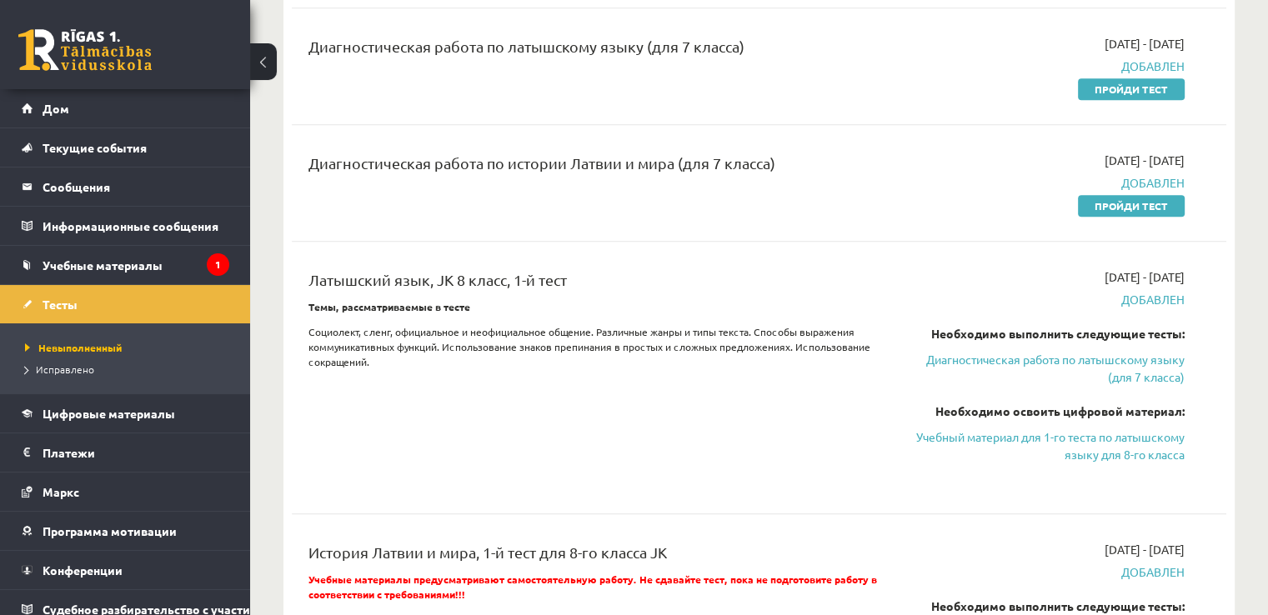
scroll to position [1000, 0]
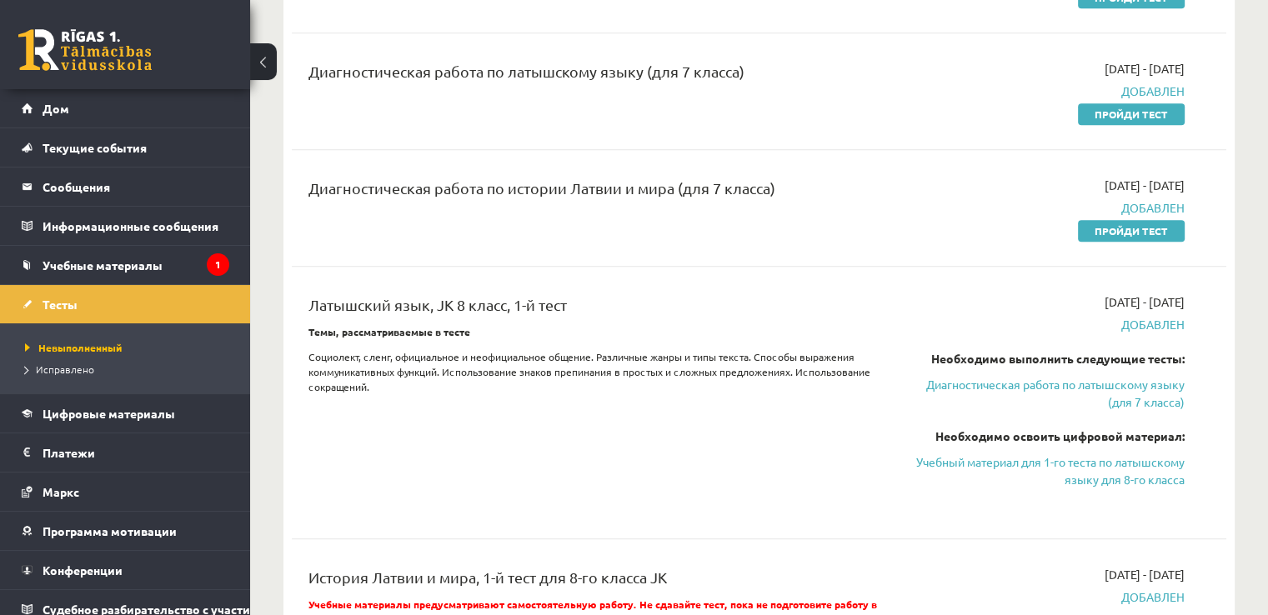
drag, startPoint x: 690, startPoint y: 293, endPoint x: 362, endPoint y: 316, distance: 329.2
click at [362, 316] on div "Латышский язык, JK 8 класс, 1-й тест" at bounding box center [596, 308] width 576 height 31
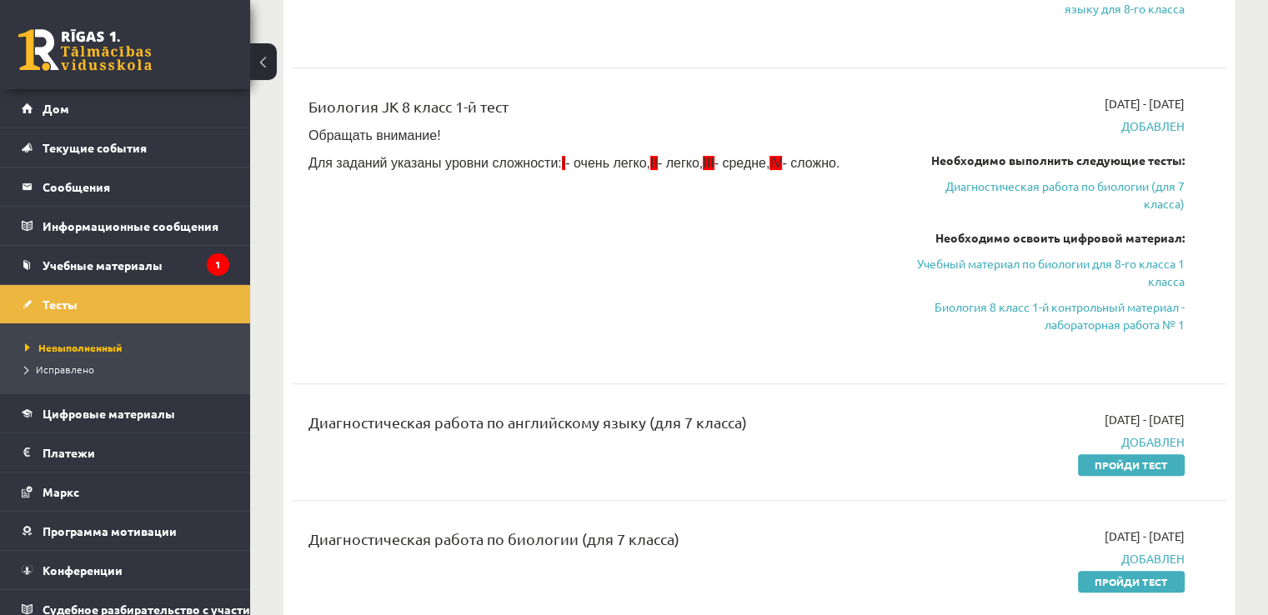
scroll to position [333, 0]
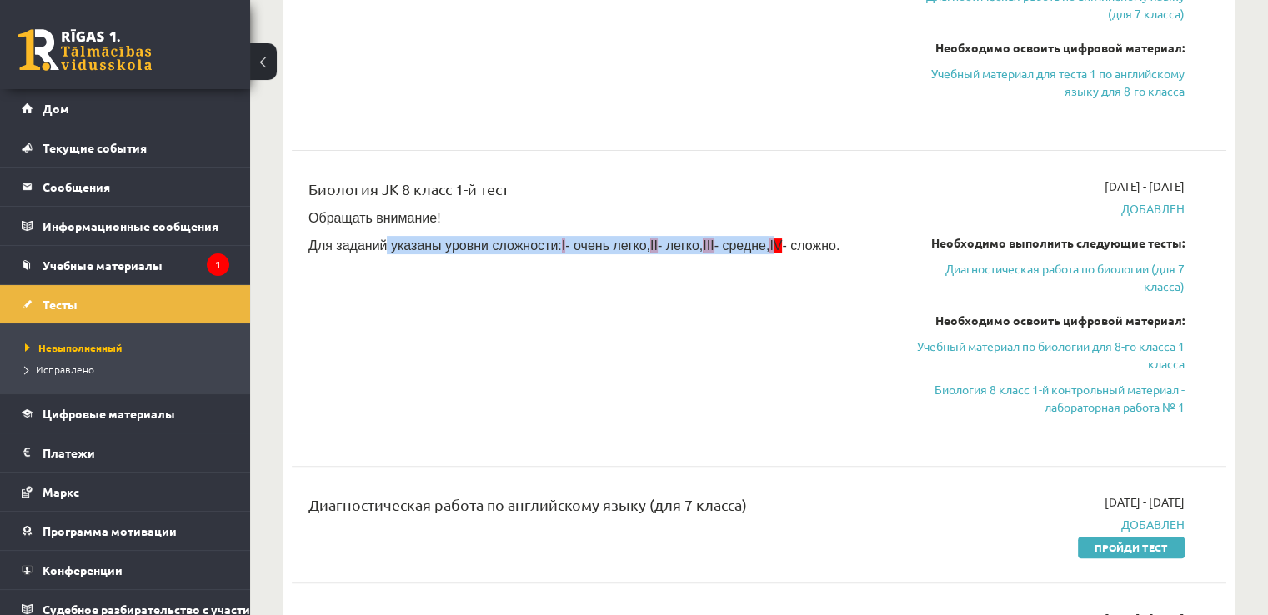
drag, startPoint x: 757, startPoint y: 291, endPoint x: 377, endPoint y: 244, distance: 383.0
click at [377, 244] on div "Биология JK 8 класс 1-й тест Обращать внимание! Для заданий указаны уровни слож…" at bounding box center [596, 309] width 601 height 262
click at [603, 192] on div "Биология JK 8 класс 1-й тест" at bounding box center [596, 193] width 576 height 31
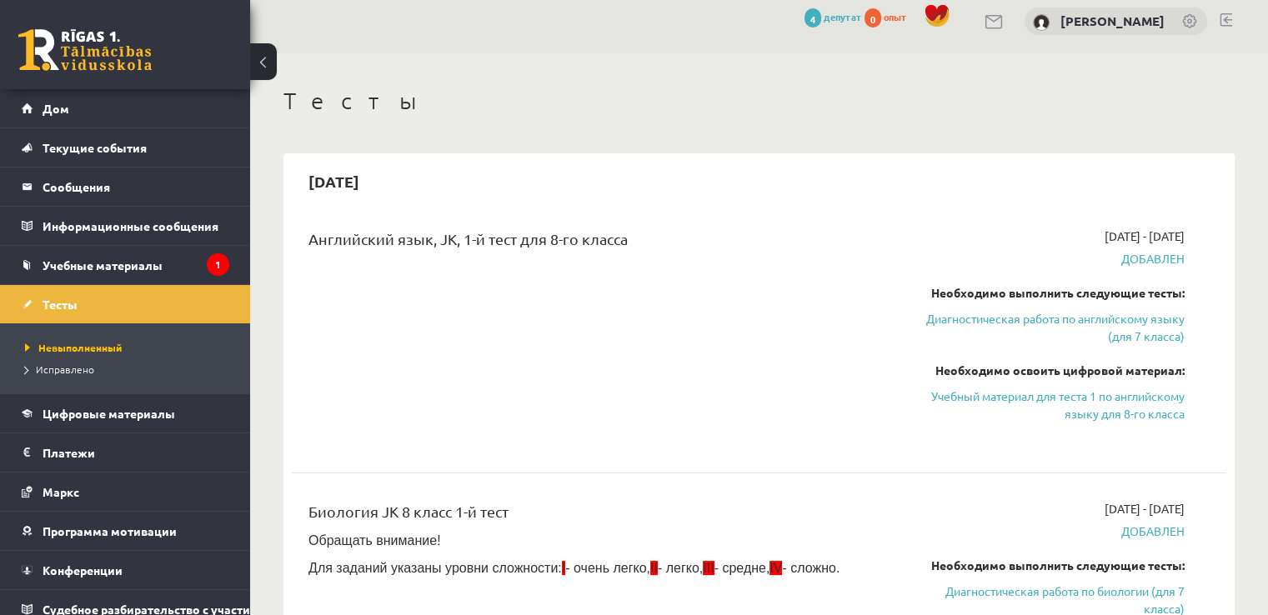
scroll to position [0, 0]
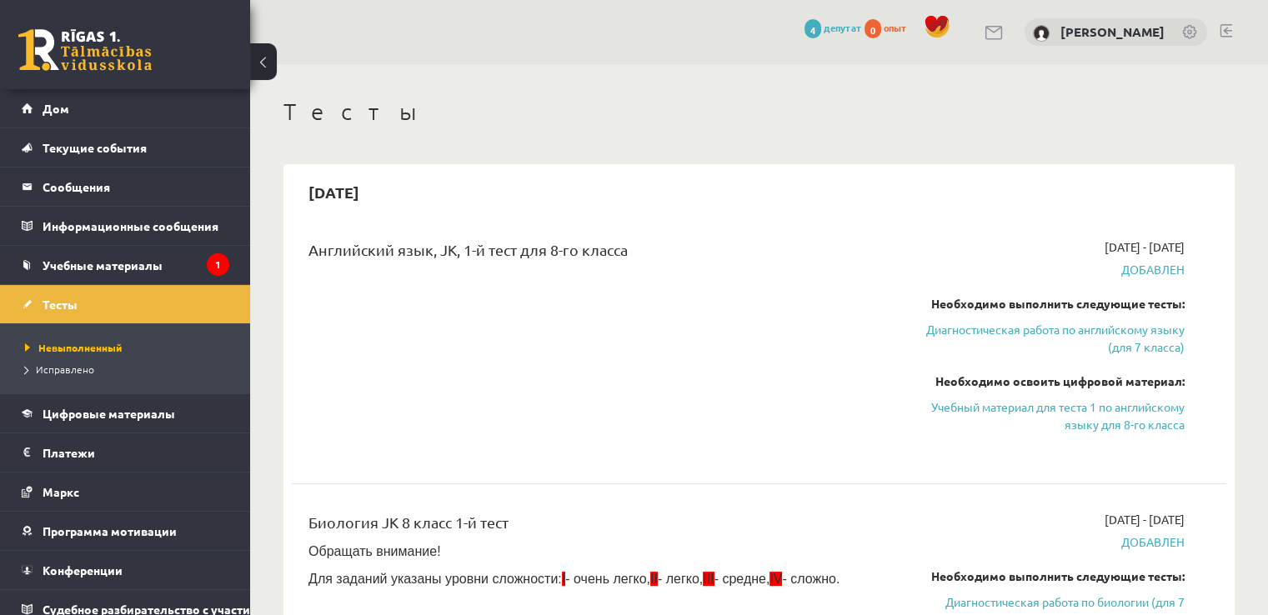
click at [590, 248] on font "Английский язык, JK, 1-й тест для 8-го класса" at bounding box center [467, 250] width 319 height 18
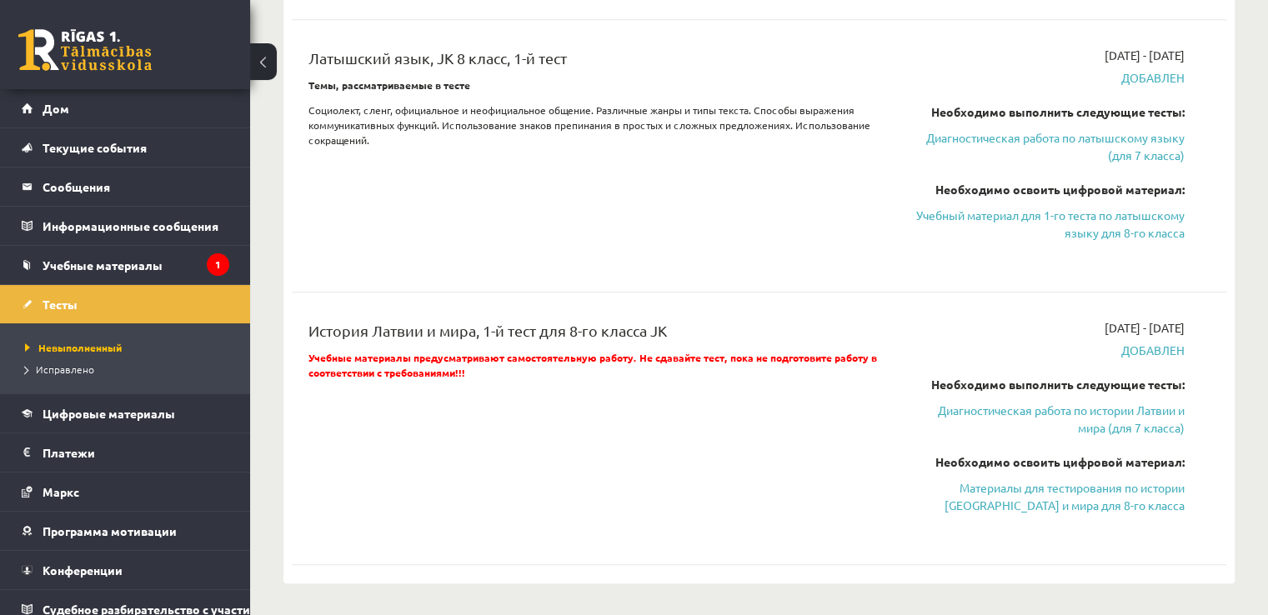
scroll to position [1251, 0]
